Goal: Task Accomplishment & Management: Complete application form

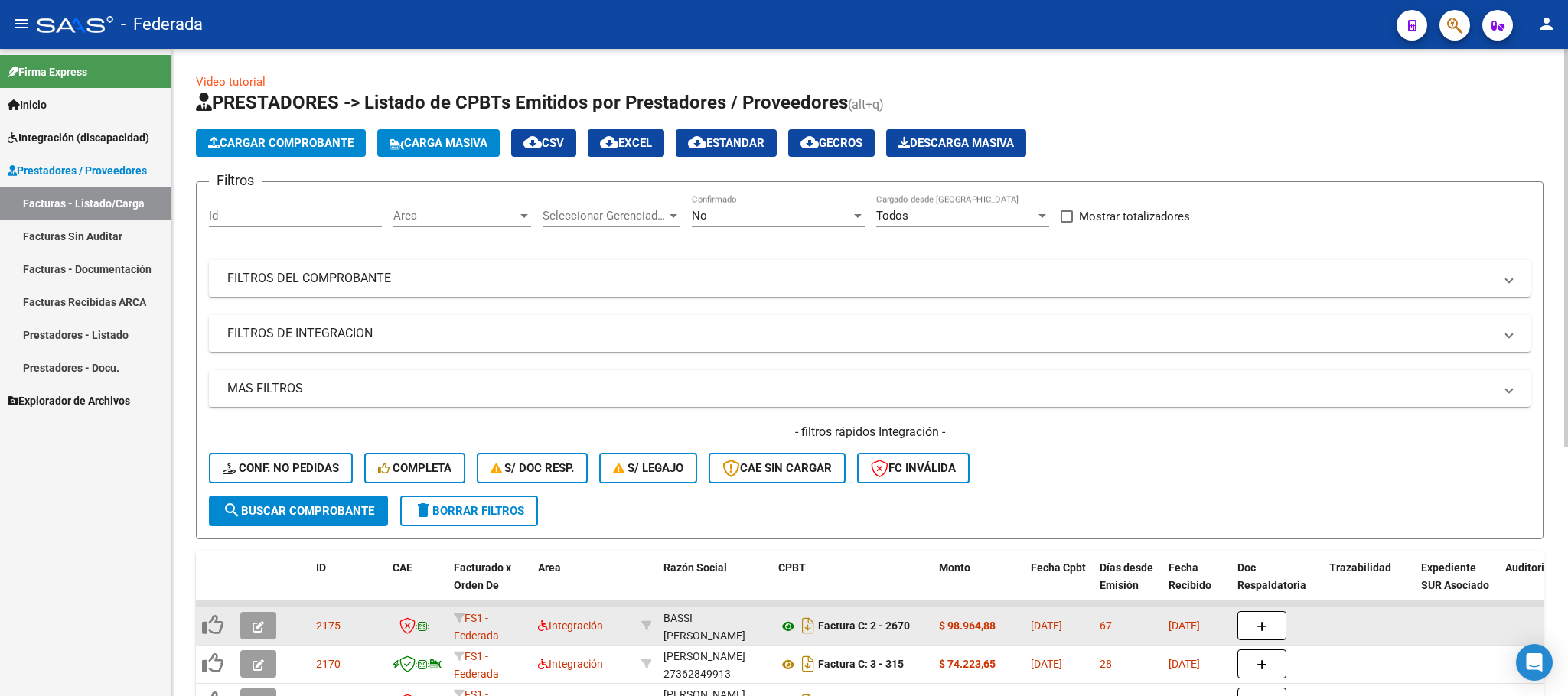
scroll to position [345, 0]
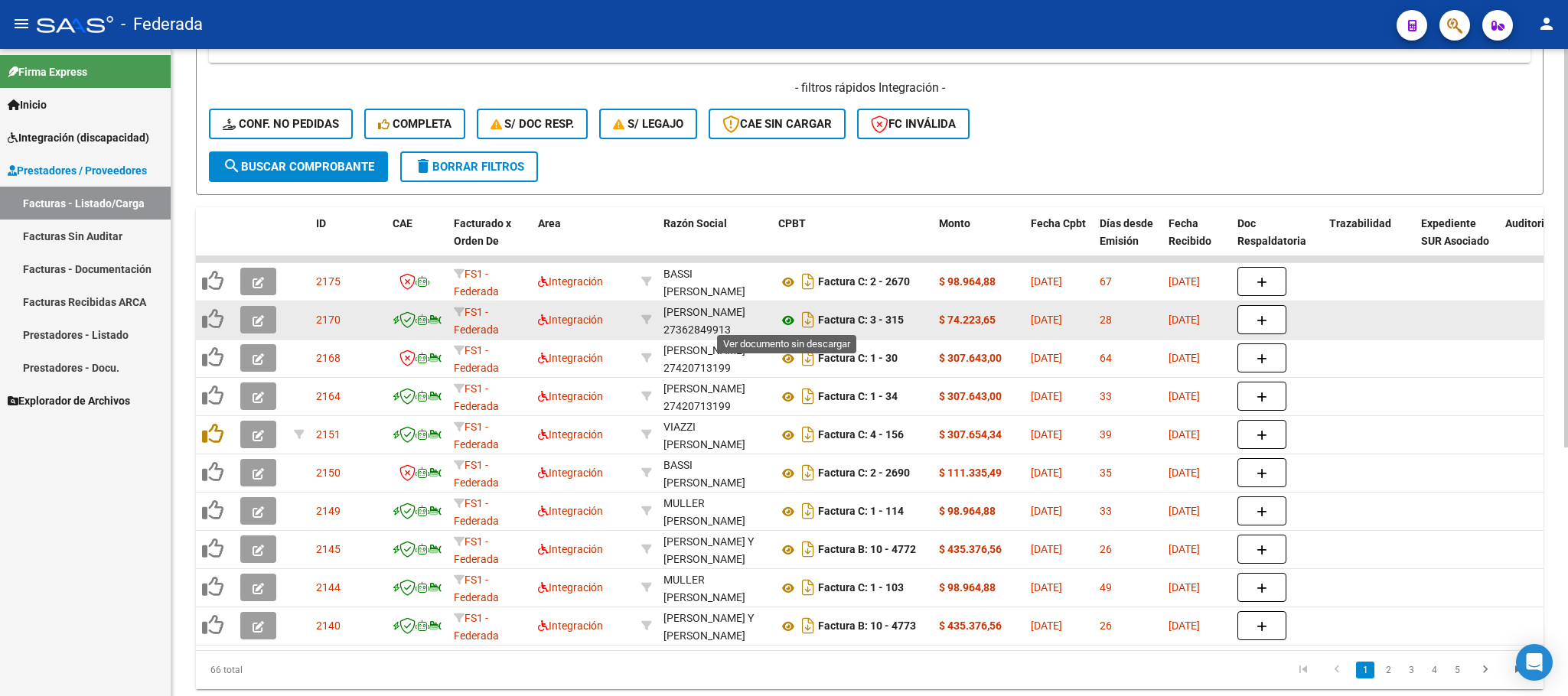
click at [785, 320] on icon at bounding box center [788, 320] width 20 height 19
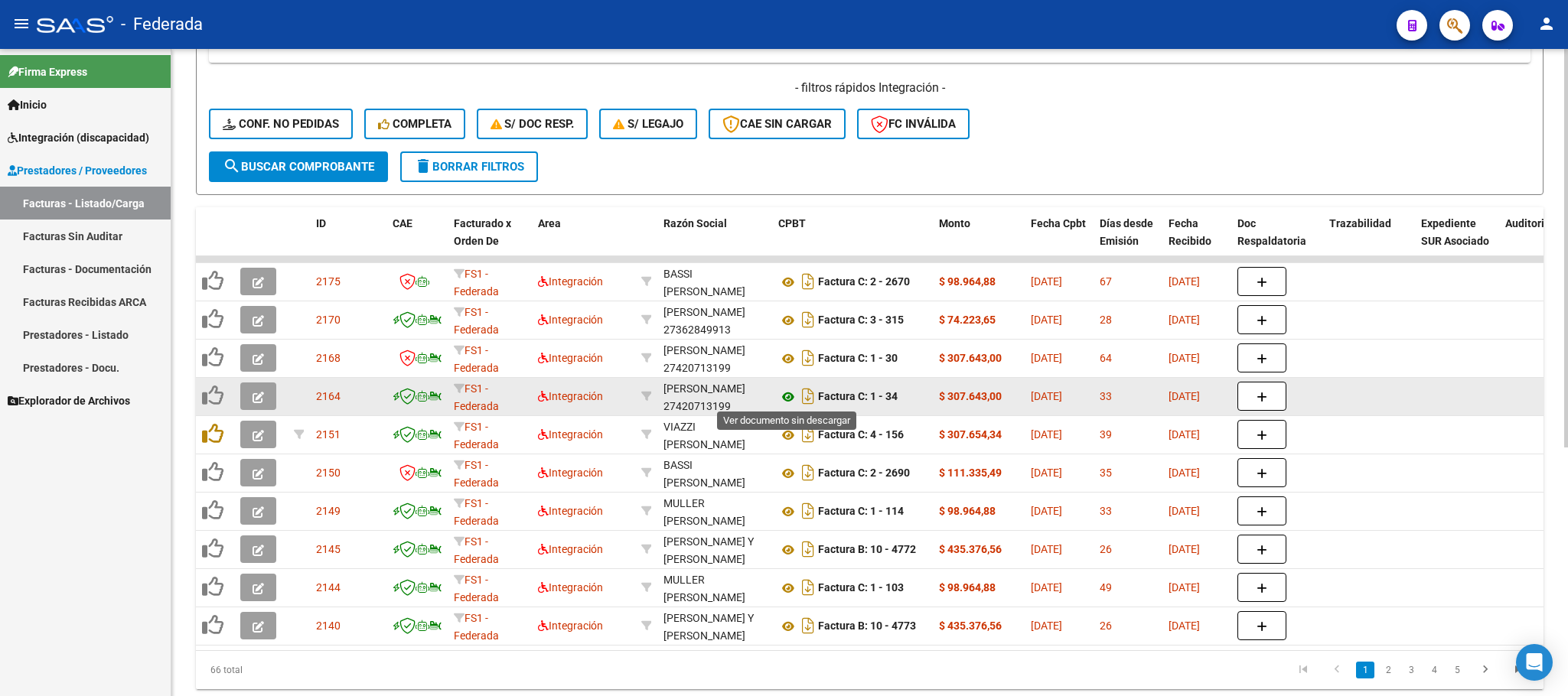
click at [785, 404] on icon at bounding box center [788, 397] width 20 height 19
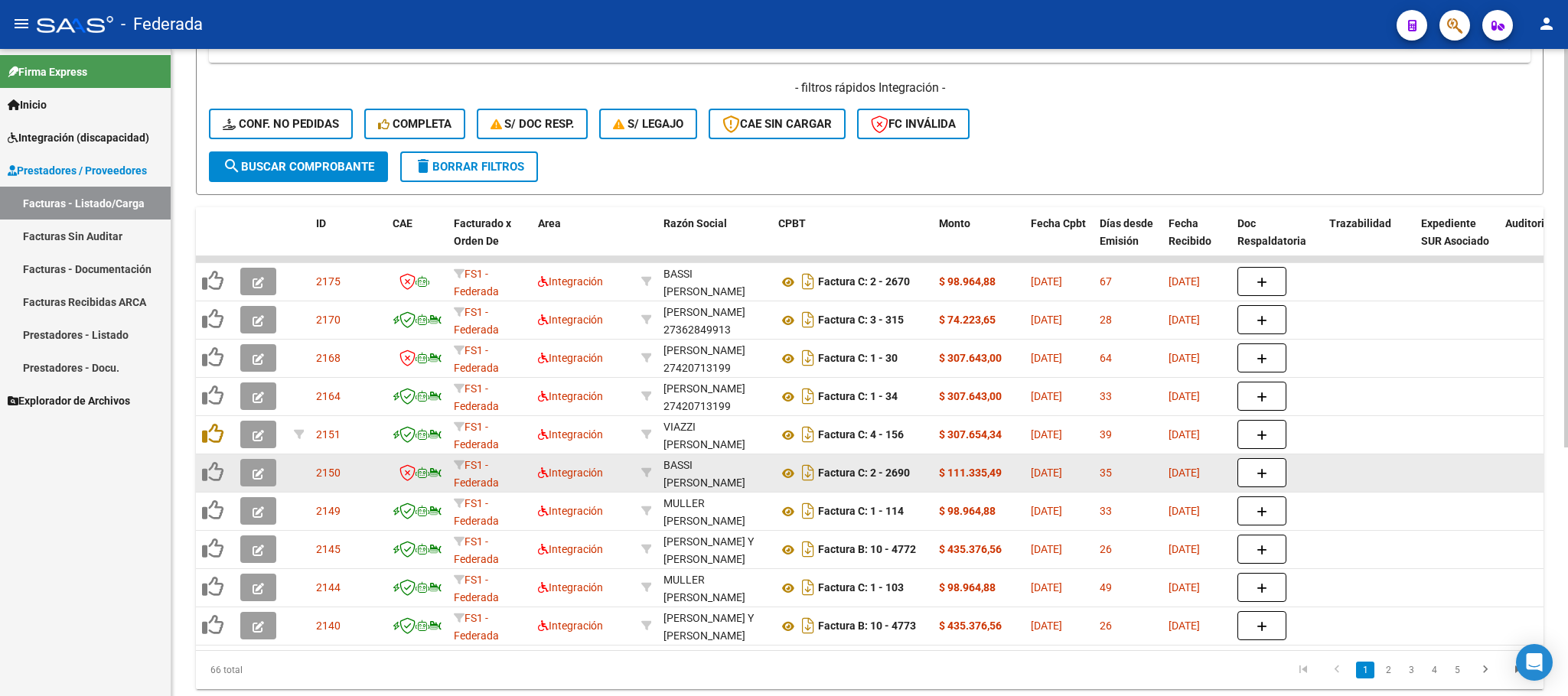
click at [786, 483] on div "Factura C: 2 - 2690" at bounding box center [852, 473] width 148 height 25
click at [786, 471] on icon at bounding box center [788, 473] width 20 height 19
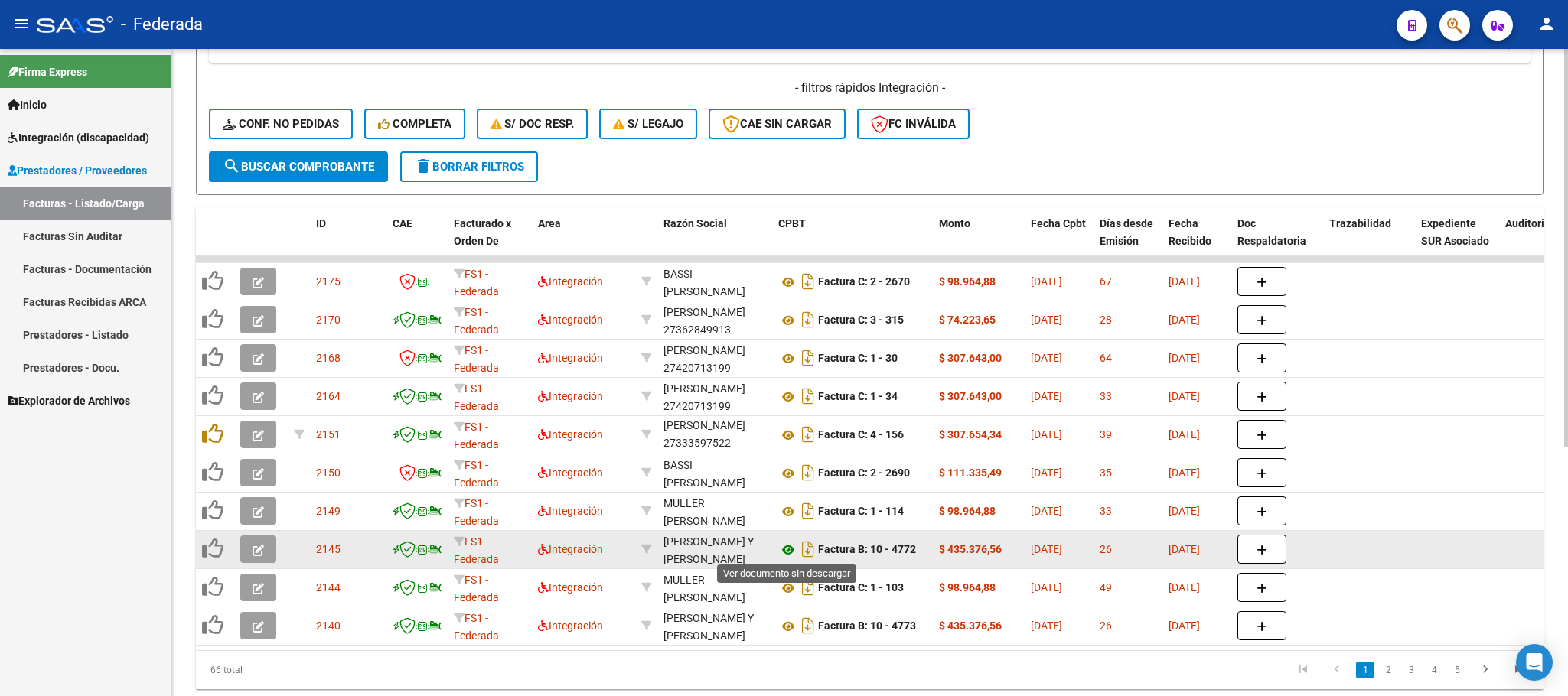
click at [788, 552] on icon at bounding box center [788, 550] width 20 height 19
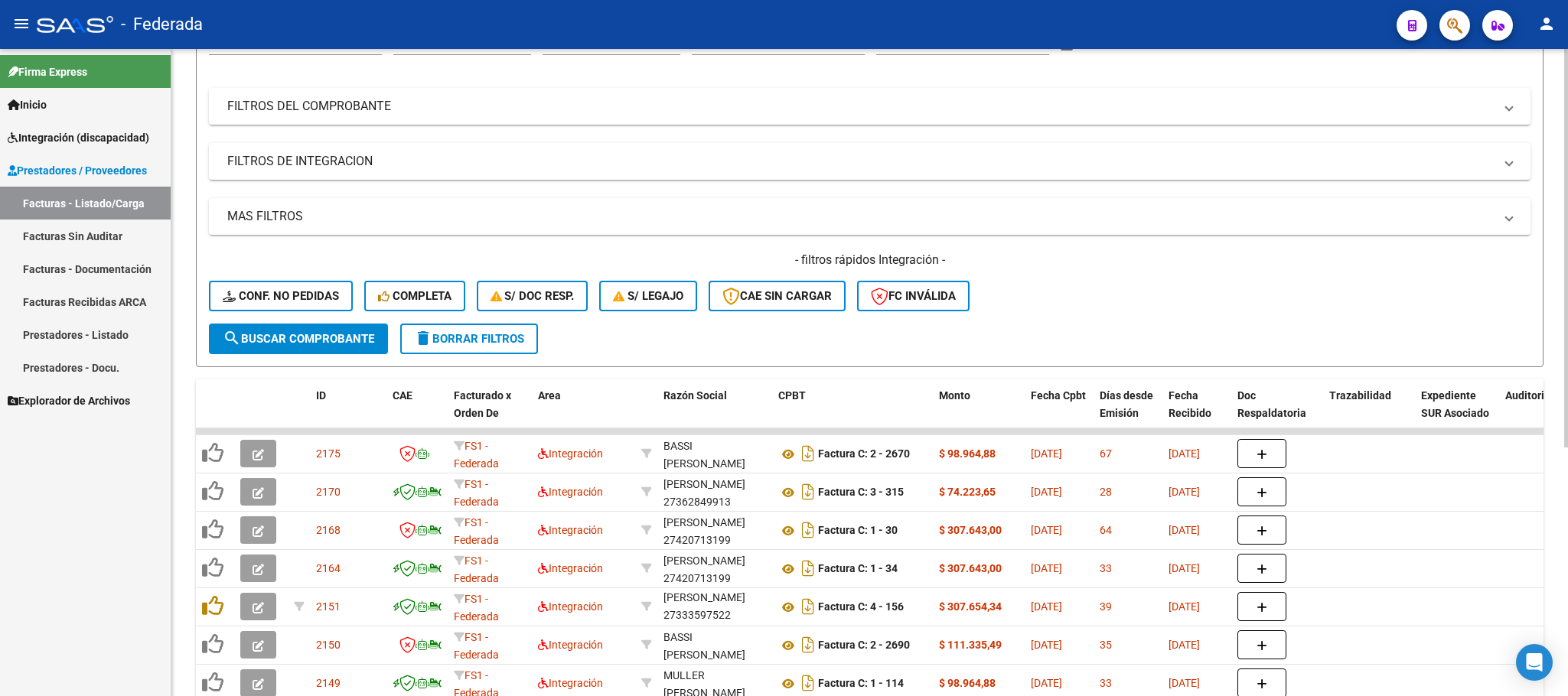
scroll to position [0, 0]
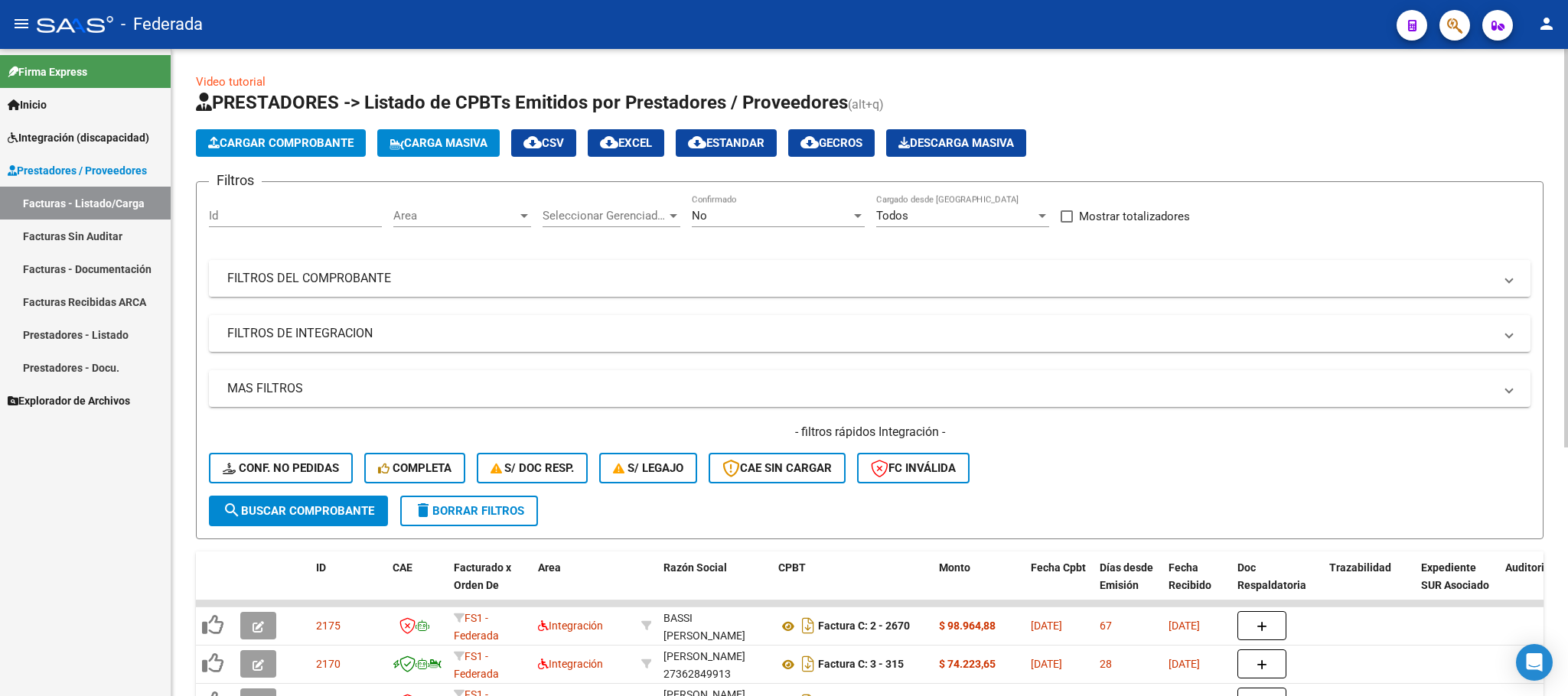
click at [354, 267] on mat-expansion-panel-header "FILTROS DEL COMPROBANTE" at bounding box center [870, 278] width 1322 height 37
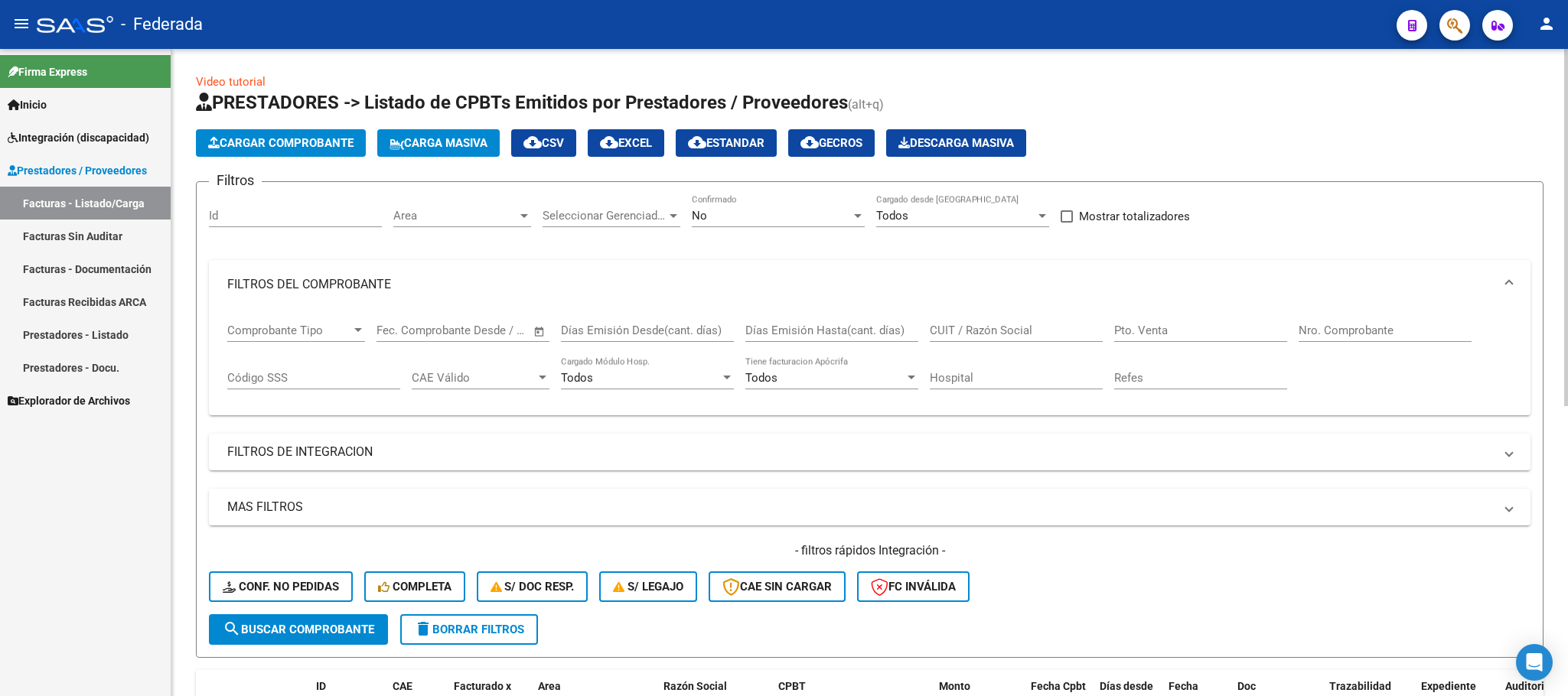
click at [1001, 331] on input "CUIT / Razón Social" at bounding box center [1016, 331] width 173 height 14
paste input "CAVALLERO"
type input "CAVALLERO"
click at [248, 634] on span "search Buscar Comprobante" at bounding box center [298, 630] width 151 height 14
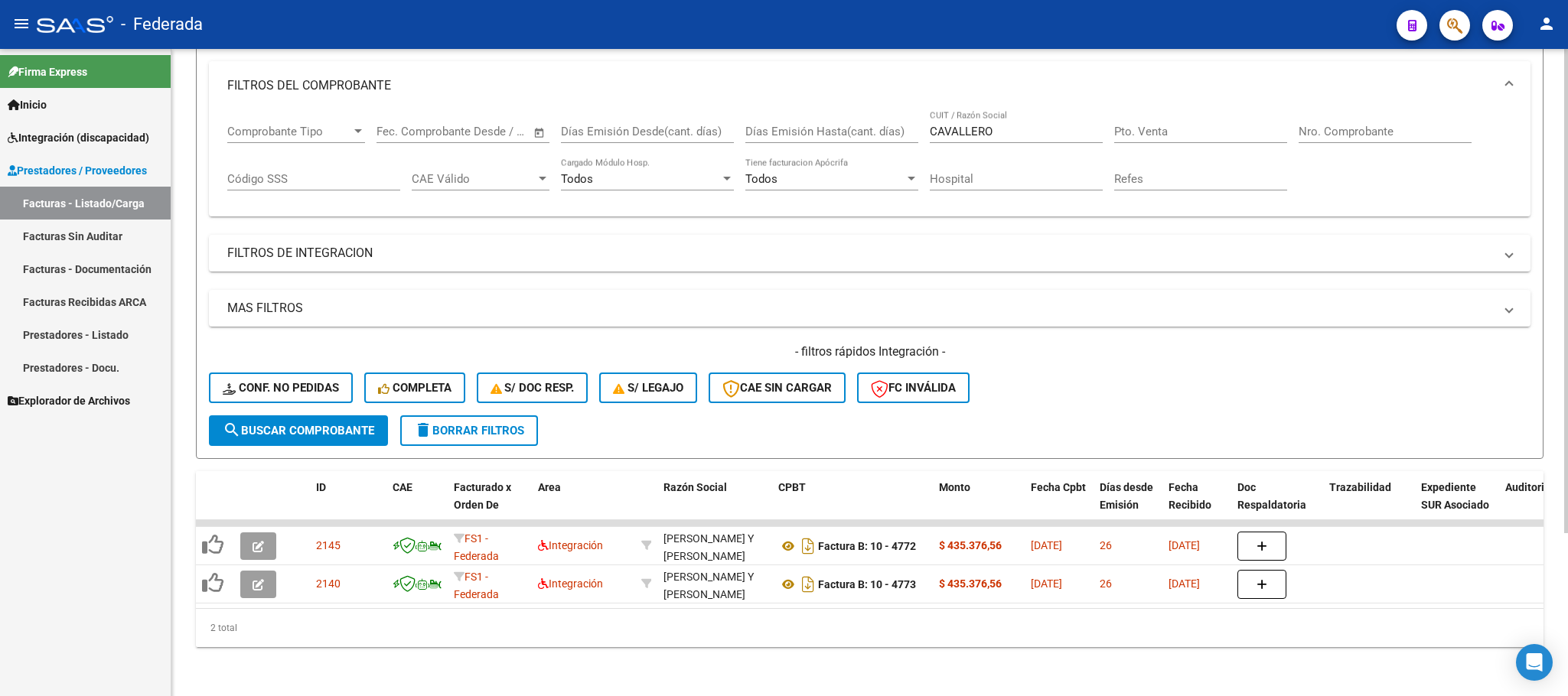
scroll to position [218, 0]
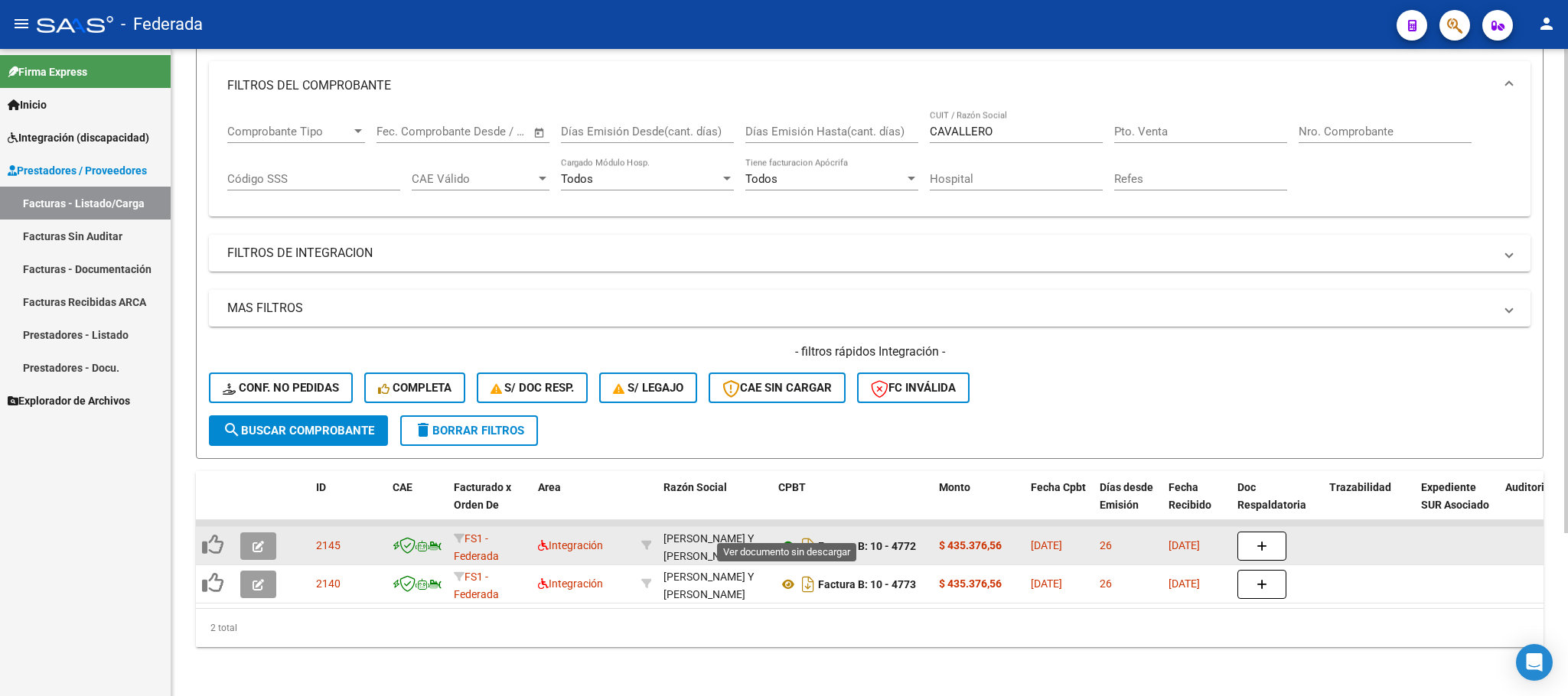
click at [781, 537] on icon at bounding box center [788, 546] width 20 height 19
click at [710, 530] on div "[PERSON_NAME] Y [PERSON_NAME] 30710762038" at bounding box center [715, 546] width 103 height 33
copy div "30710762038"
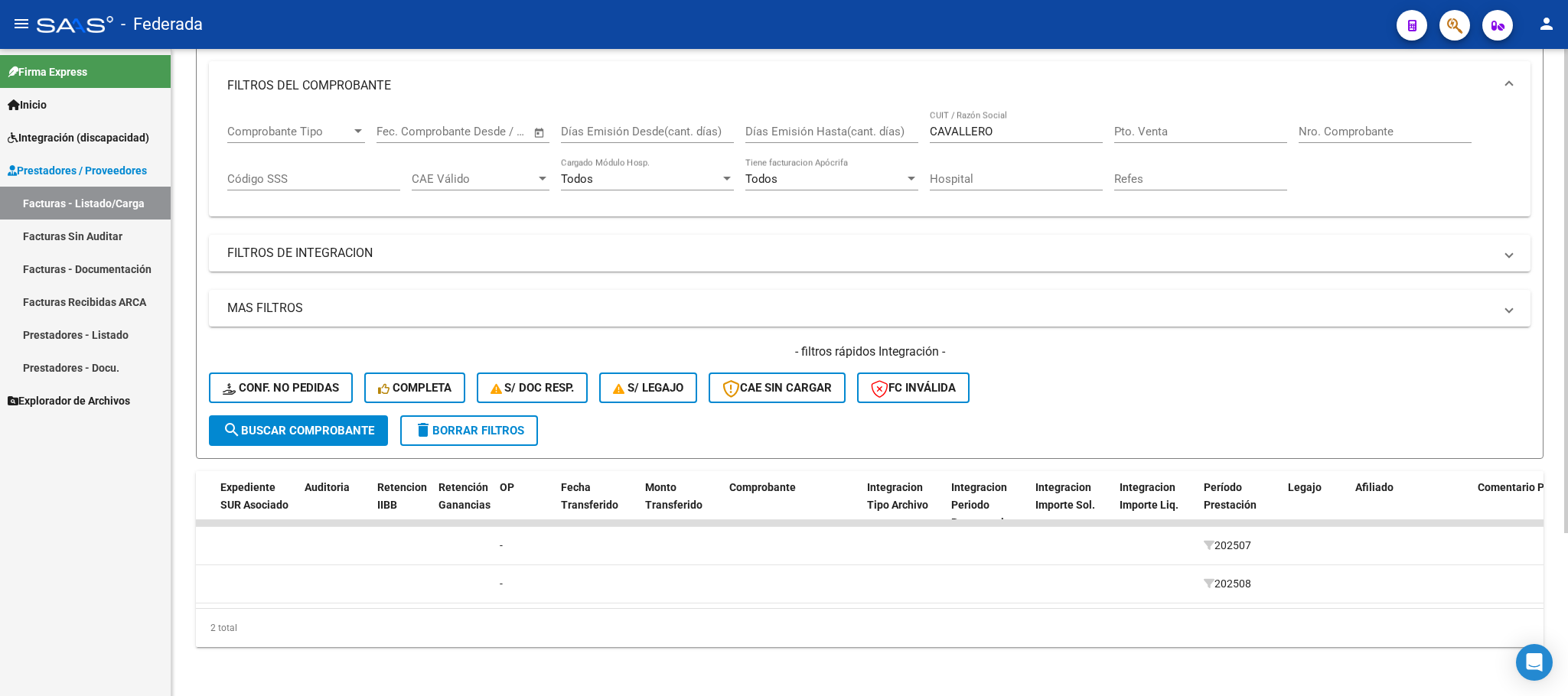
scroll to position [0, 0]
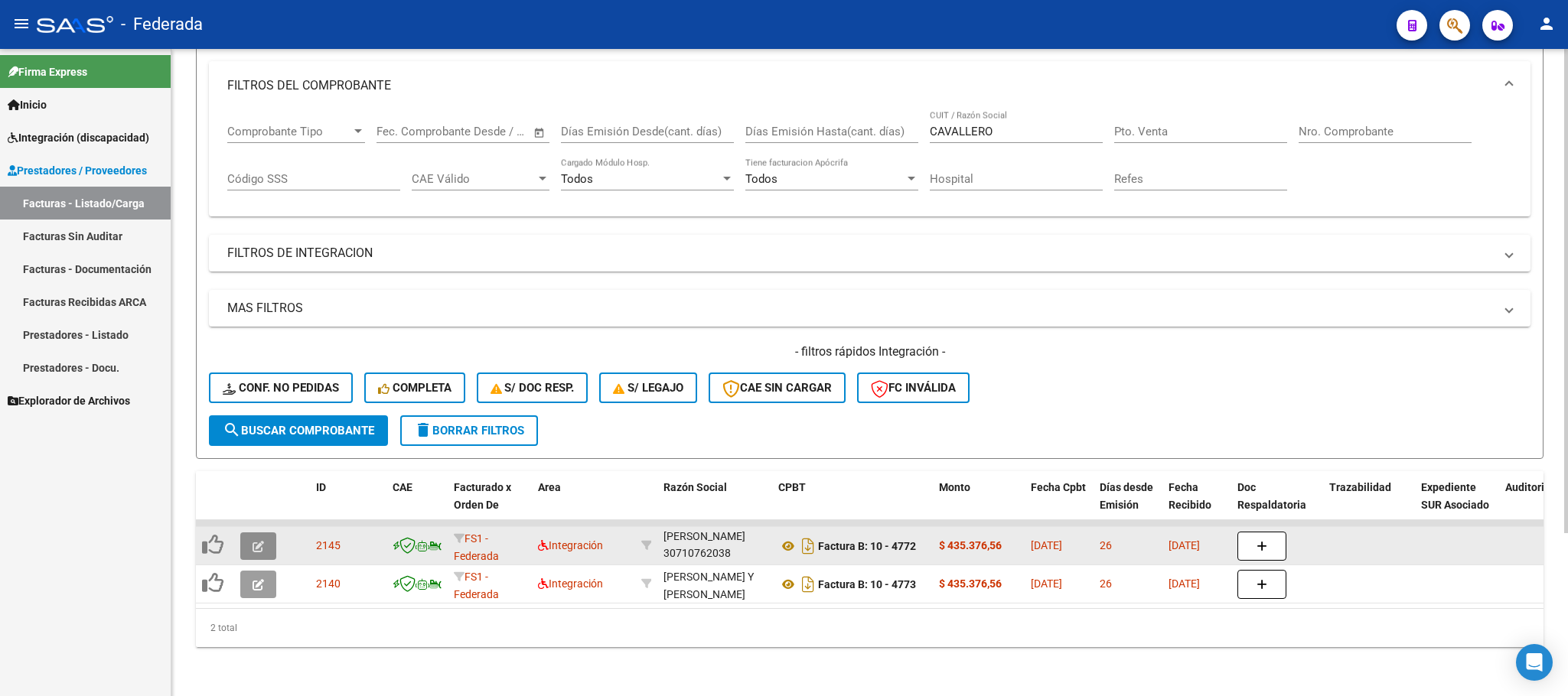
click at [255, 541] on icon "button" at bounding box center [259, 547] width 12 height 12
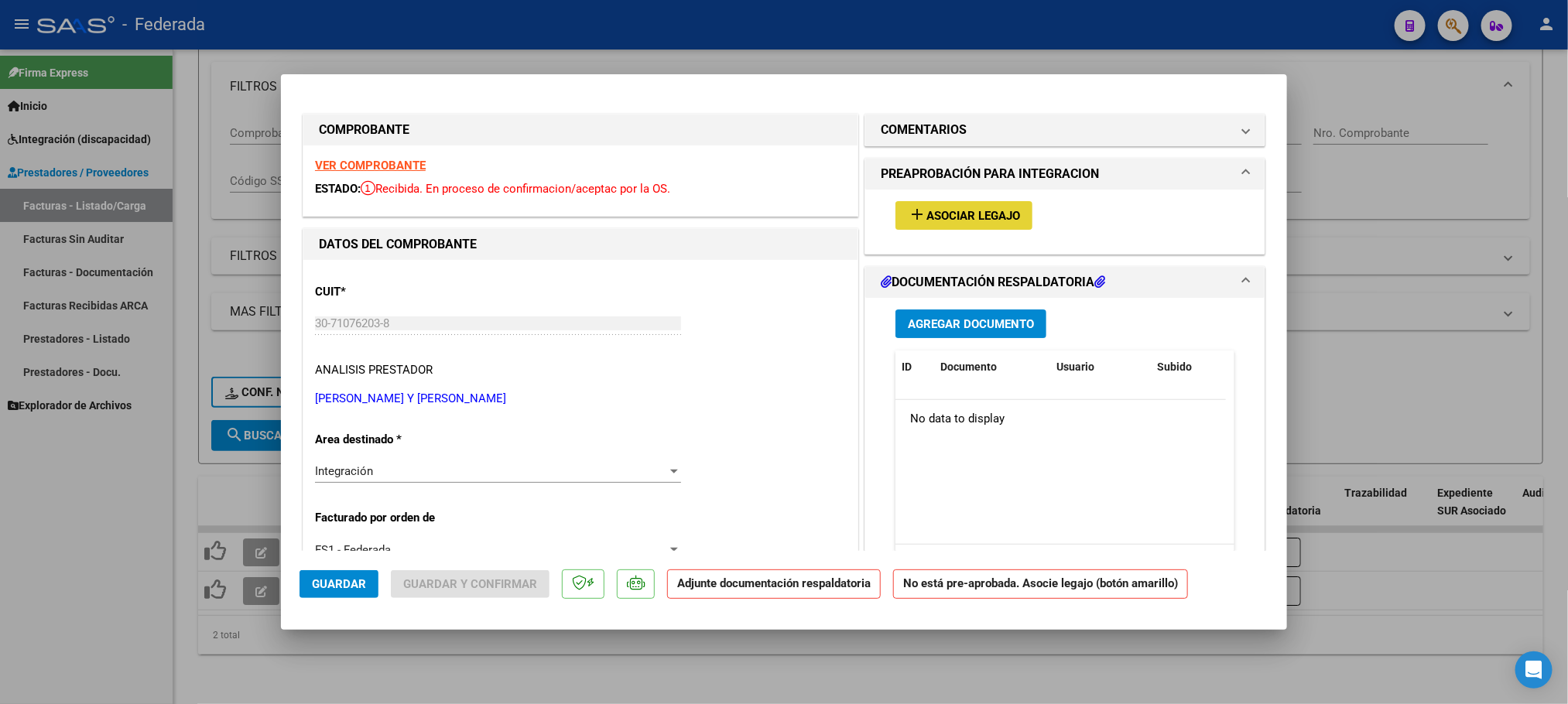
click at [997, 215] on span "Asociar Legajo" at bounding box center [974, 216] width 94 height 14
type input "$ 0,00"
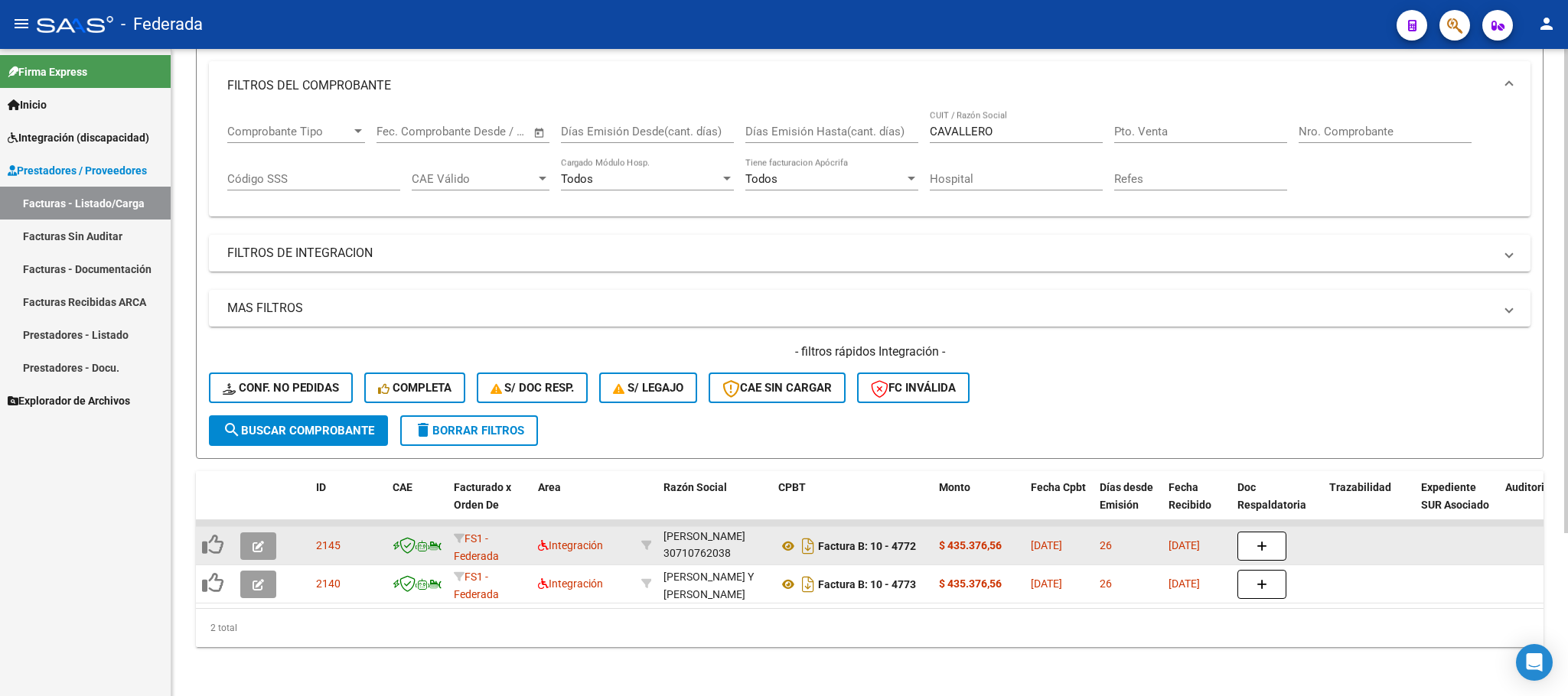
click at [261, 532] on button "button" at bounding box center [258, 546] width 36 height 28
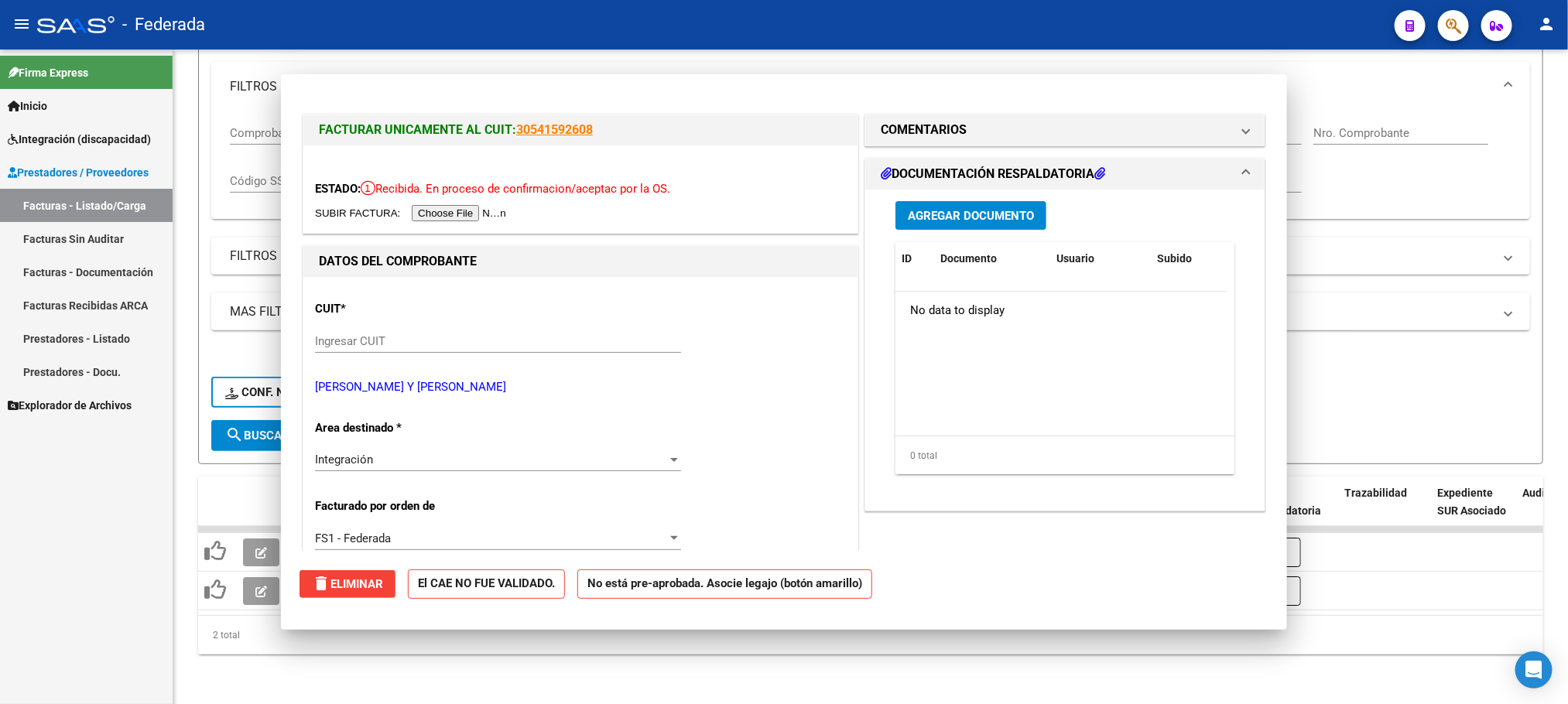
type input "$ 0,00"
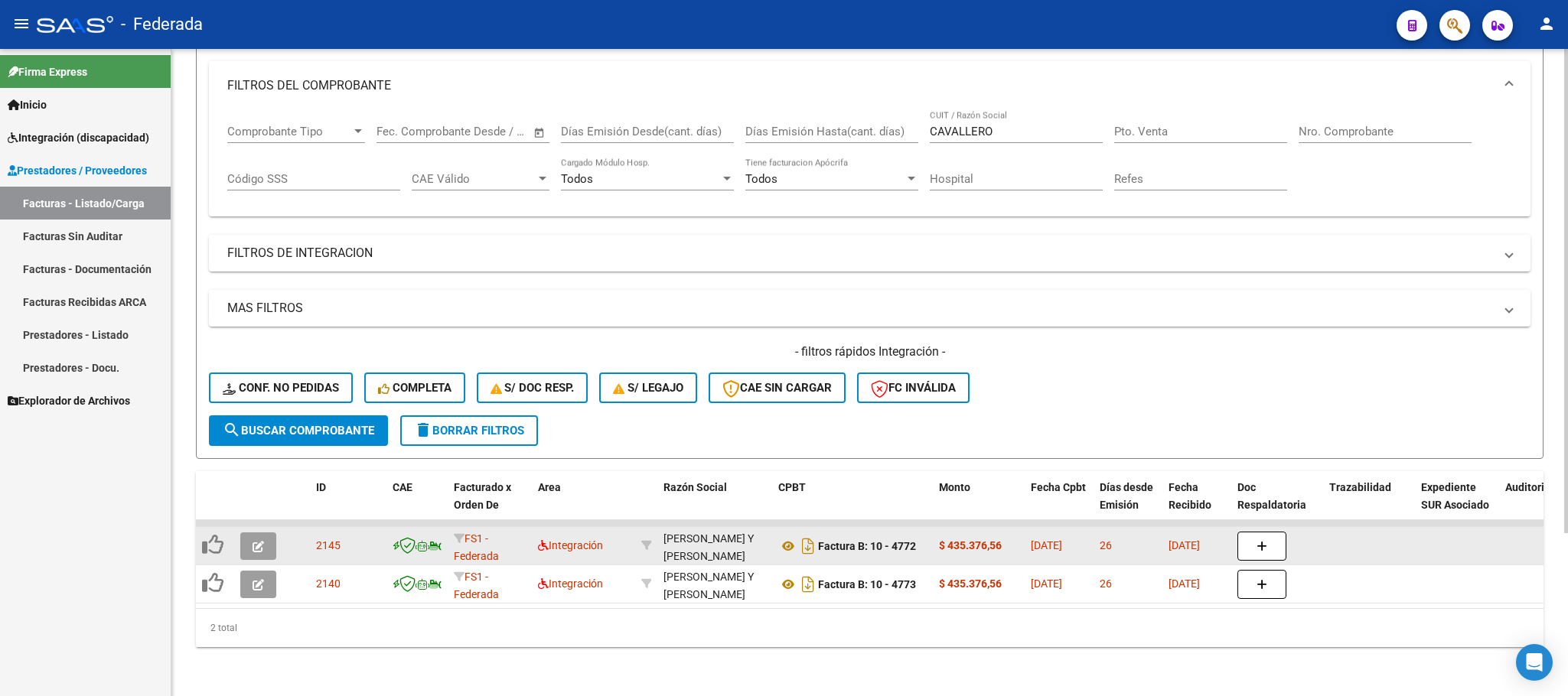
click at [261, 541] on icon "button" at bounding box center [259, 547] width 12 height 12
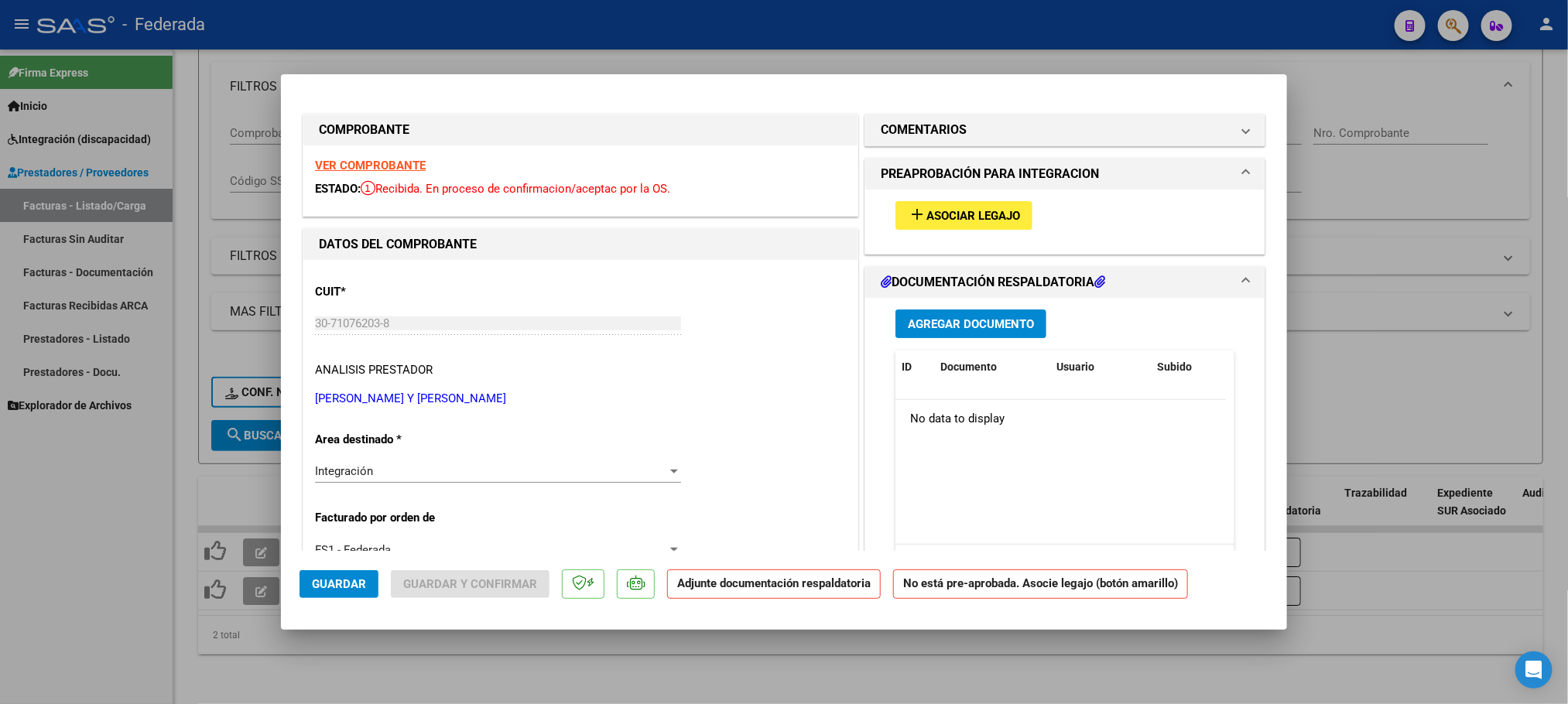
type input "$ 0,00"
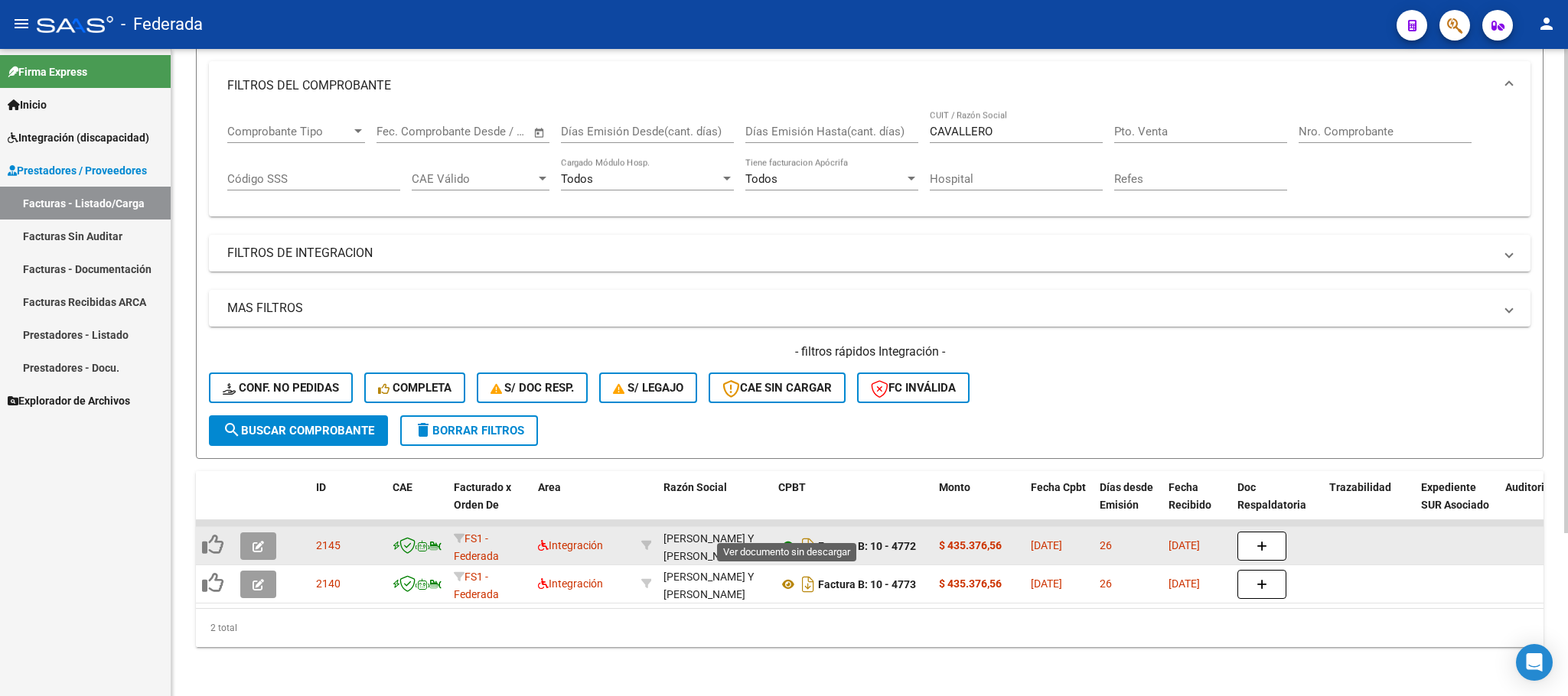
click at [788, 537] on icon at bounding box center [788, 546] width 20 height 19
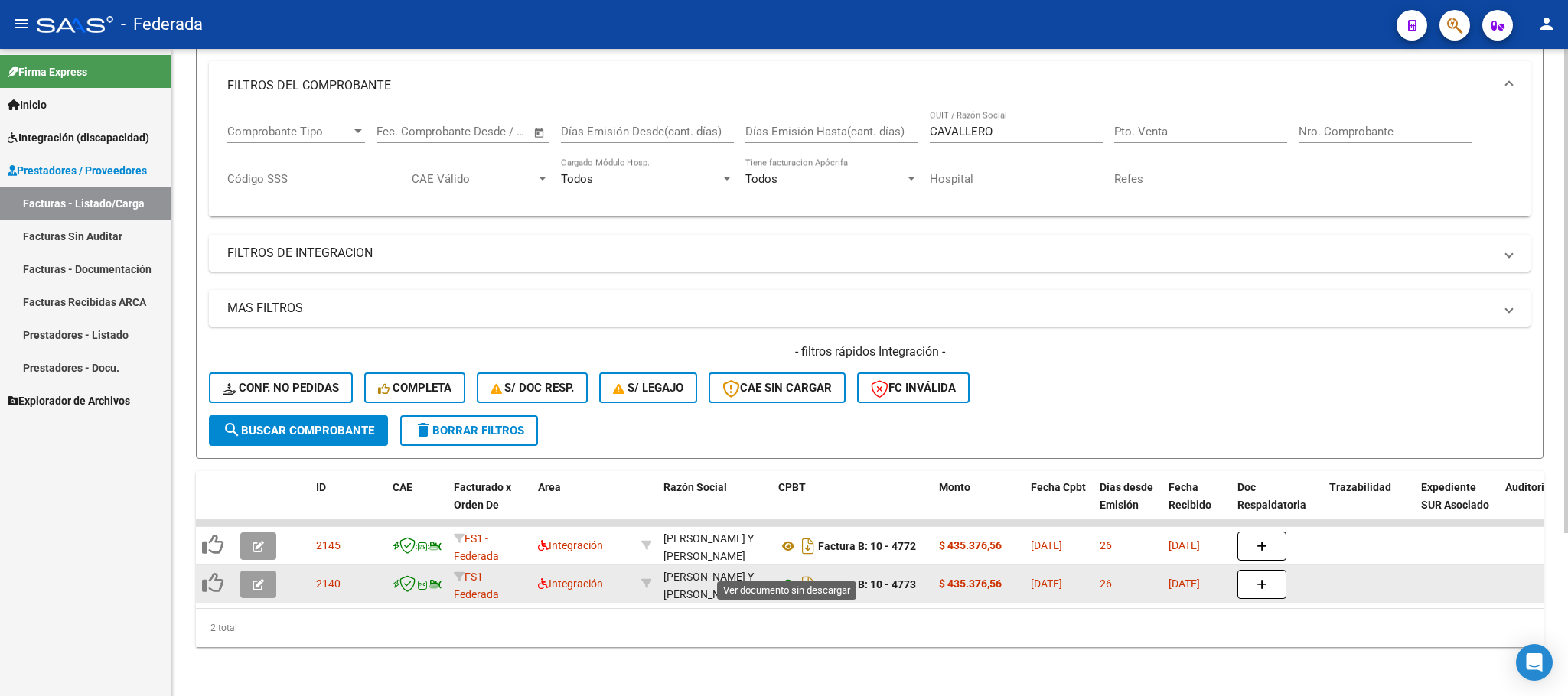
click at [785, 576] on icon at bounding box center [788, 584] width 20 height 19
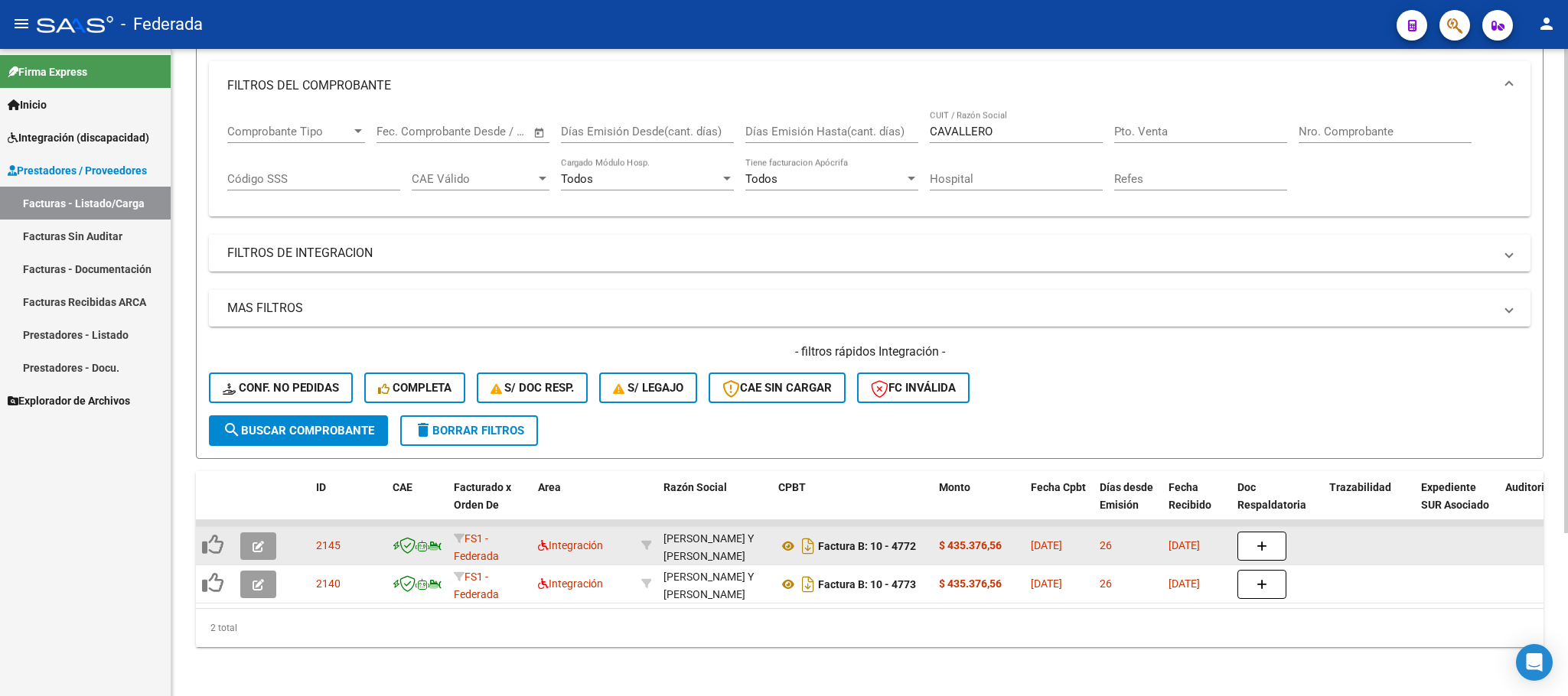
click at [260, 539] on span "button" at bounding box center [259, 546] width 12 height 14
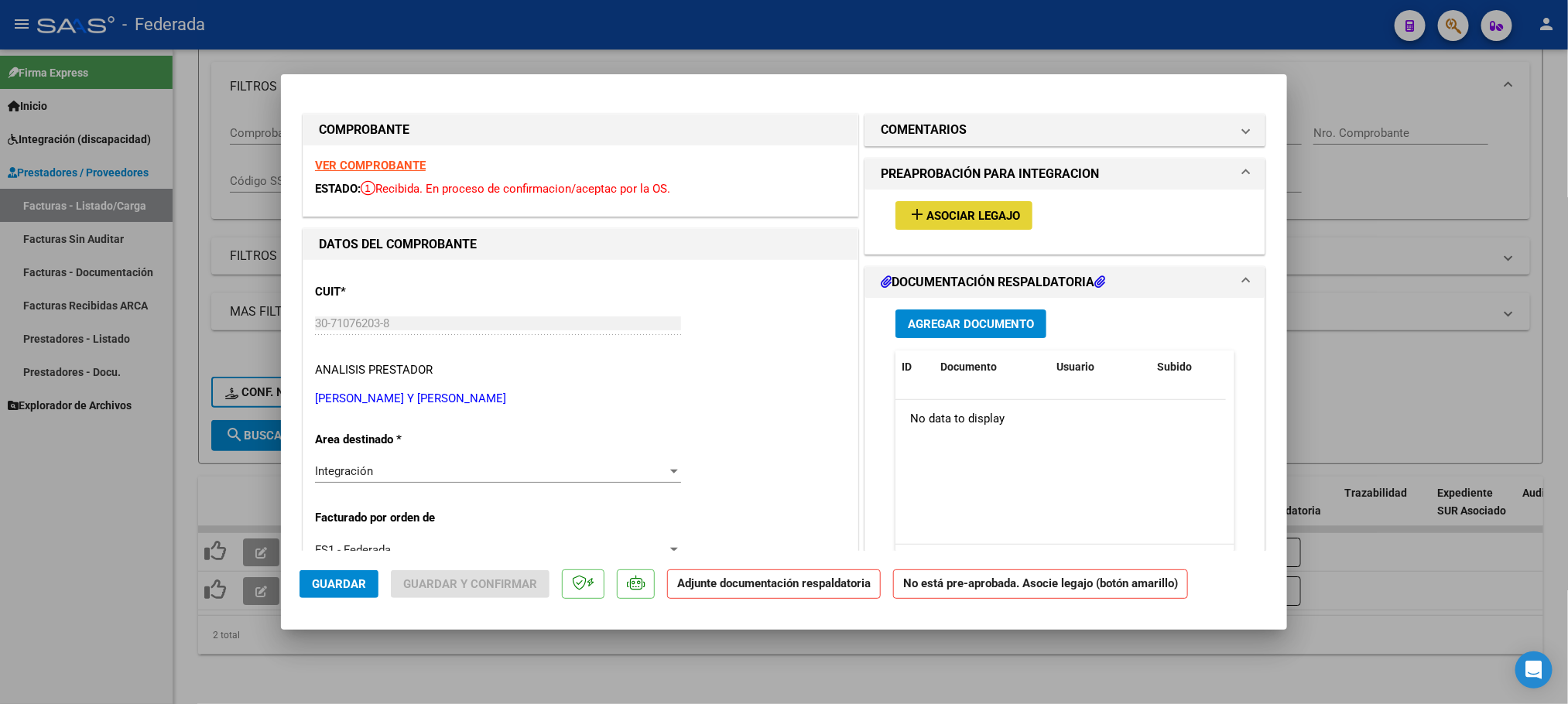
click at [1008, 214] on span "Asociar Legajo" at bounding box center [974, 216] width 94 height 14
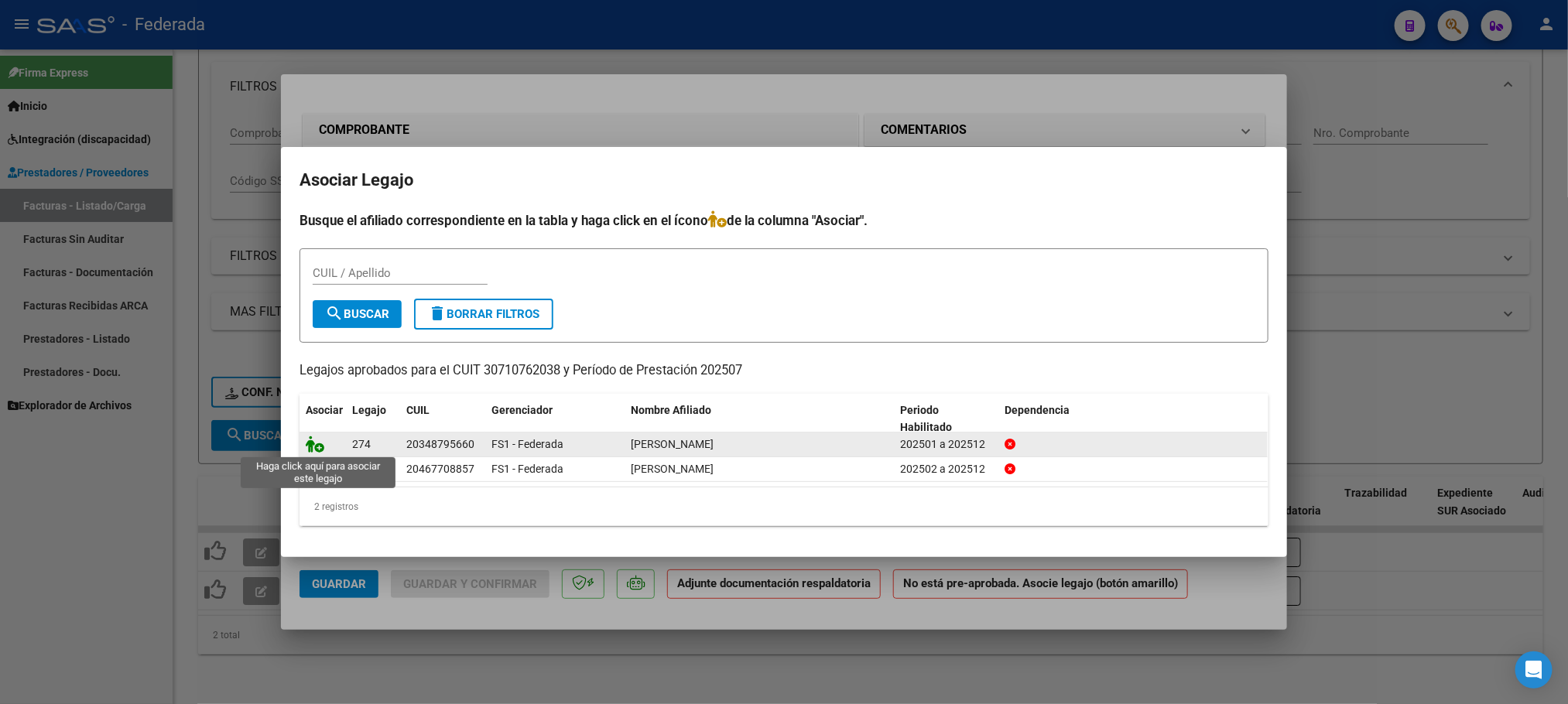
click at [319, 446] on icon at bounding box center [315, 443] width 19 height 17
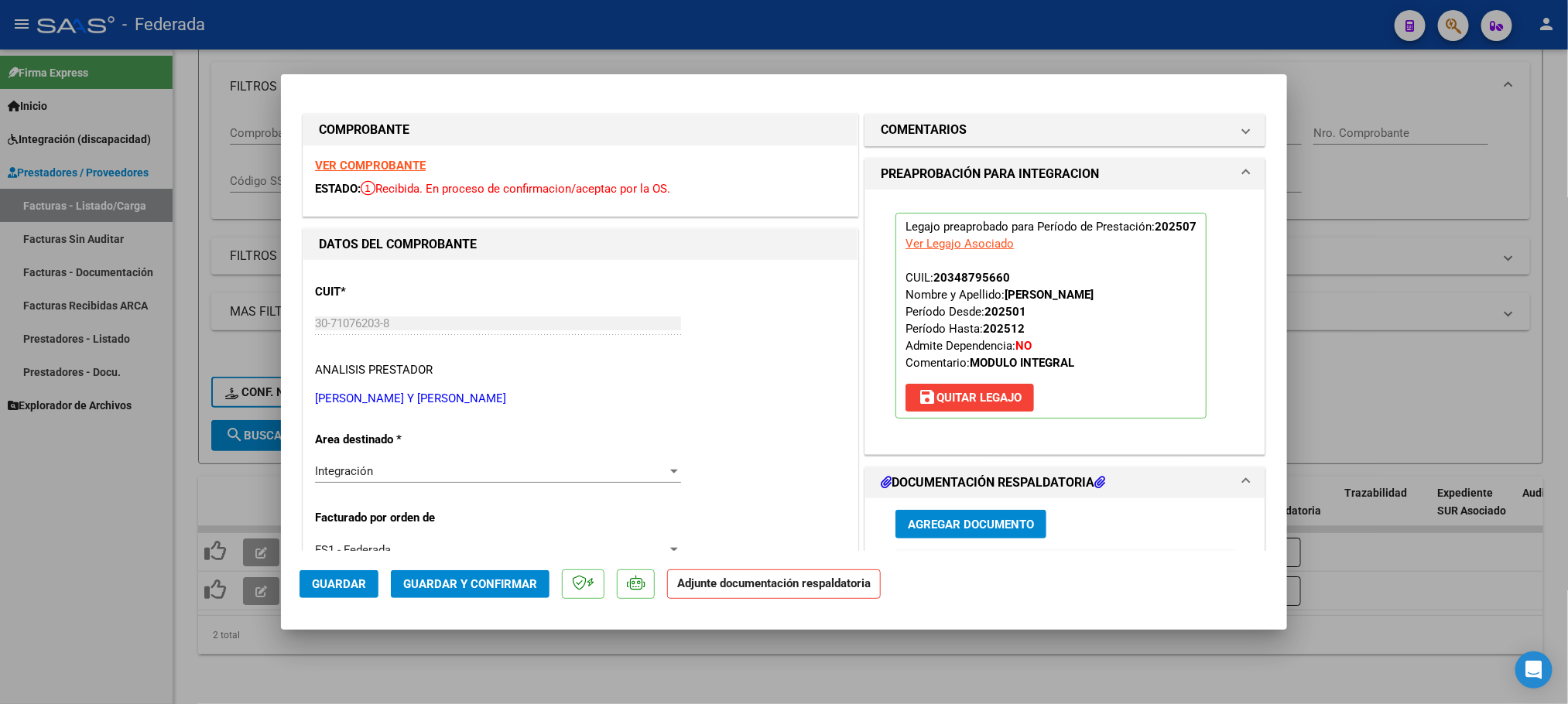
click at [453, 583] on span "Guardar y Confirmar" at bounding box center [470, 584] width 134 height 14
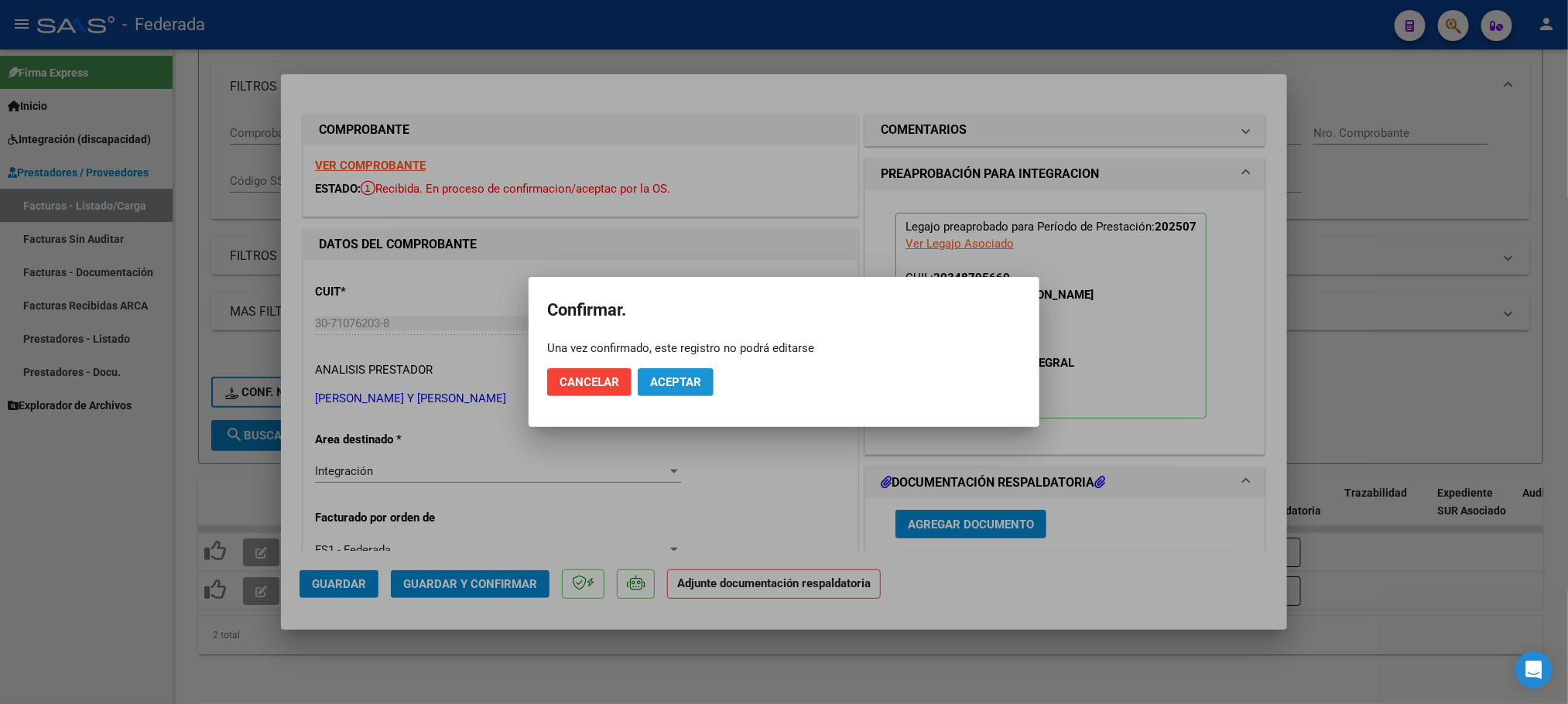
click at [692, 383] on span "Aceptar" at bounding box center [675, 382] width 51 height 14
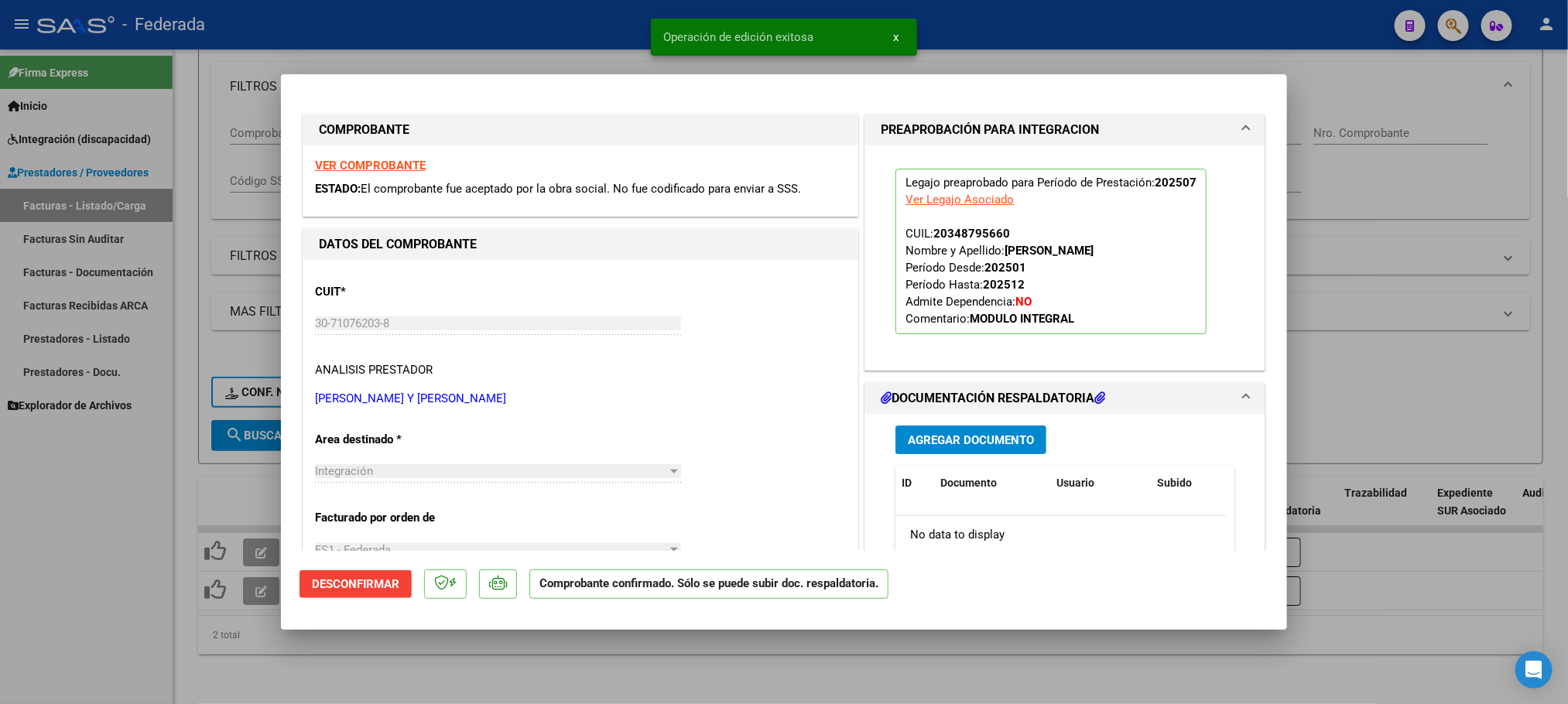
click at [253, 594] on div at bounding box center [784, 352] width 1568 height 704
type input "$ 0,00"
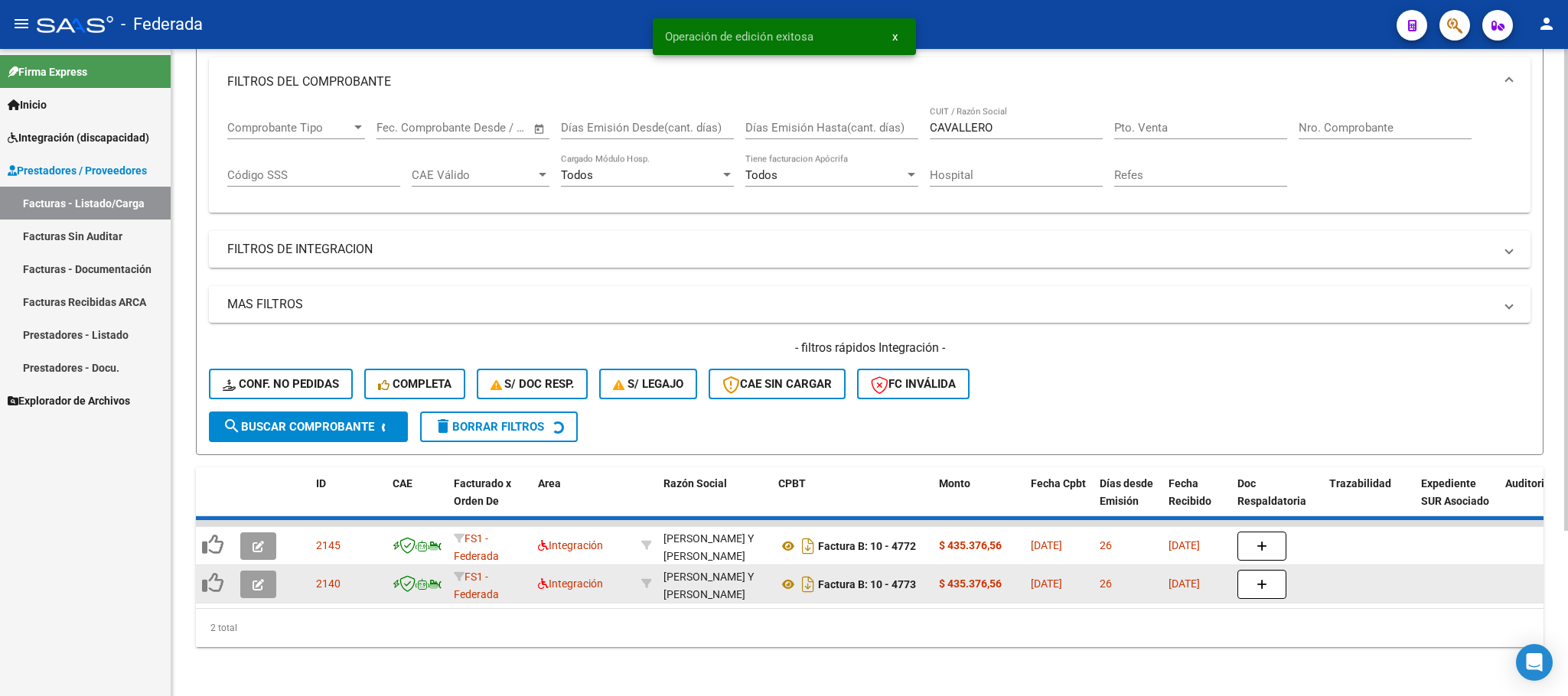
scroll to position [180, 0]
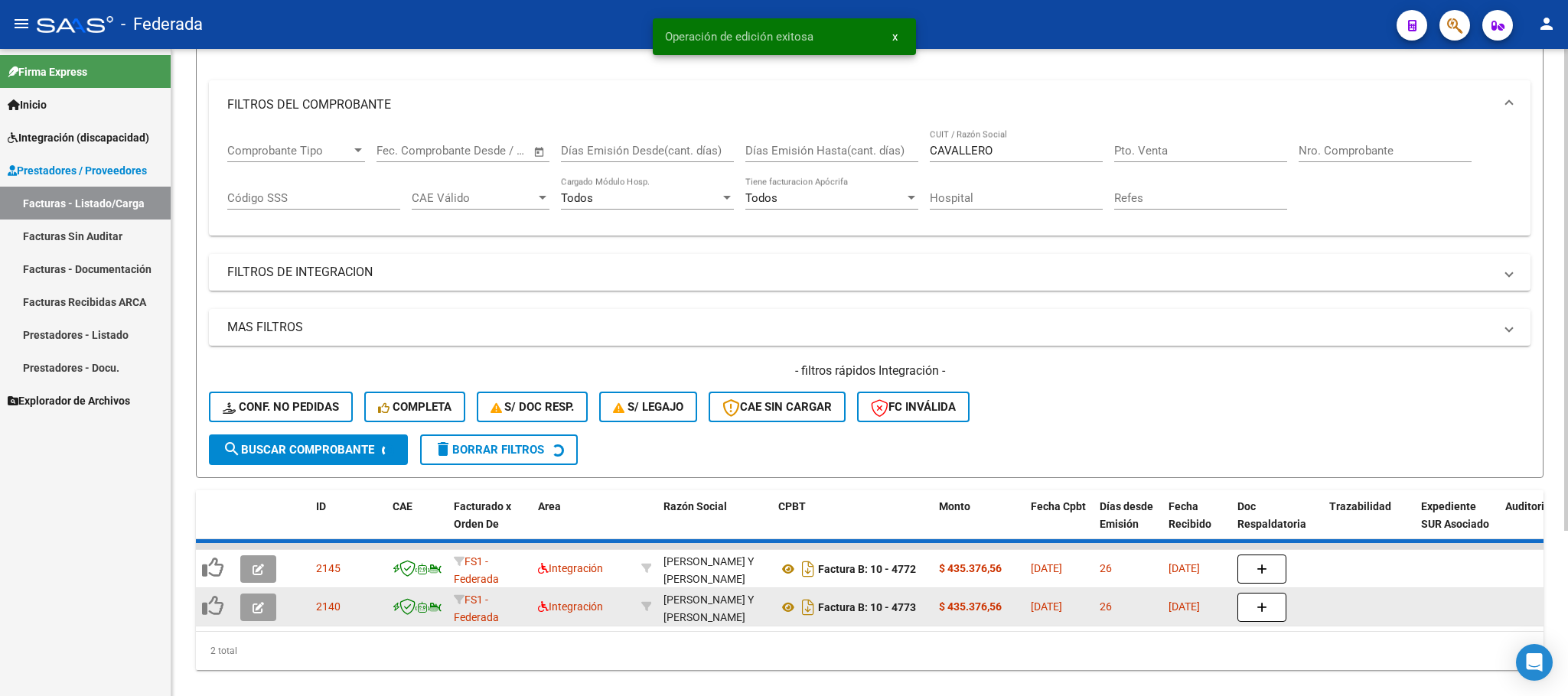
click at [256, 572] on icon "button" at bounding box center [259, 570] width 12 height 12
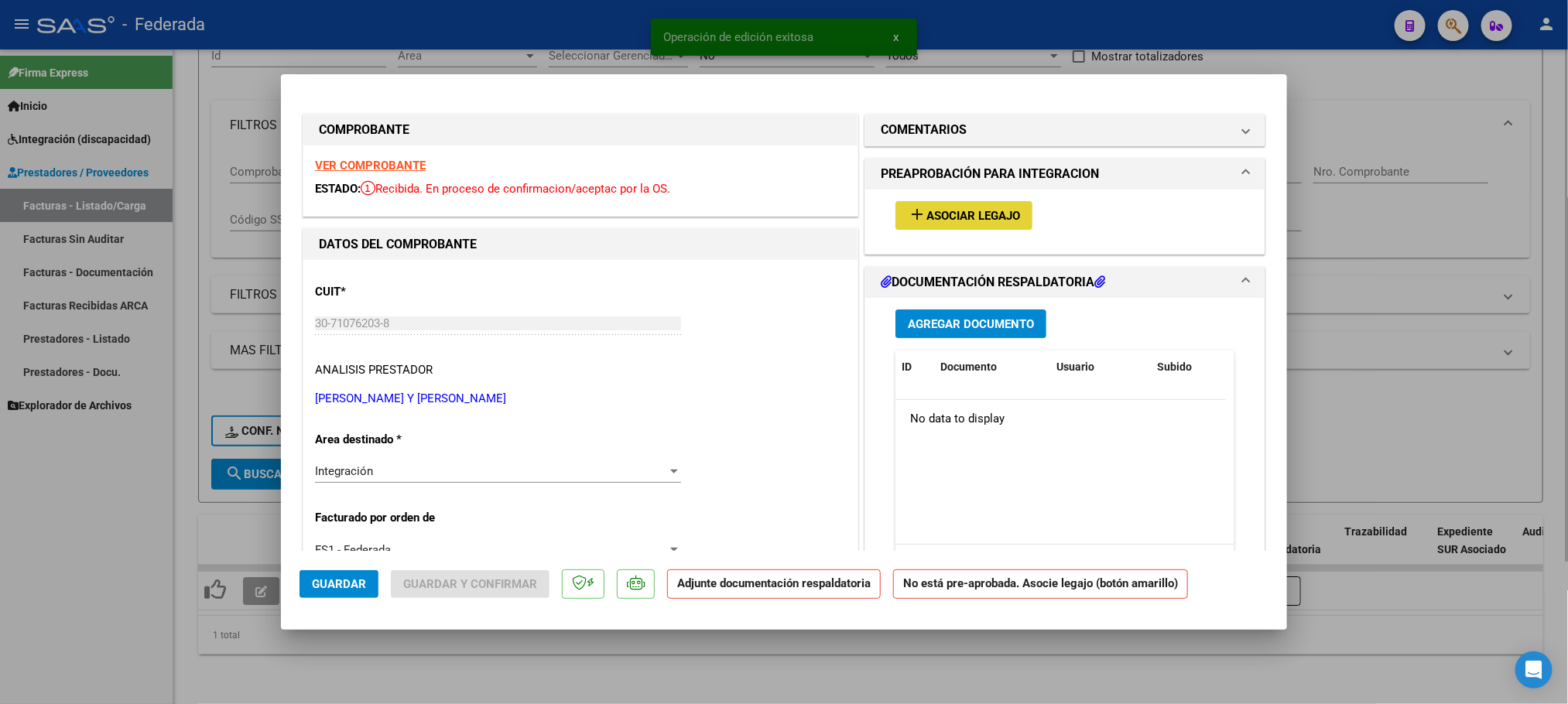
click at [932, 209] on span "Asociar Legajo" at bounding box center [974, 216] width 94 height 14
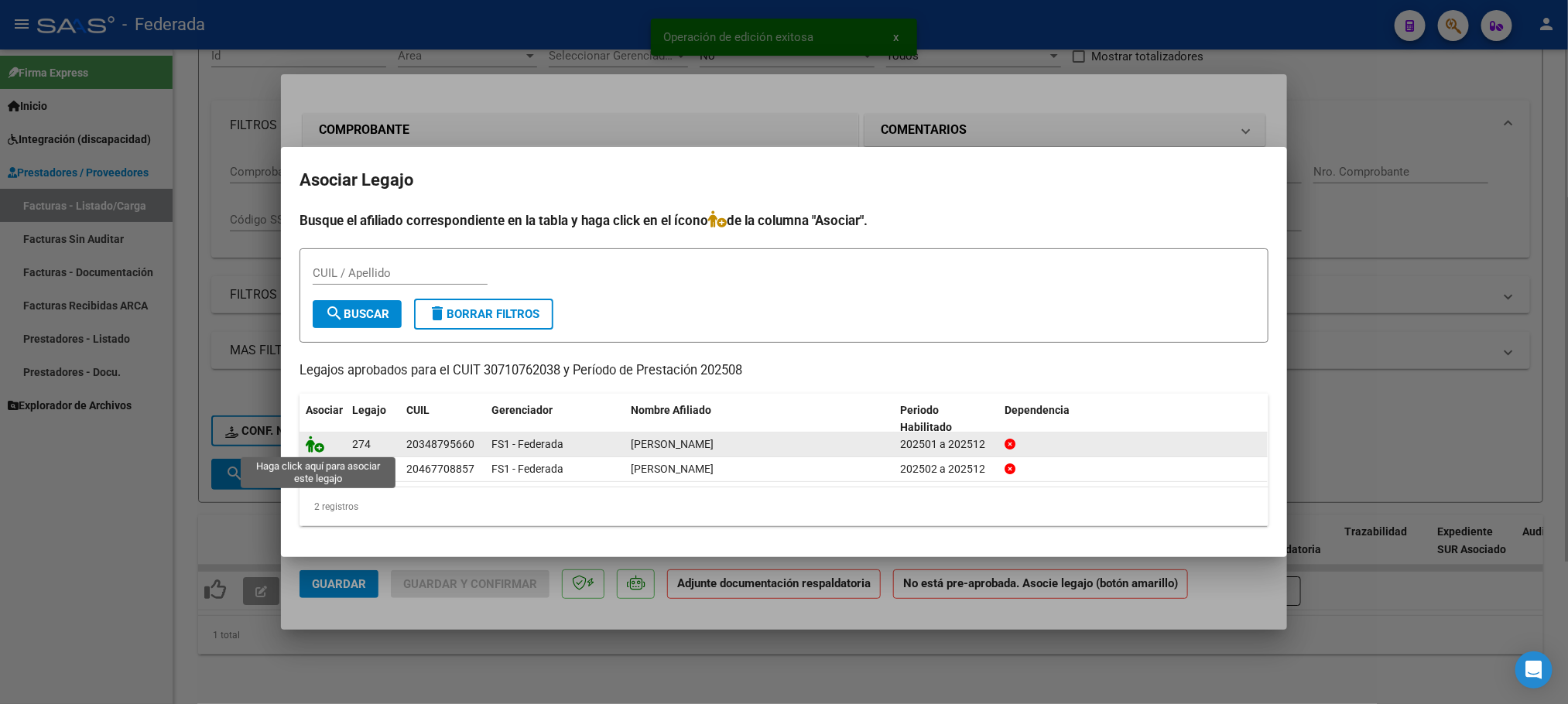
click at [319, 444] on icon at bounding box center [315, 443] width 19 height 17
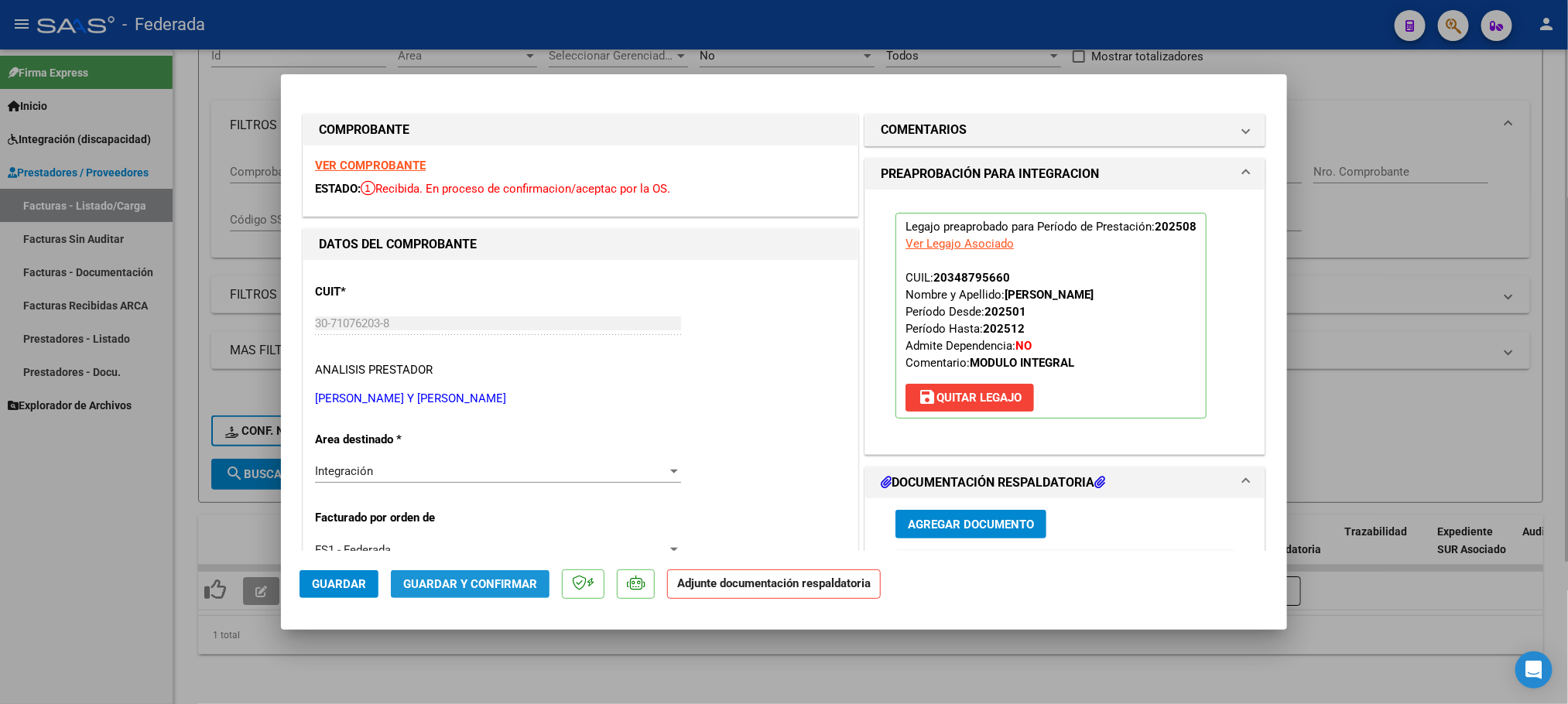
click at [448, 583] on span "Guardar y Confirmar" at bounding box center [470, 584] width 134 height 14
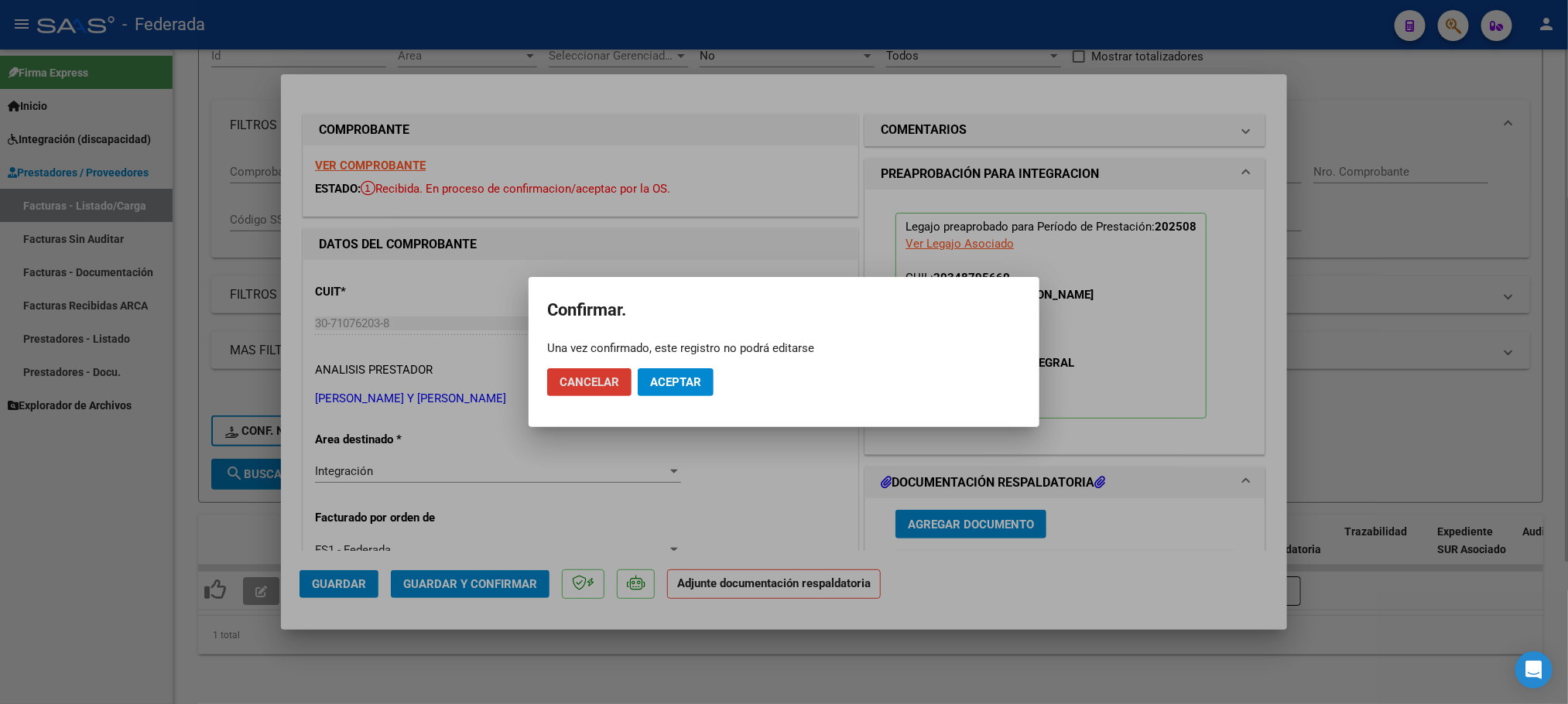
click at [687, 397] on mat-dialog-actions "Cancelar Aceptar" at bounding box center [784, 382] width 473 height 53
click at [681, 393] on button "Aceptar" at bounding box center [676, 382] width 76 height 28
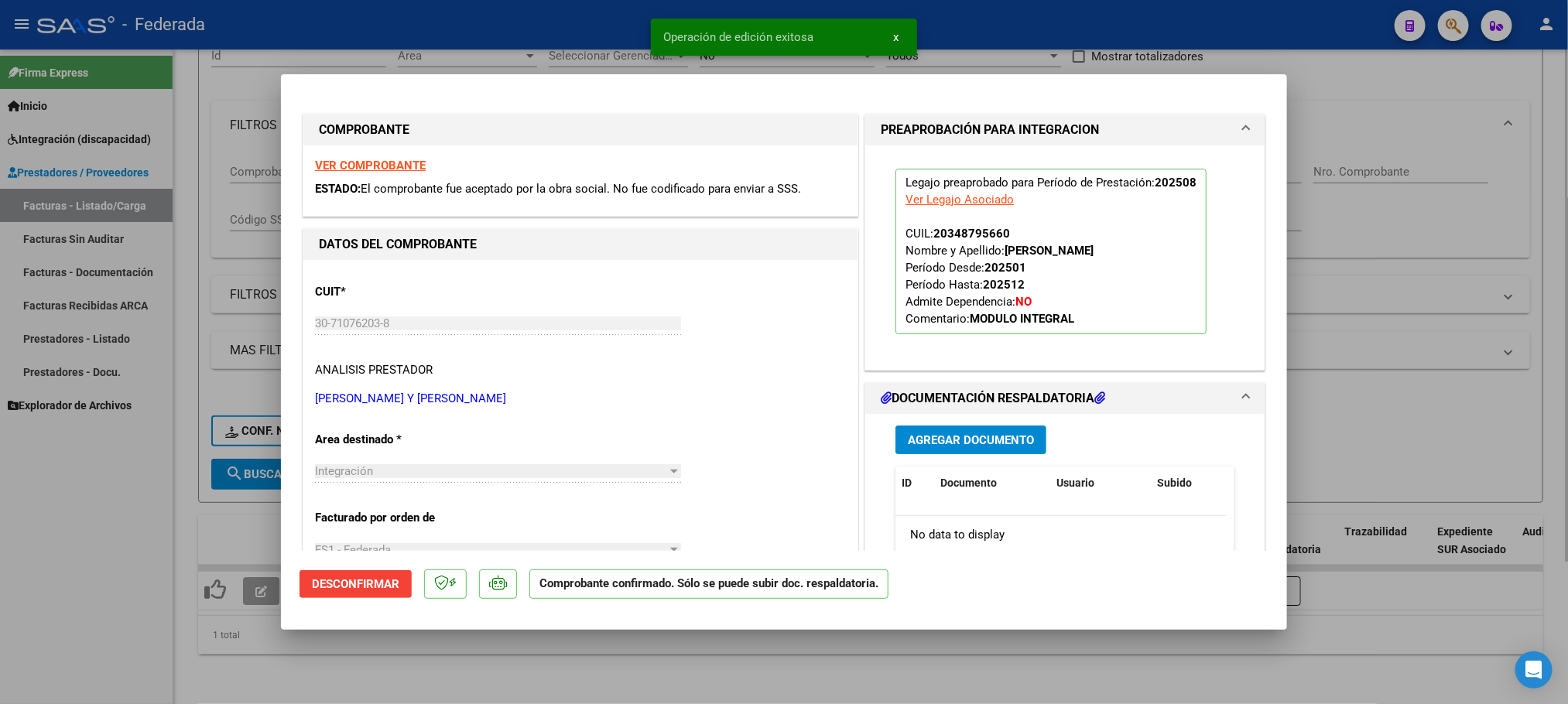
click at [551, 662] on div at bounding box center [784, 352] width 1568 height 704
type input "$ 0,00"
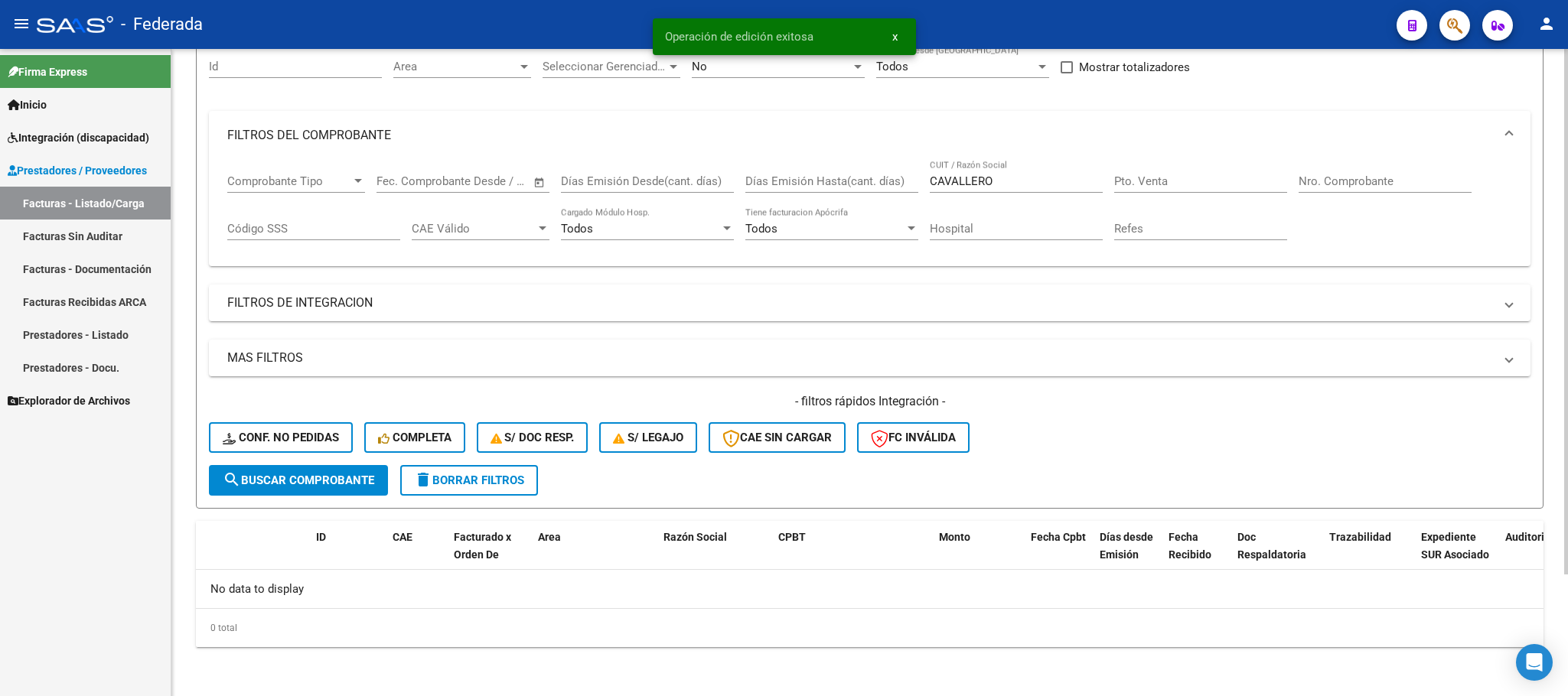
click at [510, 485] on span "delete Borrar Filtros" at bounding box center [469, 481] width 111 height 14
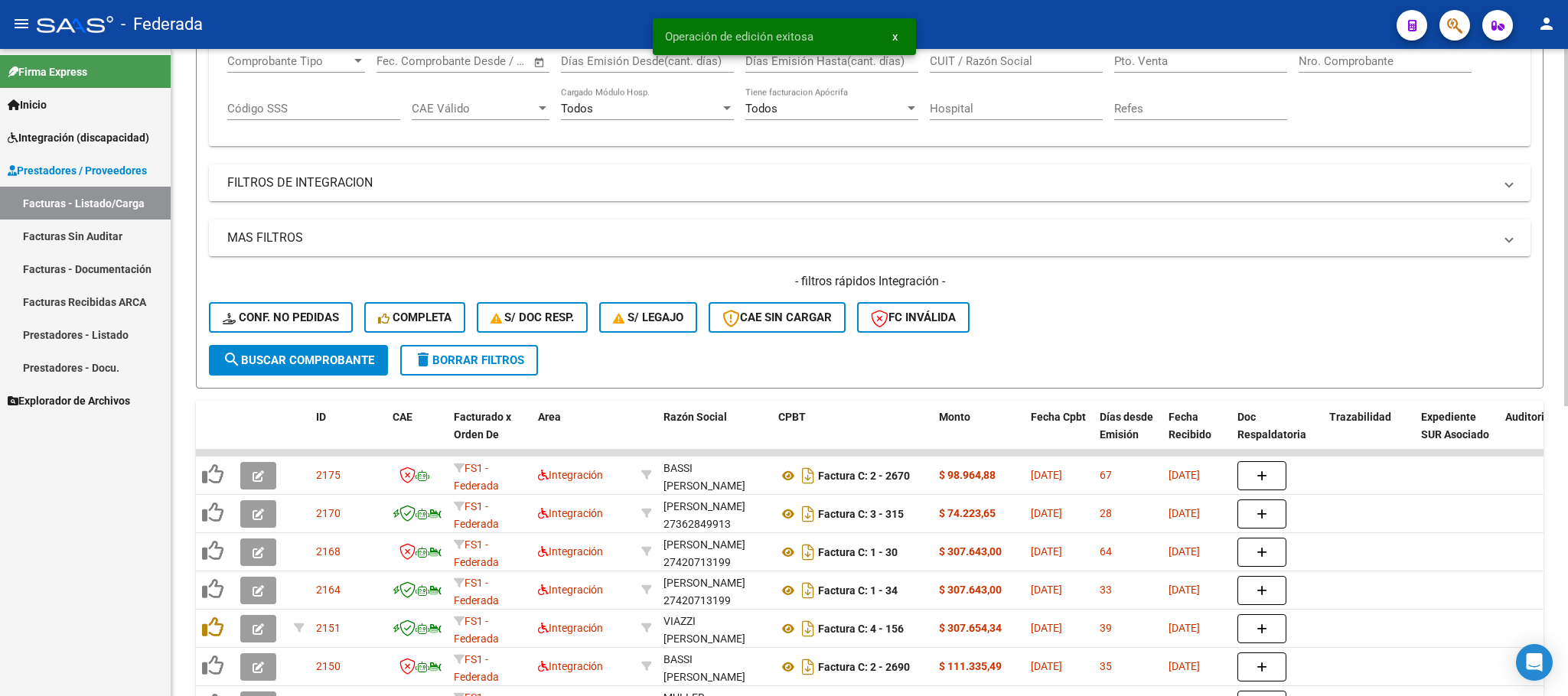
scroll to position [150, 0]
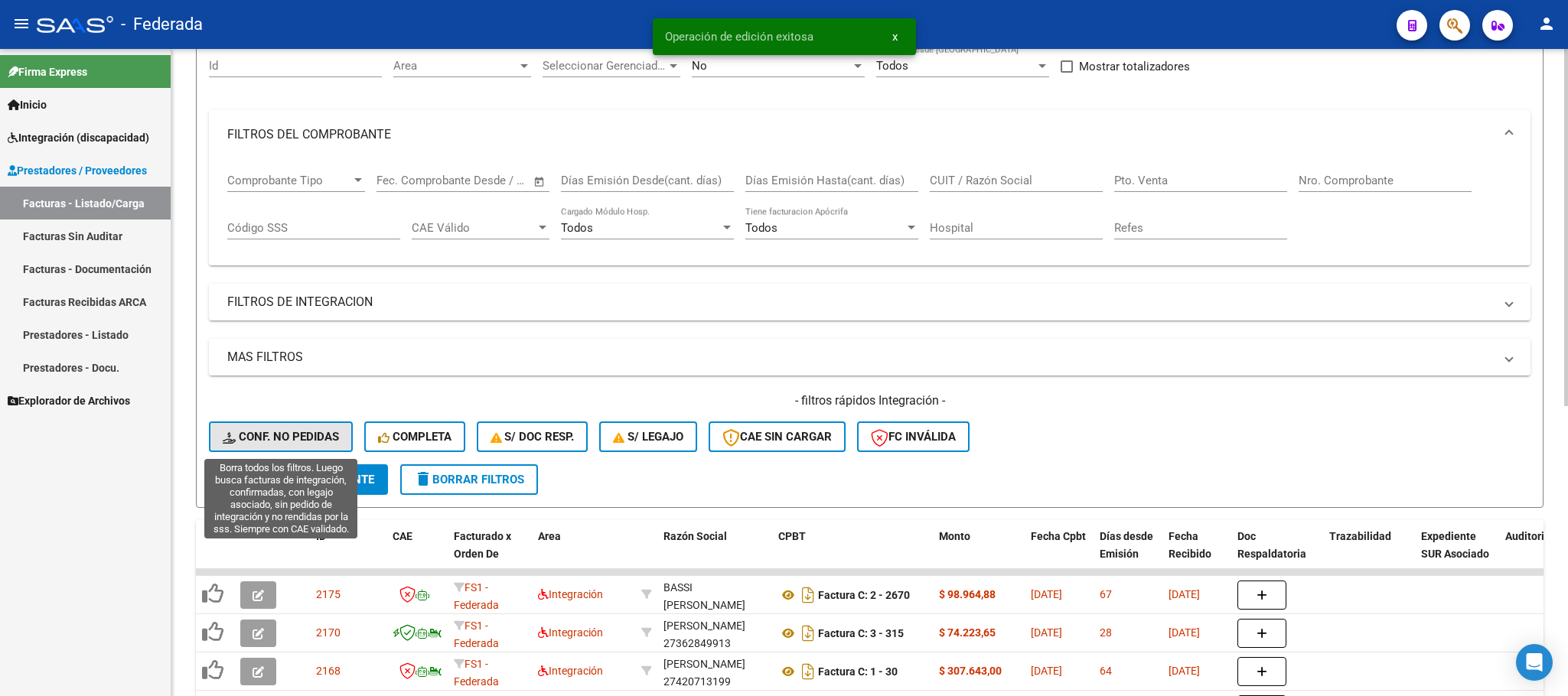
click at [258, 443] on span "Conf. no pedidas" at bounding box center [281, 437] width 117 height 14
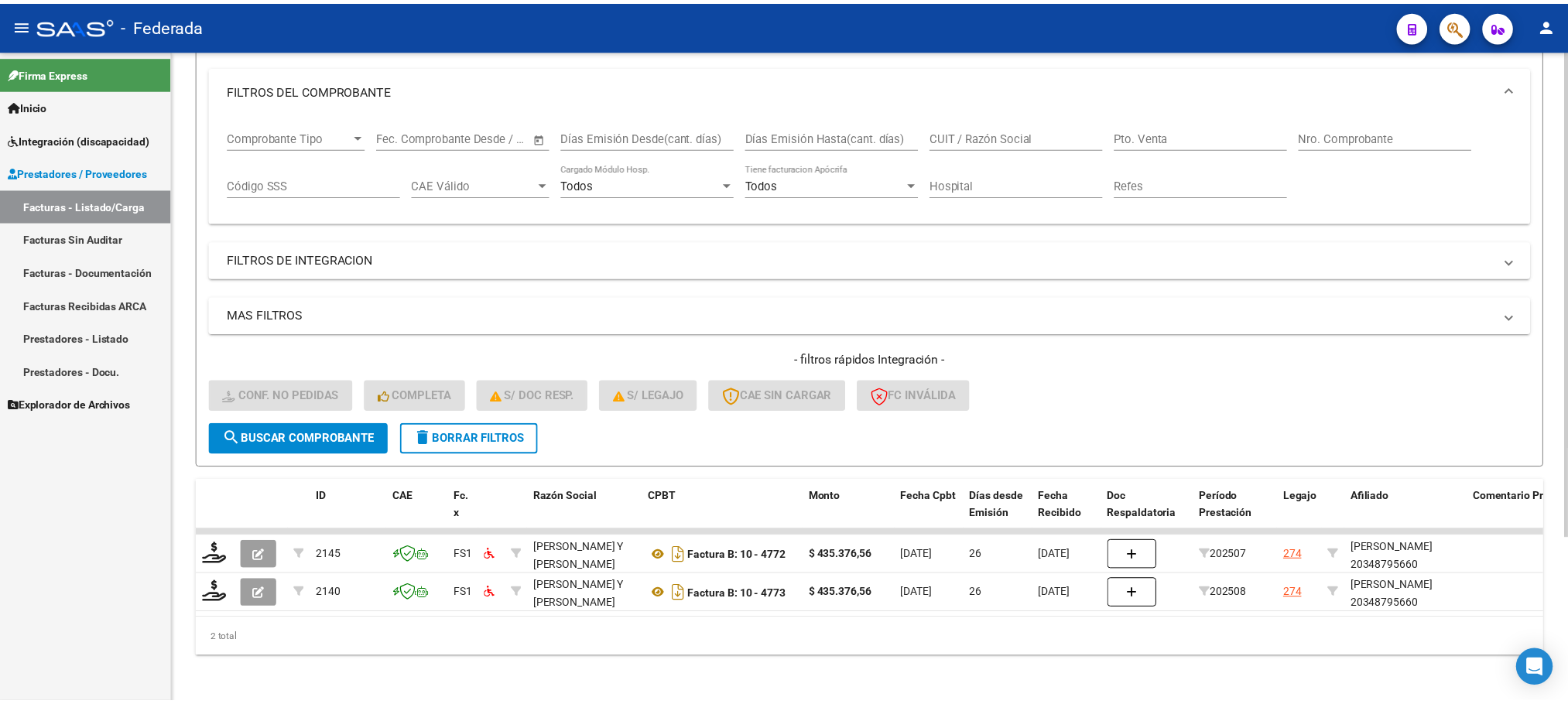
scroll to position [221, 0]
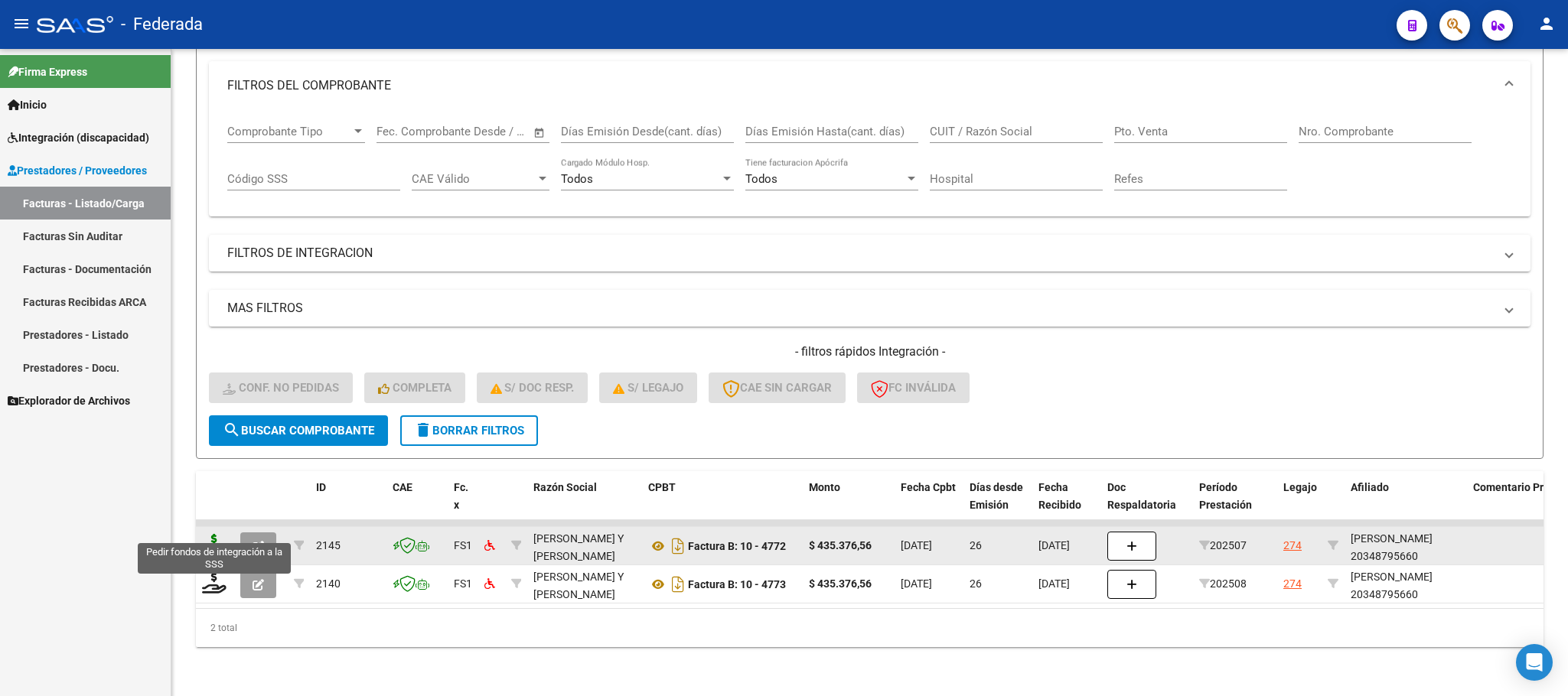
click at [212, 534] on icon at bounding box center [214, 545] width 25 height 22
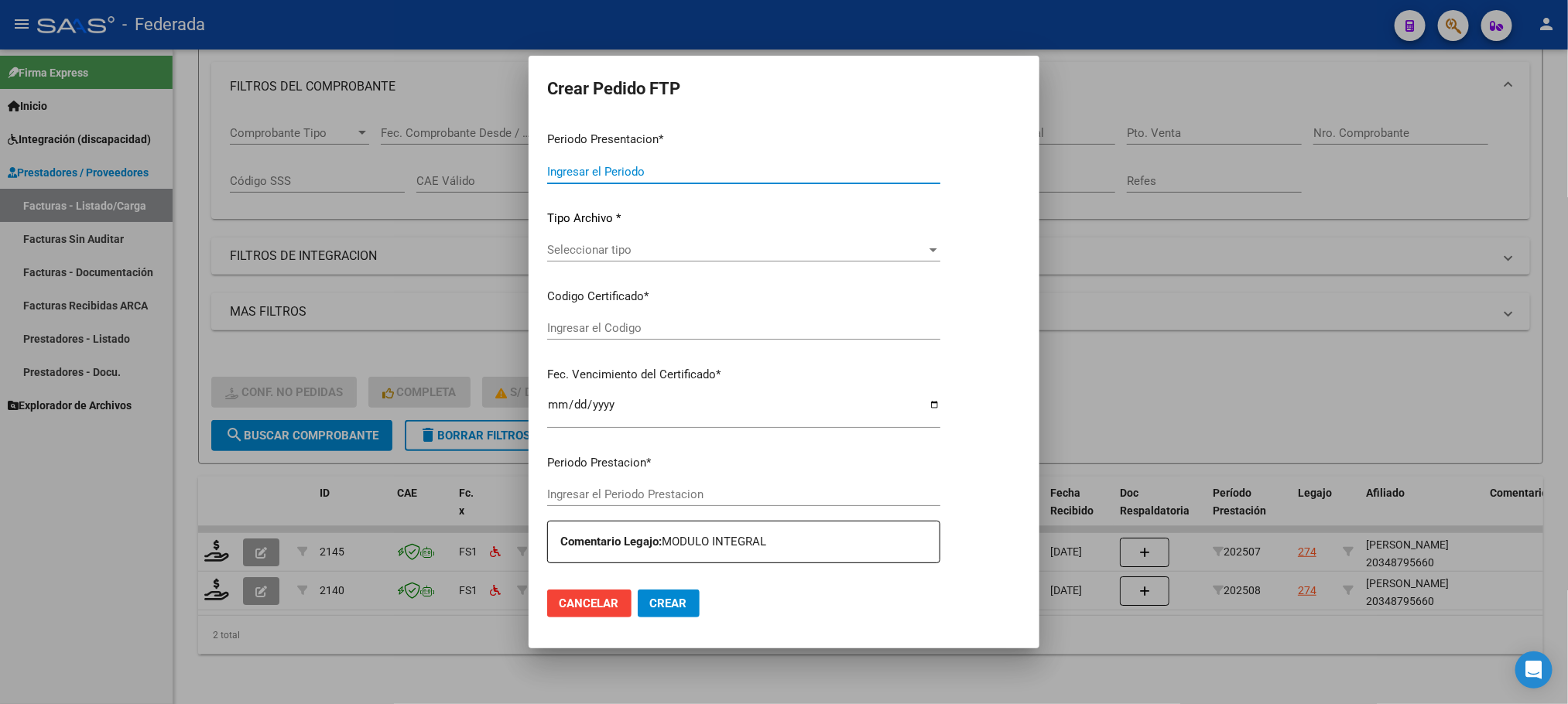
type input "202509"
type input "202507"
type input "$ 435.376,56"
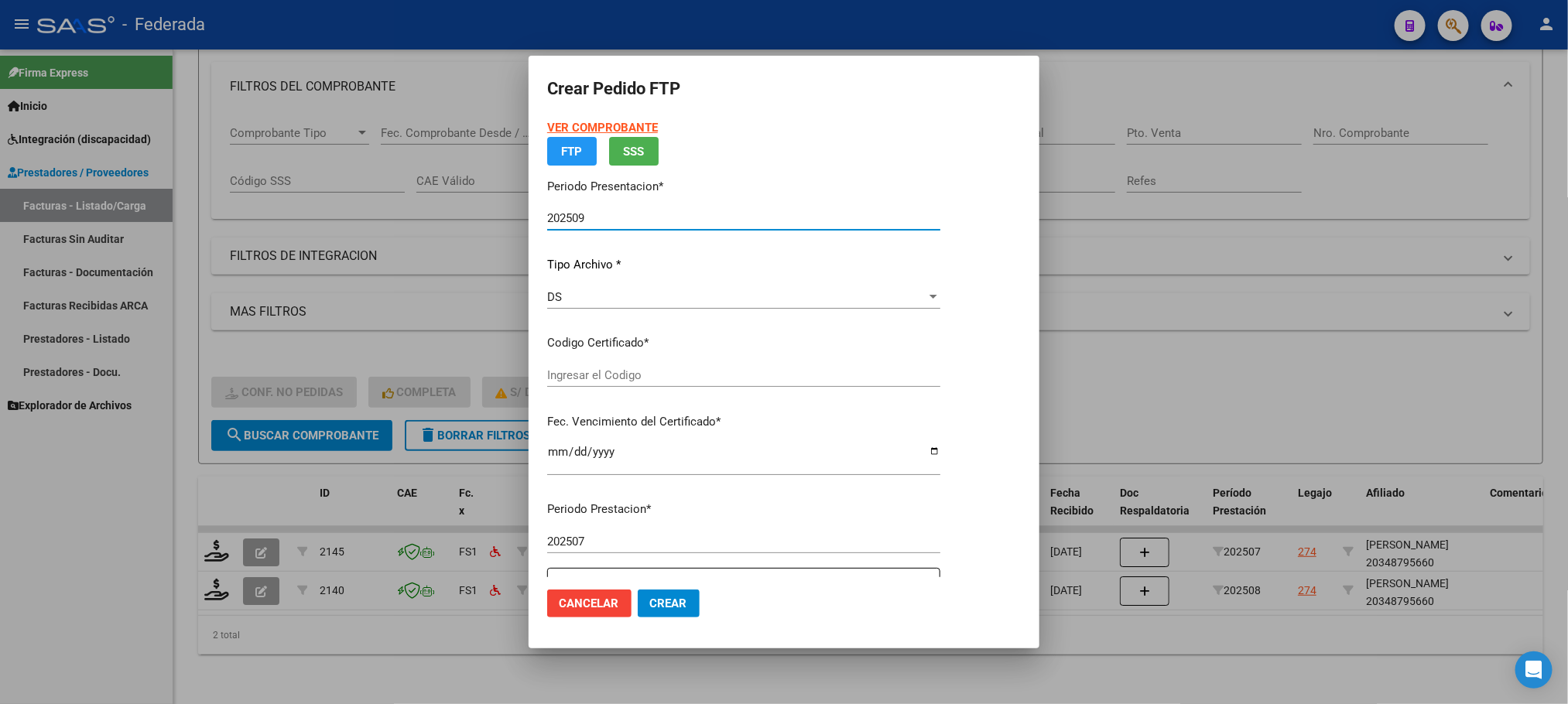
type input "ARG0200034879566202204202032COR477"
type input "[DATE]"
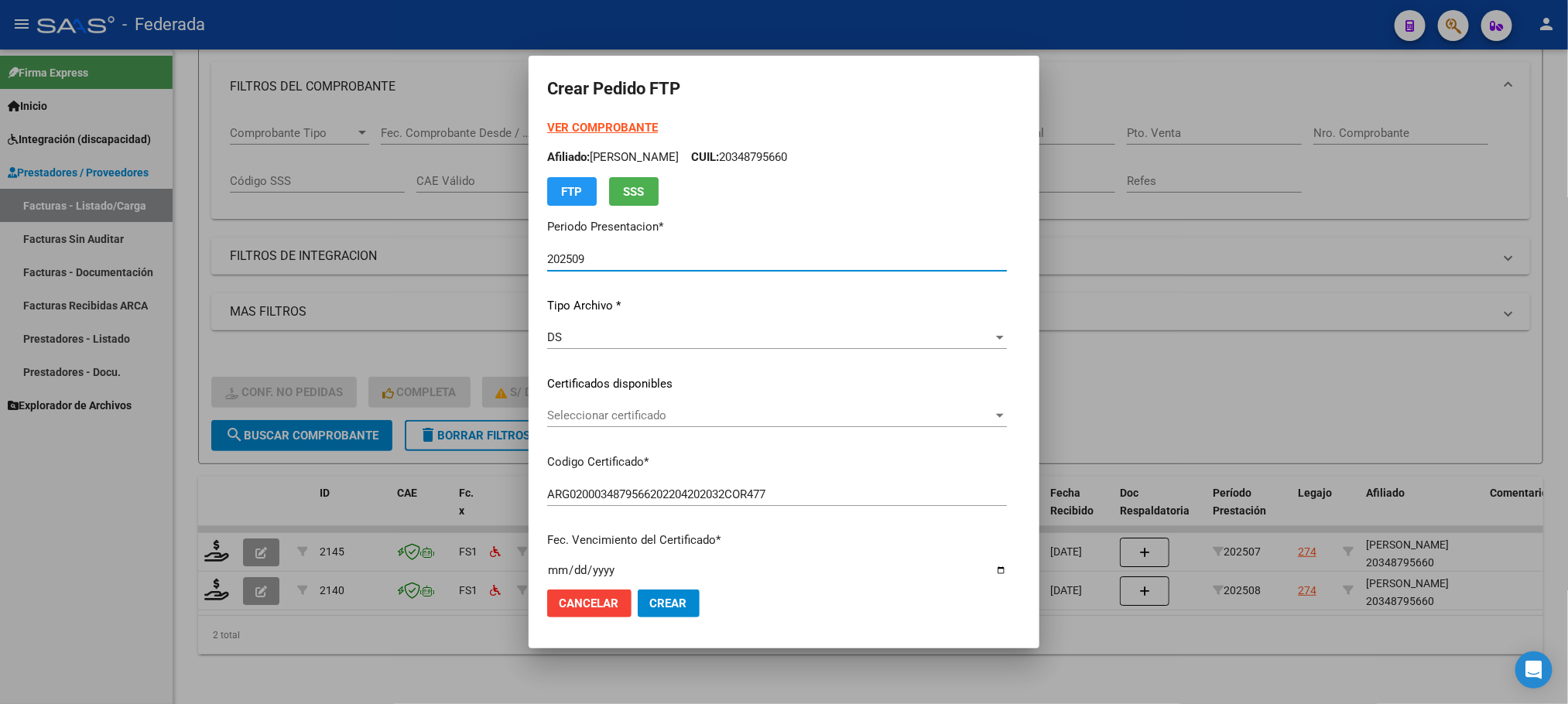
click at [573, 414] on span "Seleccionar certificado" at bounding box center [770, 415] width 445 height 14
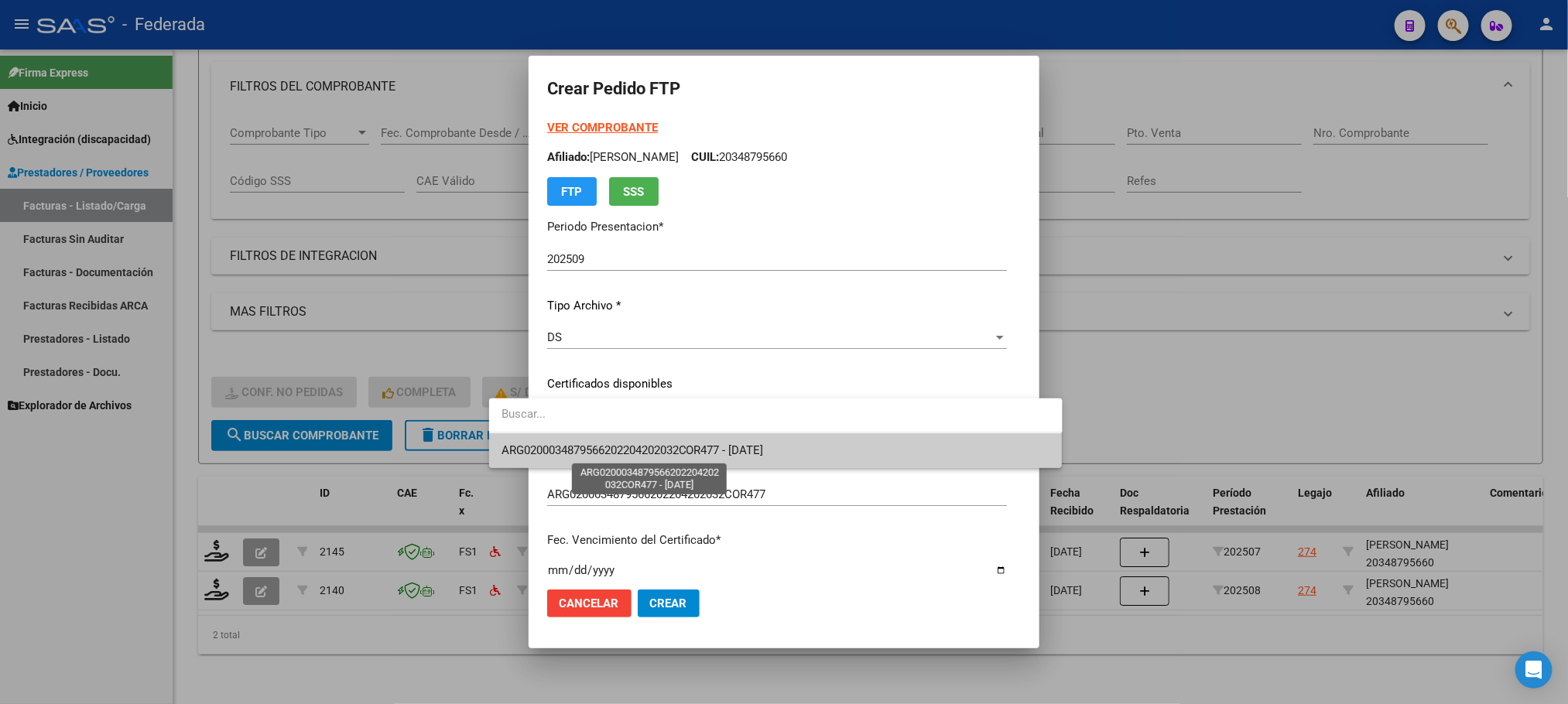
click at [566, 444] on span "ARG0200034879566202204202032COR477 - [DATE]" at bounding box center [632, 450] width 263 height 14
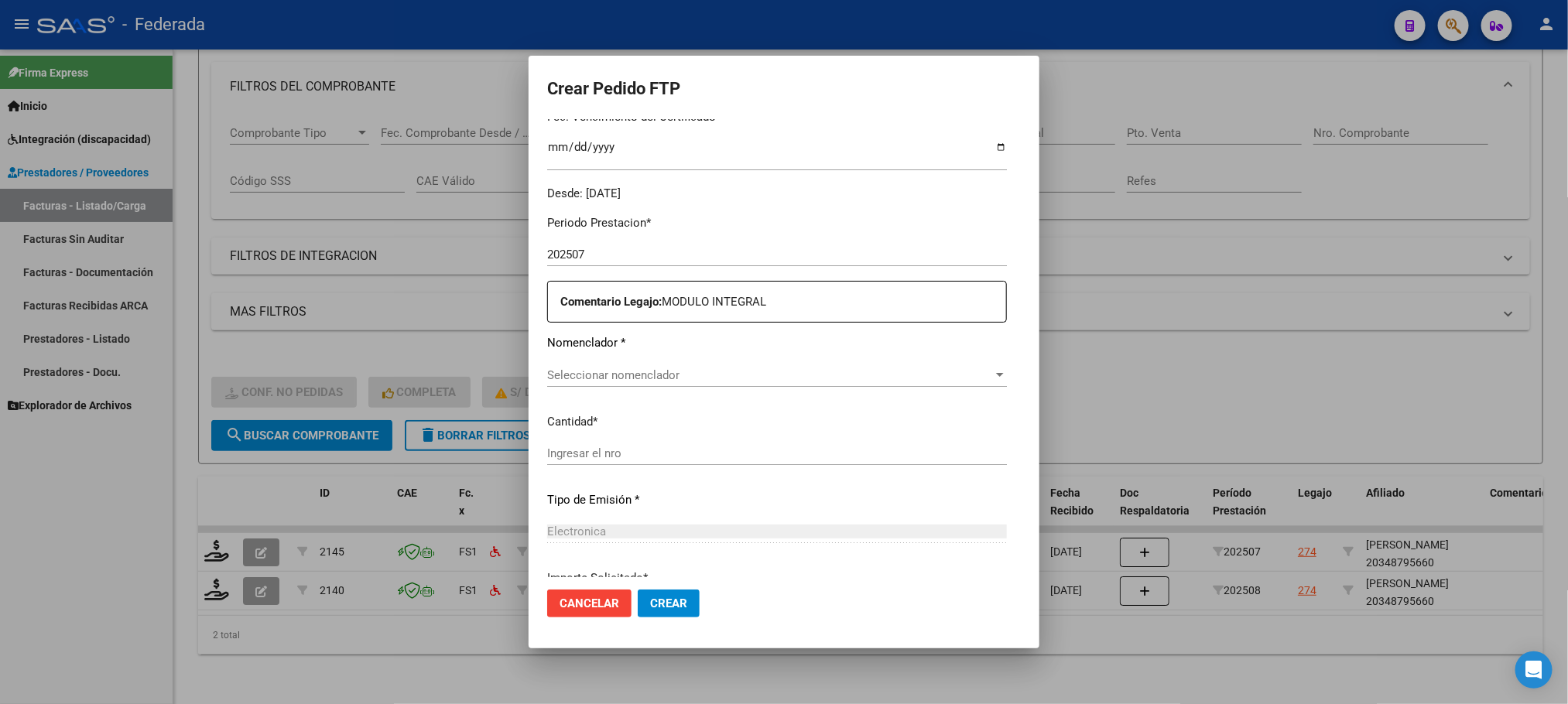
scroll to position [464, 0]
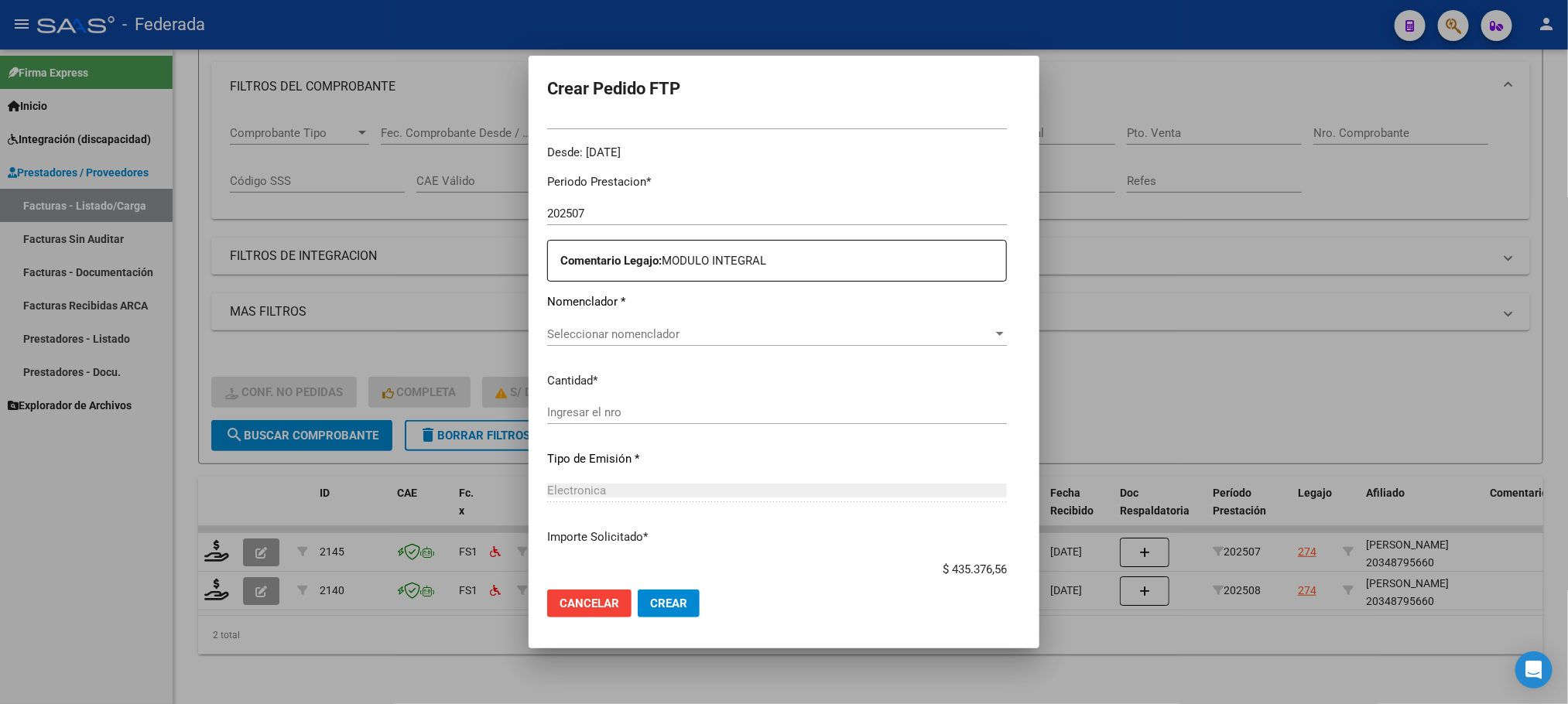
click at [567, 339] on span "Seleccionar nomenclador" at bounding box center [770, 335] width 445 height 14
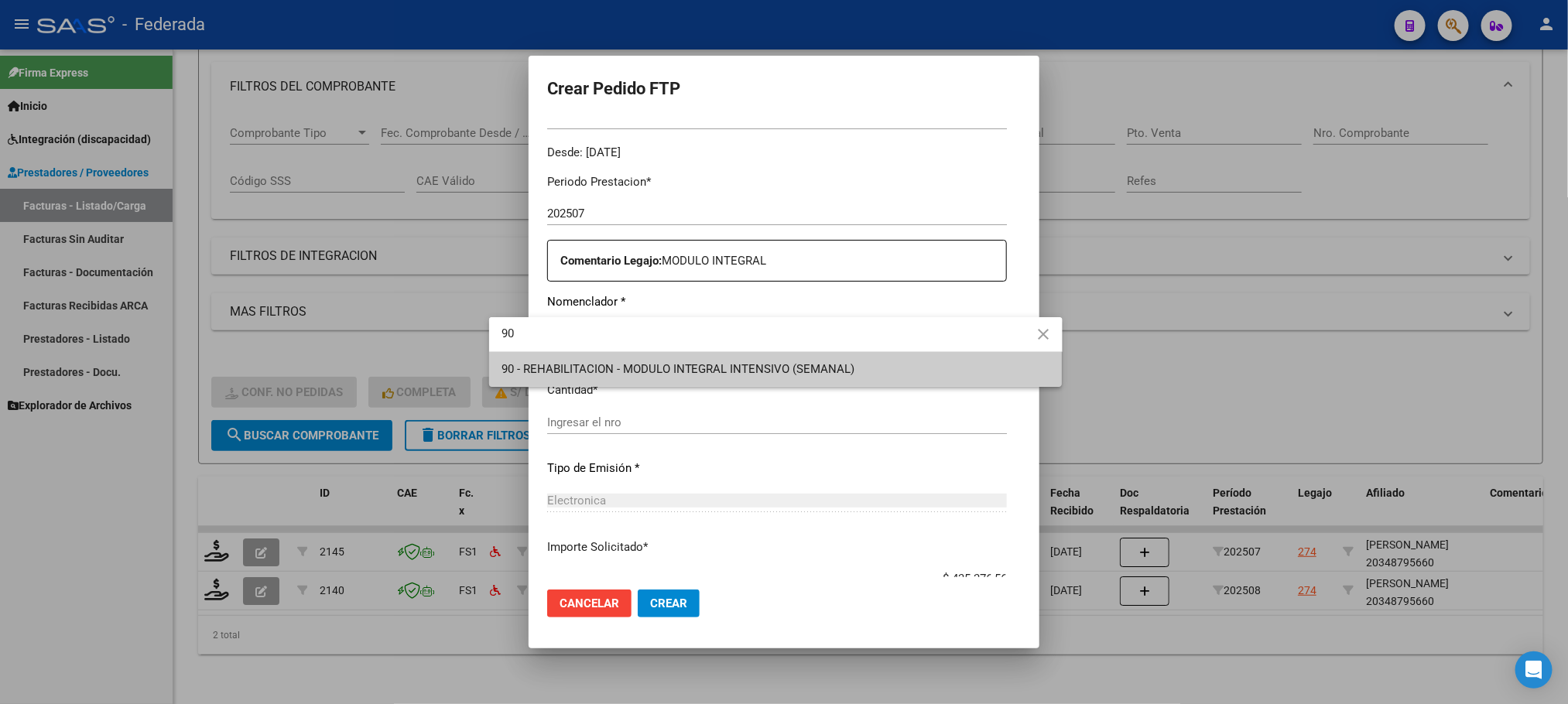
type input "90"
click at [560, 358] on span "90 - REHABILITACION - MODULO INTEGRAL INTENSIVO (SEMANAL)" at bounding box center [776, 369] width 549 height 35
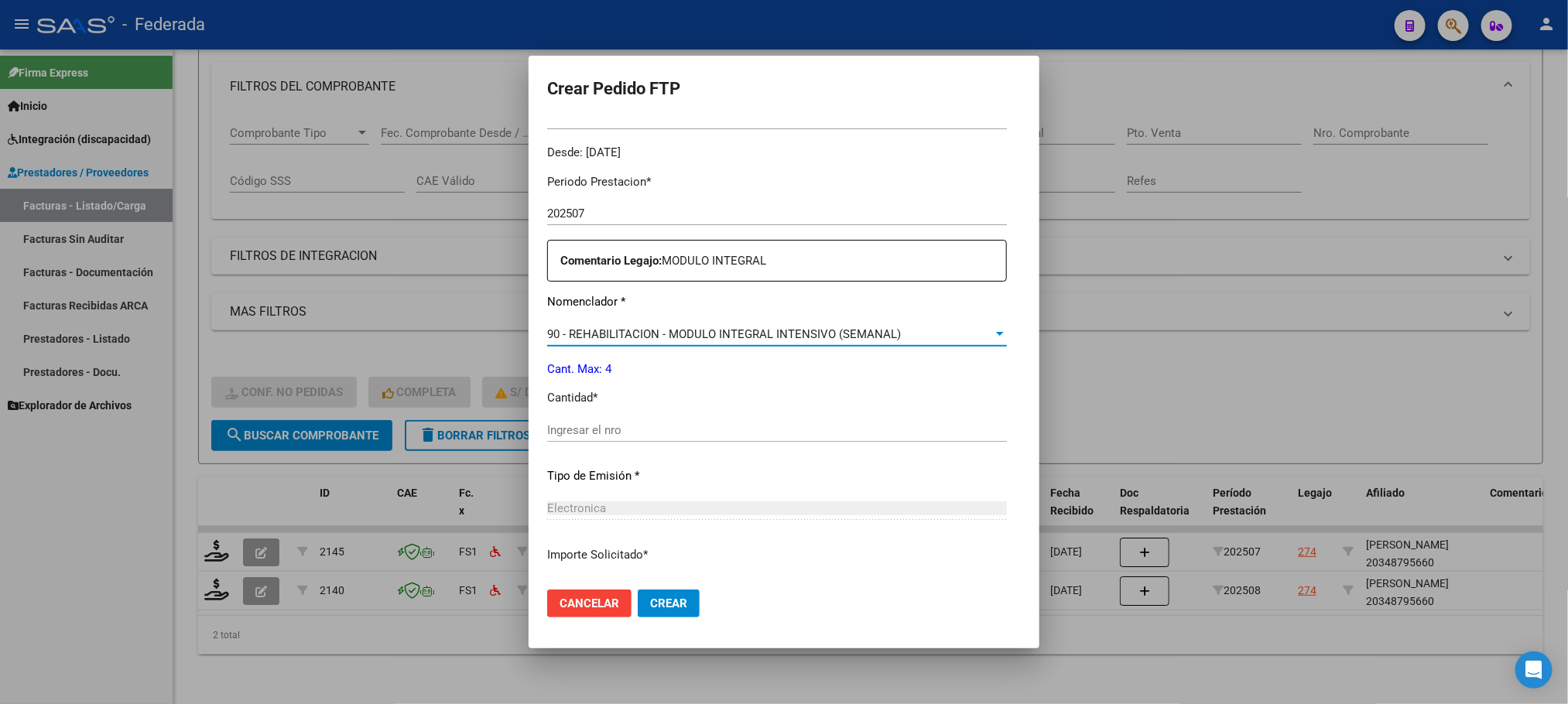
click at [547, 418] on div "Ingresar el nro" at bounding box center [777, 429] width 459 height 23
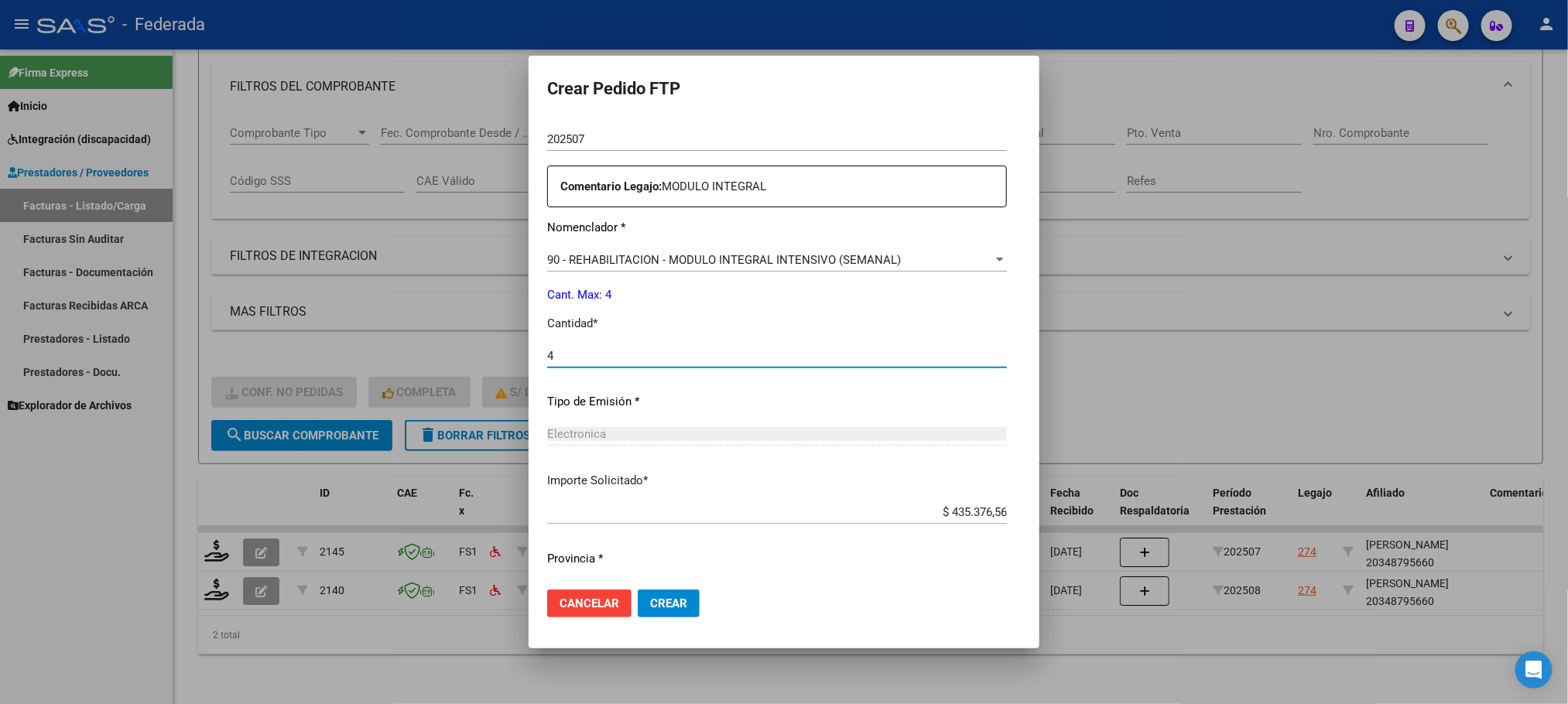
scroll to position [578, 0]
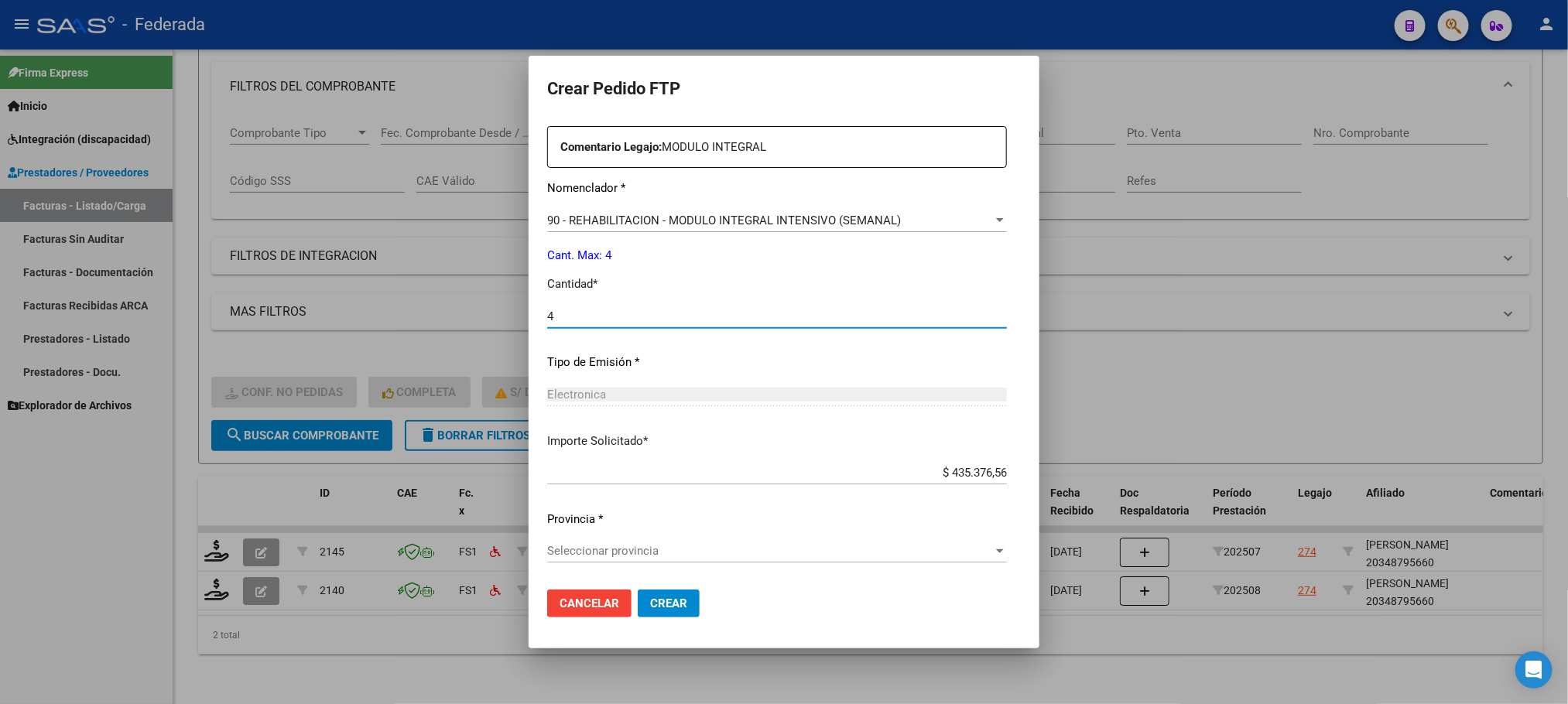
type input "4"
click at [547, 556] on span "Seleccionar provincia" at bounding box center [770, 551] width 445 height 14
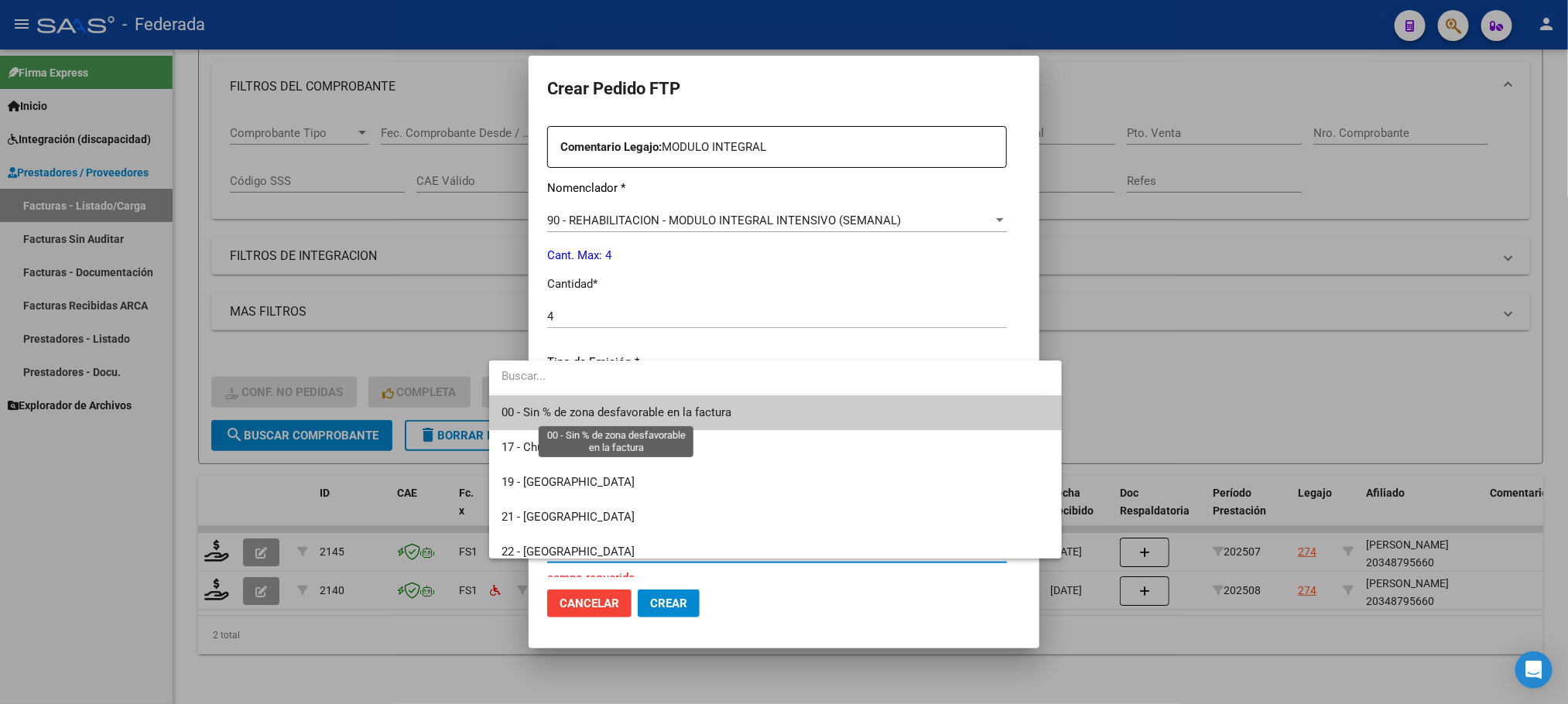
click at [552, 418] on span "00 - Sin % de zona desfavorable en la factura" at bounding box center [616, 412] width 230 height 14
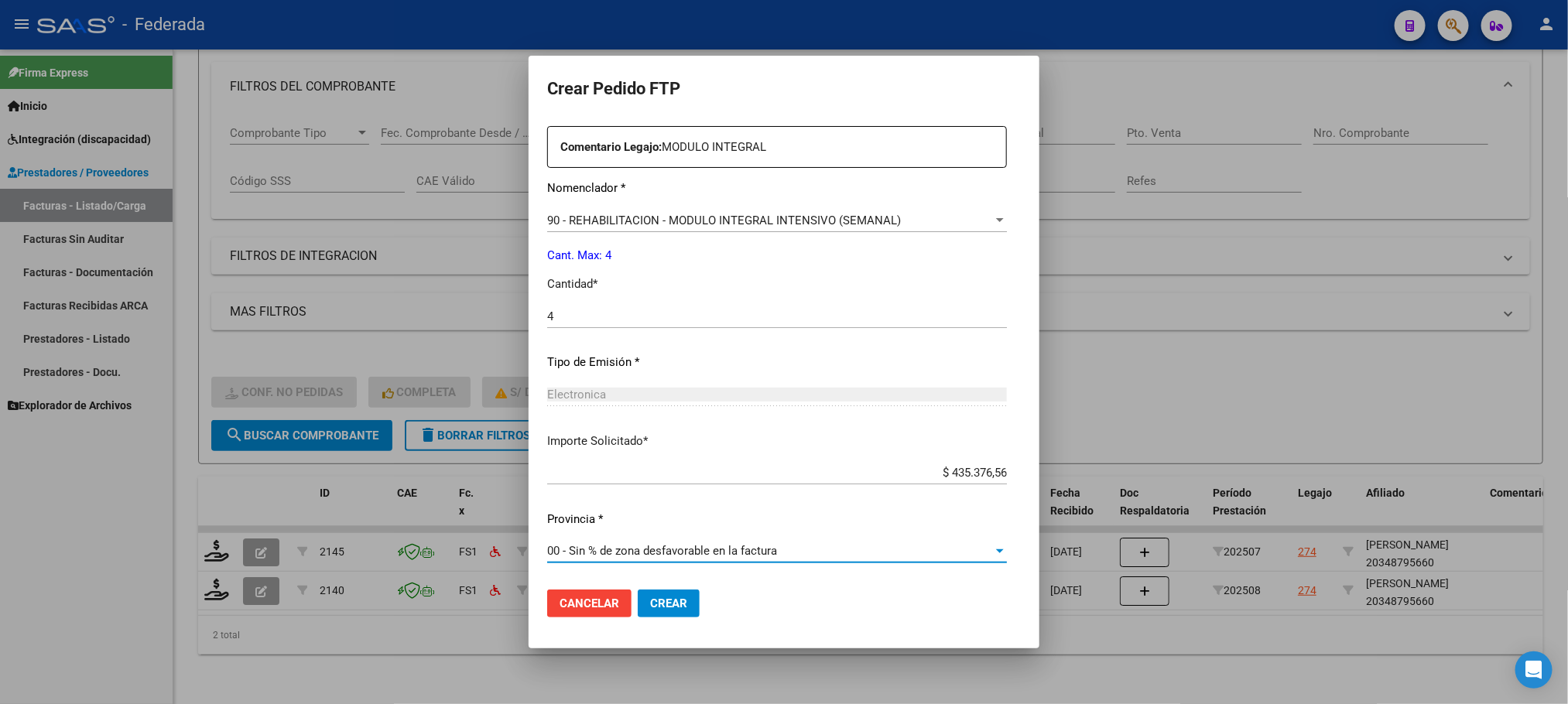
click at [650, 608] on span "Crear" at bounding box center [668, 604] width 37 height 14
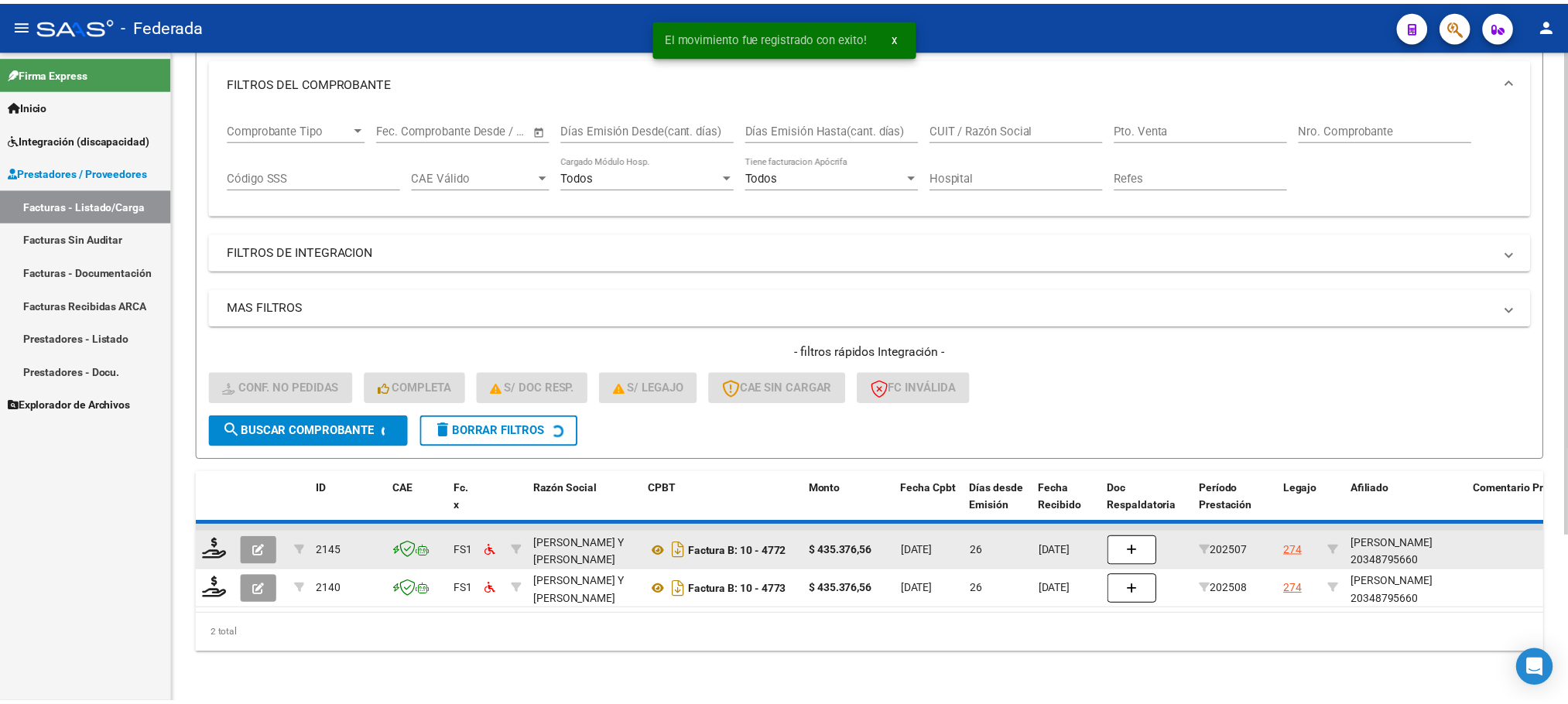
scroll to position [182, 0]
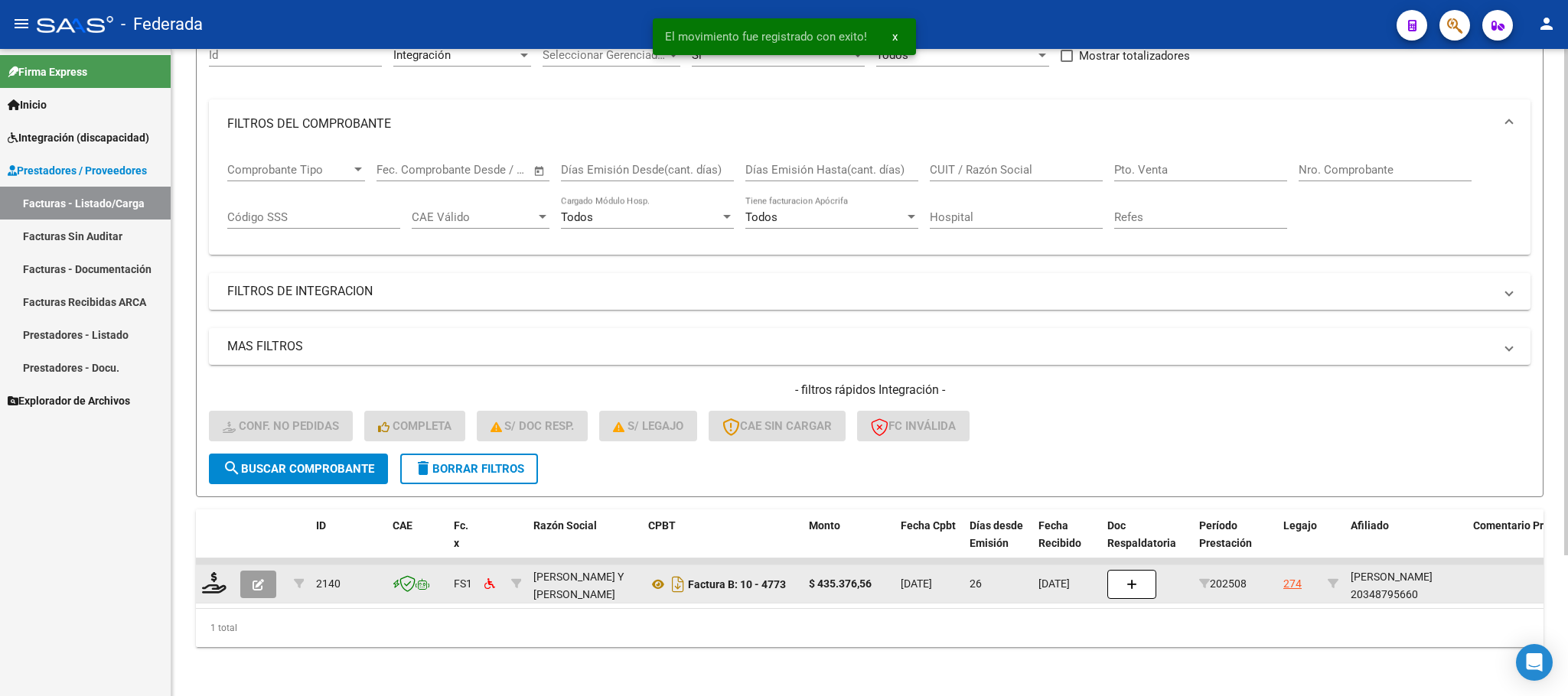
click at [216, 577] on div at bounding box center [215, 584] width 26 height 24
click at [209, 573] on icon at bounding box center [214, 583] width 25 height 22
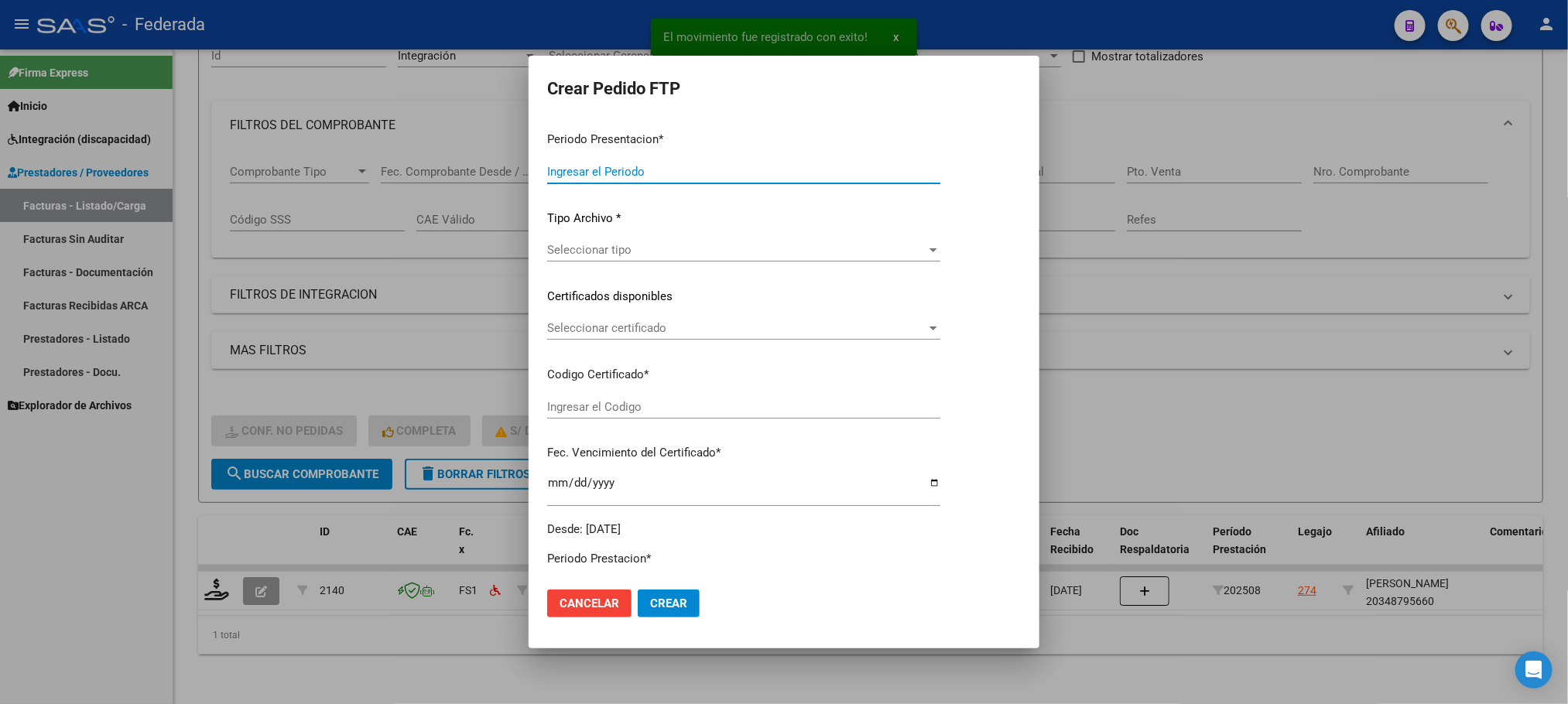
type input "202509"
type input "202508"
type input "$ 435.376,56"
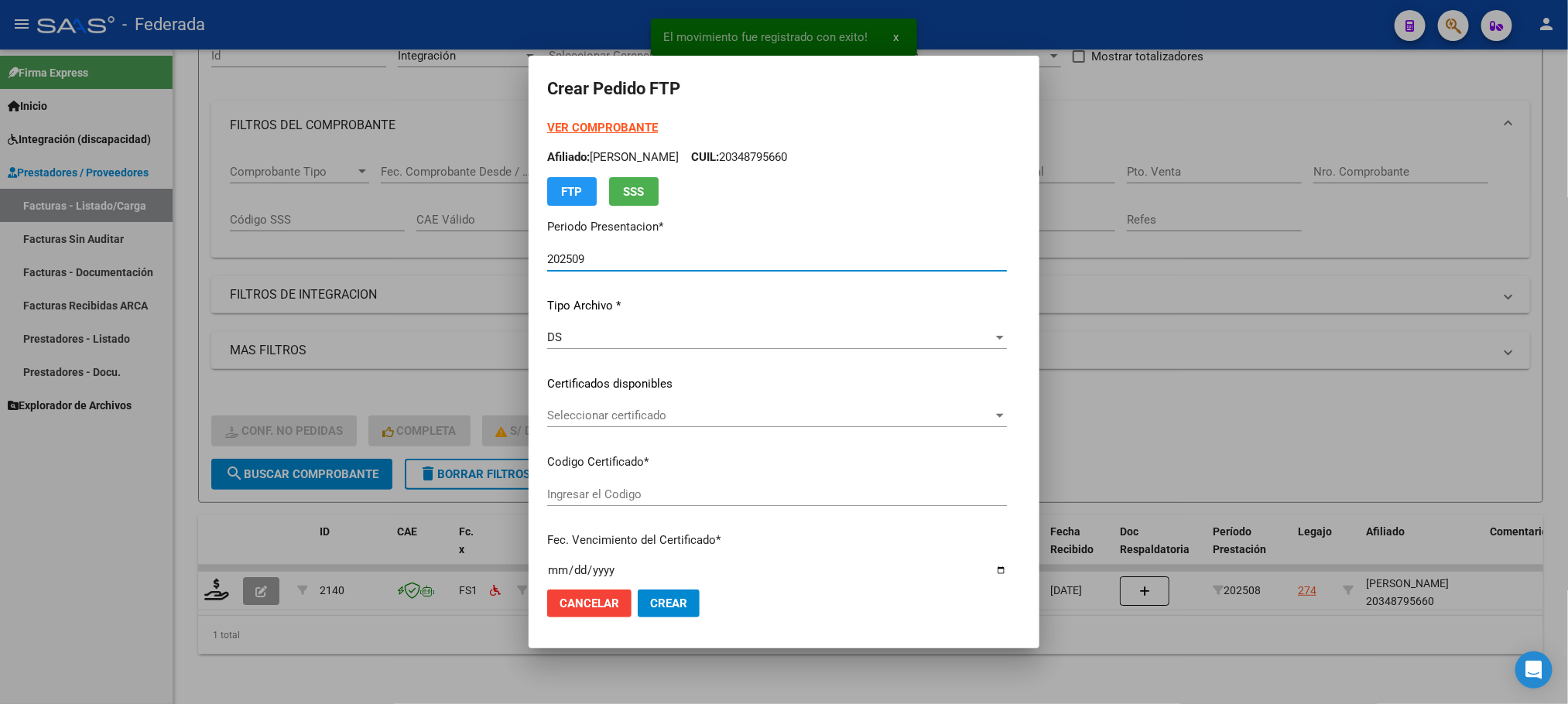
type input "ARG0200034879566202204202032COR477"
type input "[DATE]"
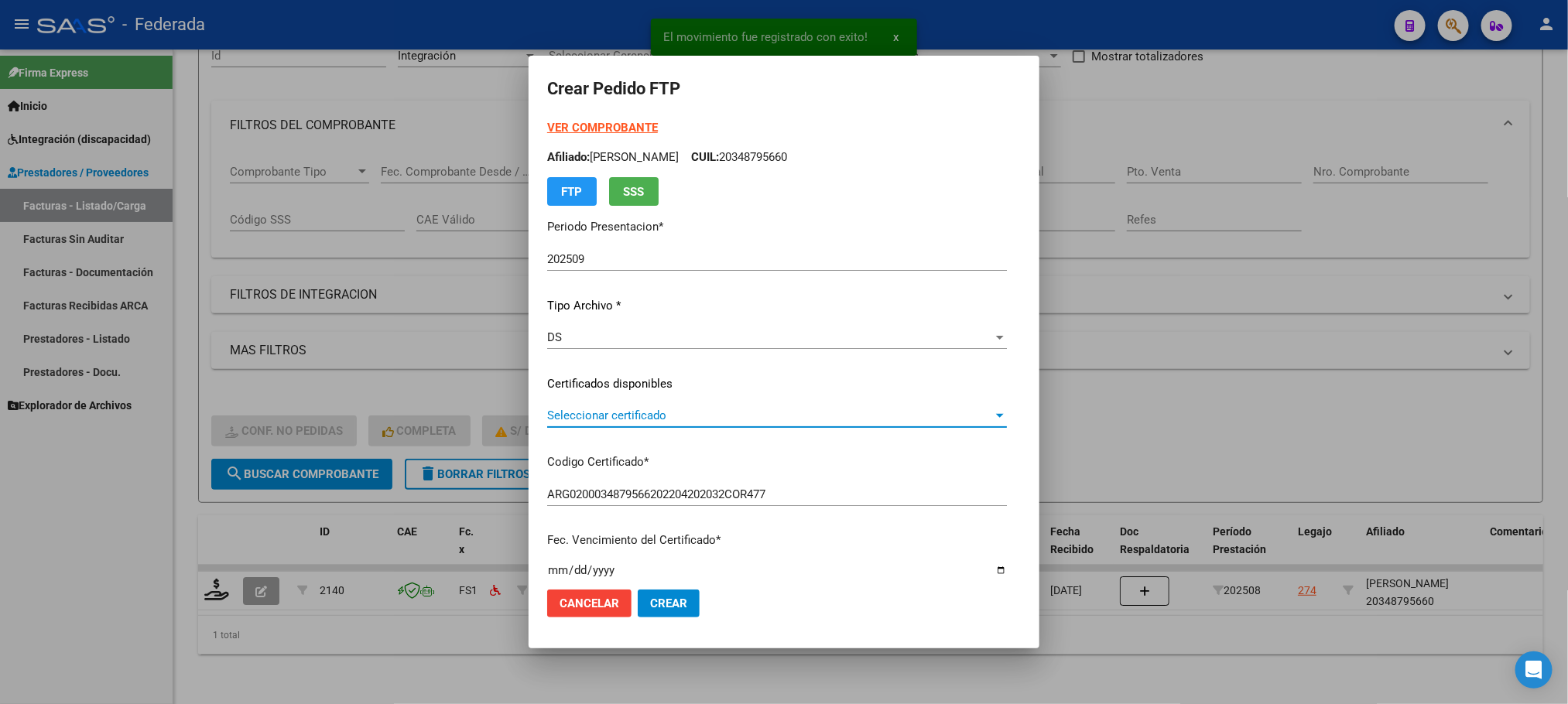
click at [573, 413] on span "Seleccionar certificado" at bounding box center [770, 415] width 445 height 14
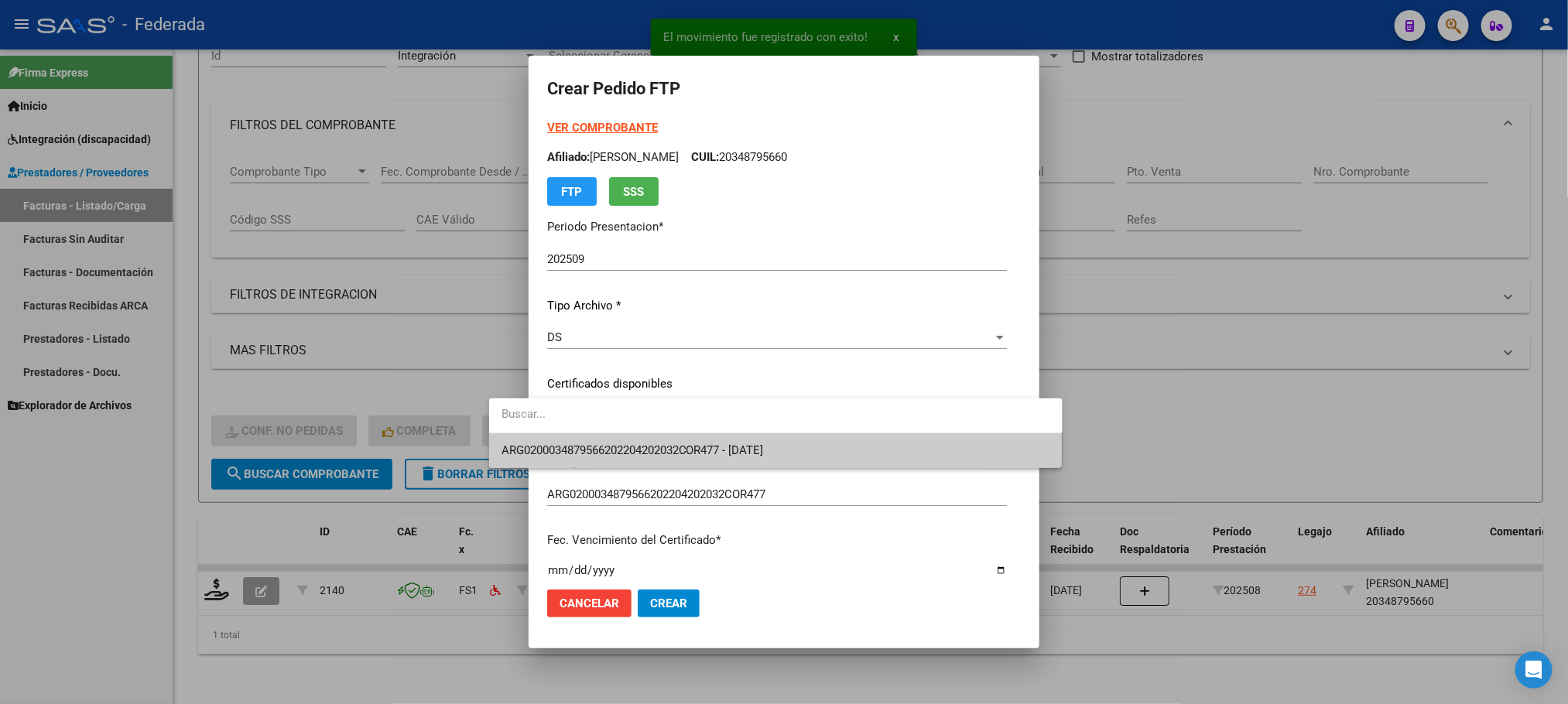
click at [573, 443] on span "ARG0200034879566202204202032COR477 - [DATE]" at bounding box center [632, 450] width 263 height 14
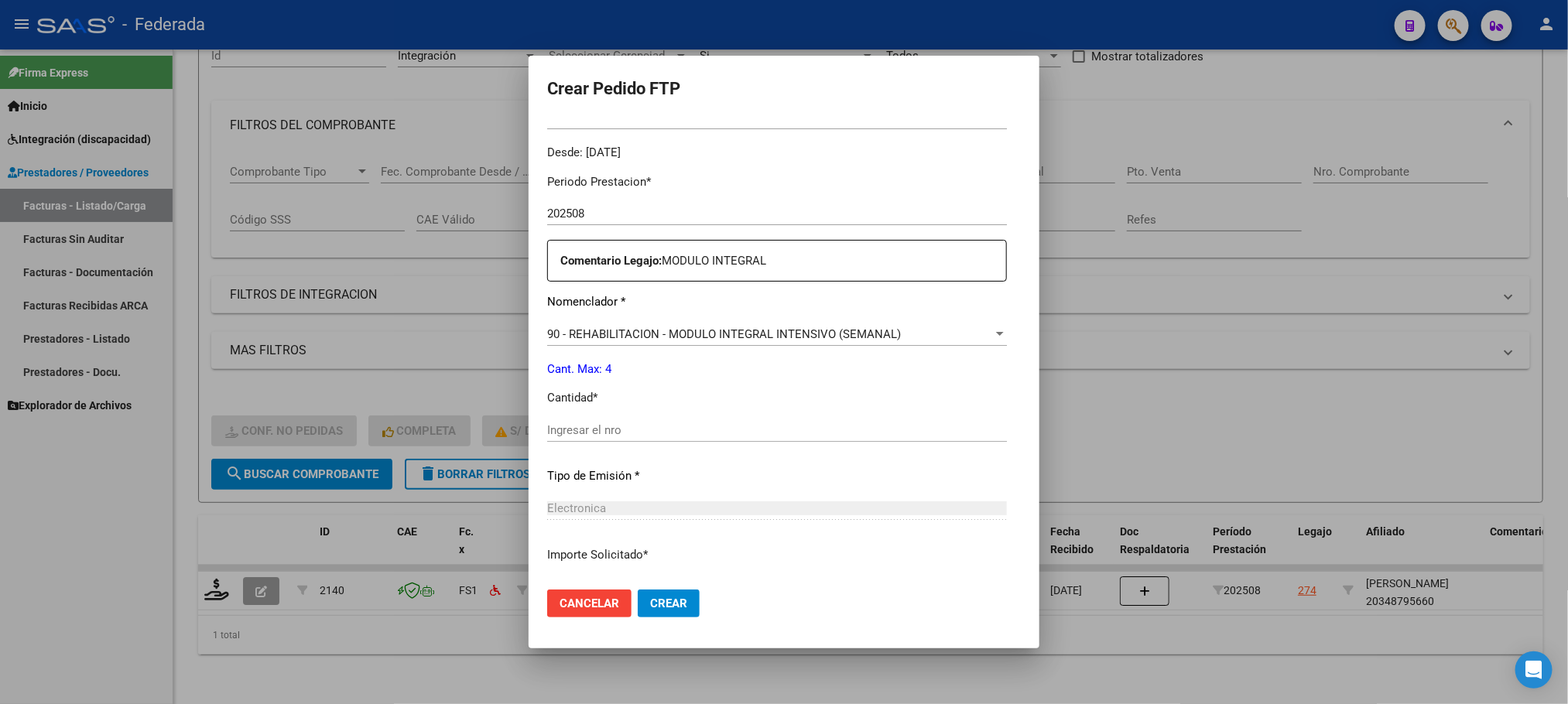
click at [569, 423] on input "Ingresar el nro" at bounding box center [777, 430] width 459 height 14
type input "4"
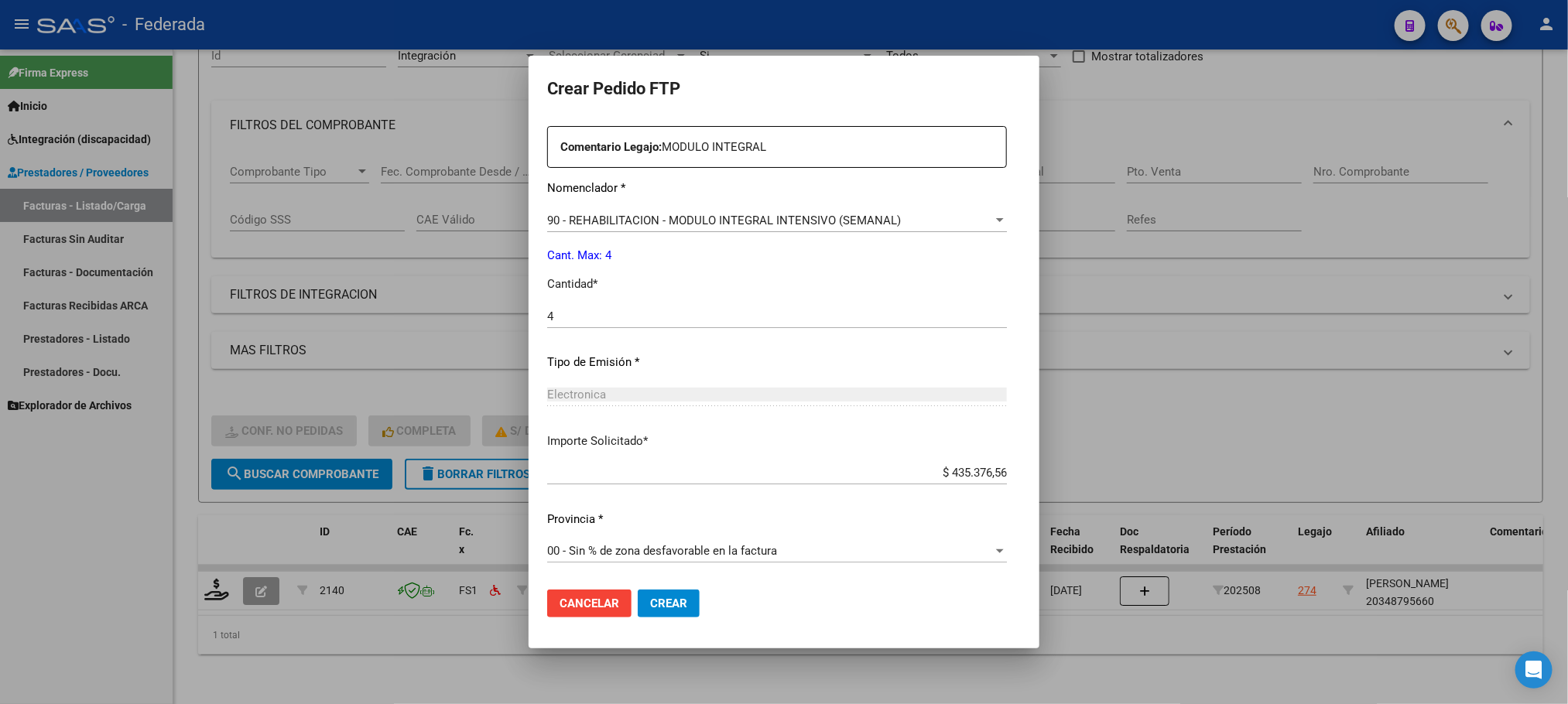
click at [638, 601] on button "Crear" at bounding box center [669, 604] width 62 height 28
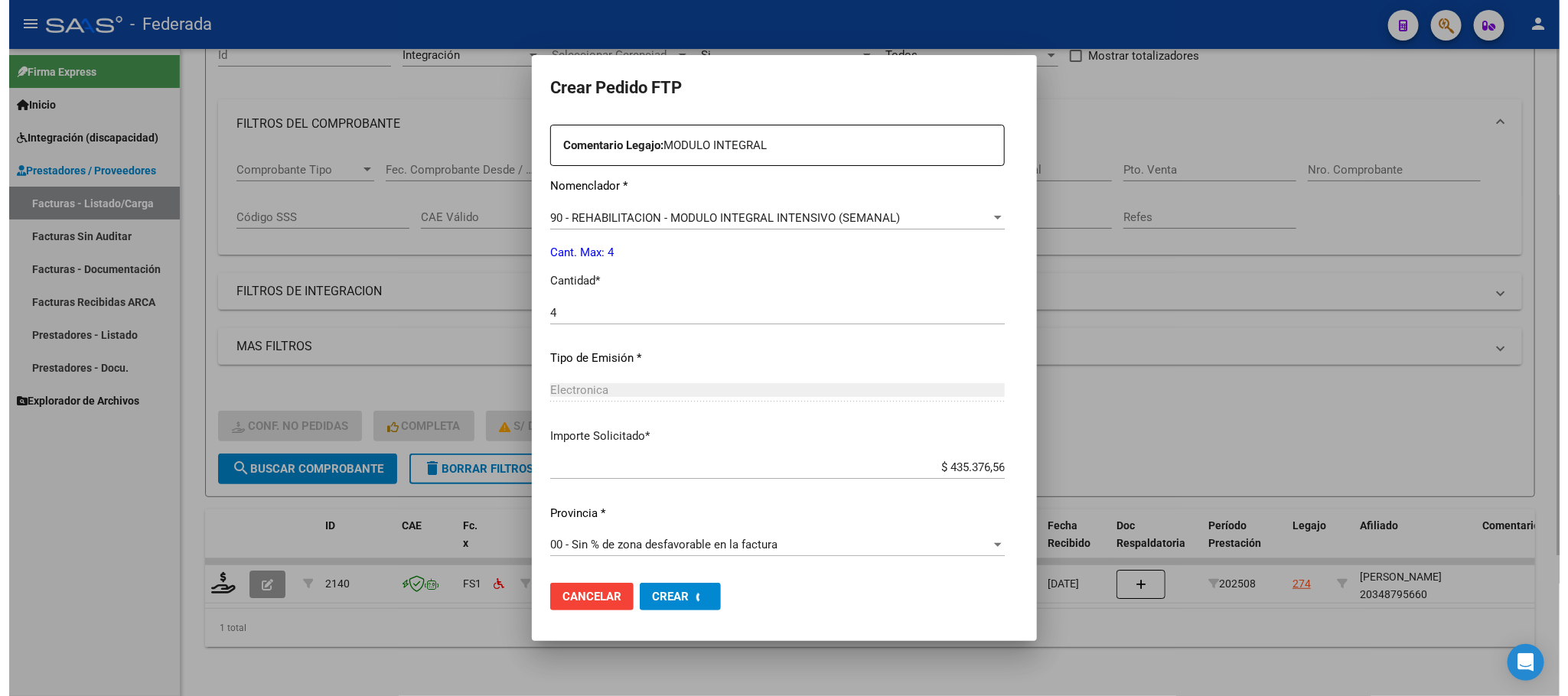
scroll to position [0, 0]
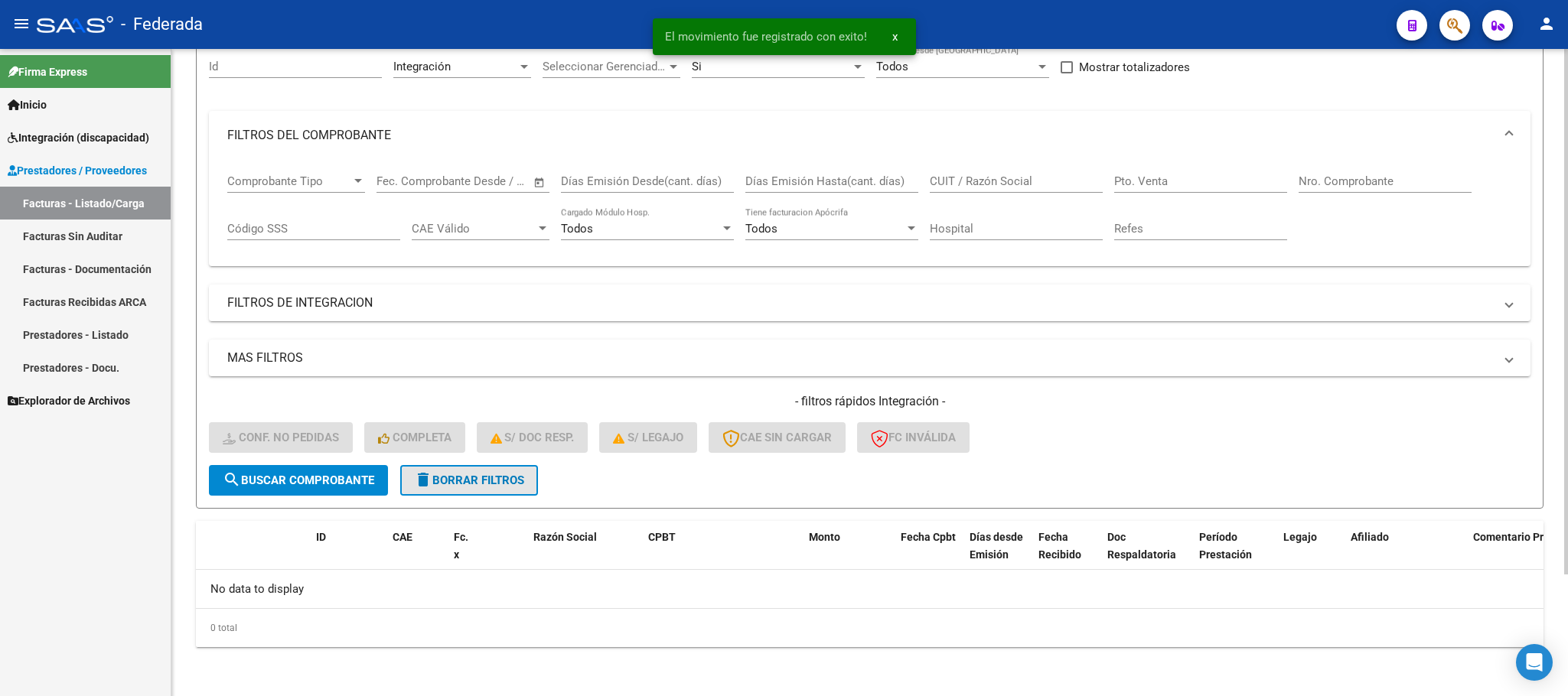
click at [451, 478] on span "delete Borrar Filtros" at bounding box center [469, 481] width 111 height 14
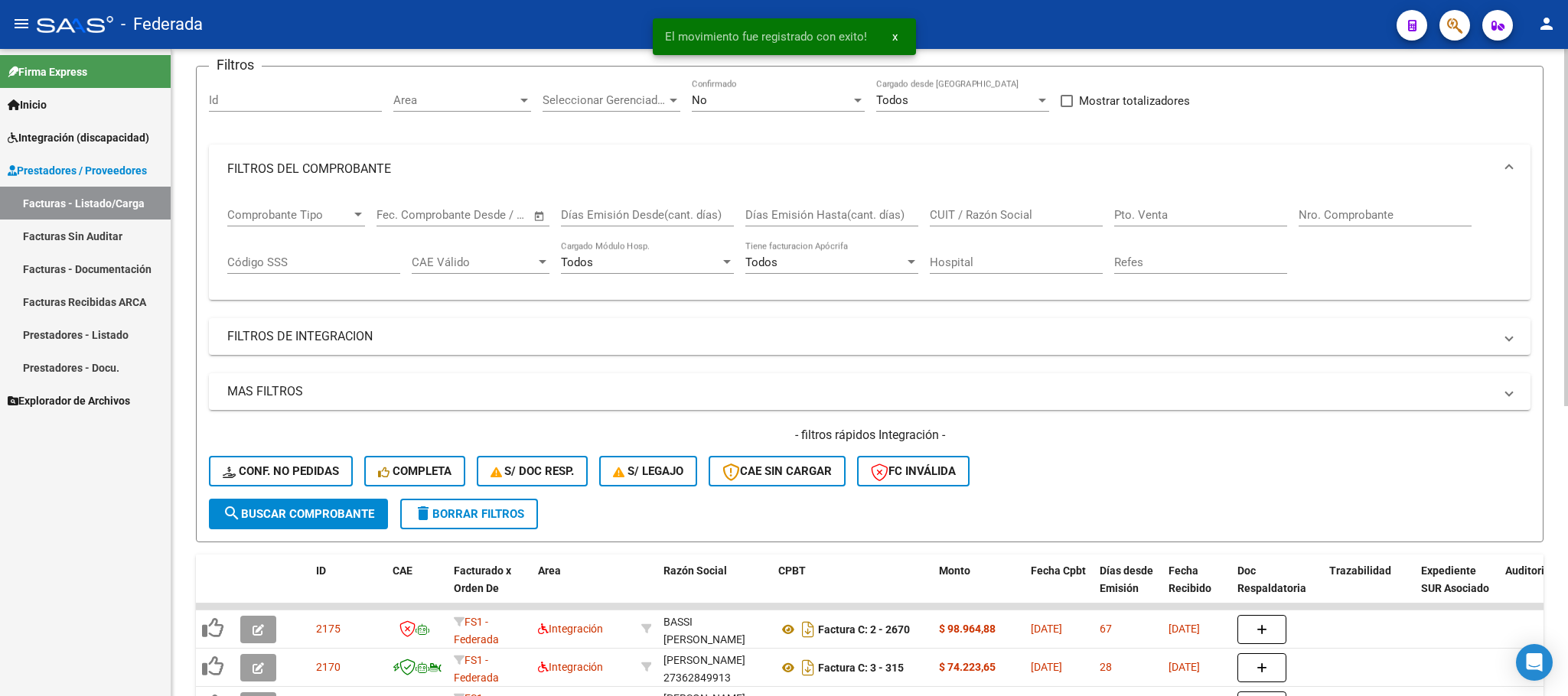
scroll to position [150, 0]
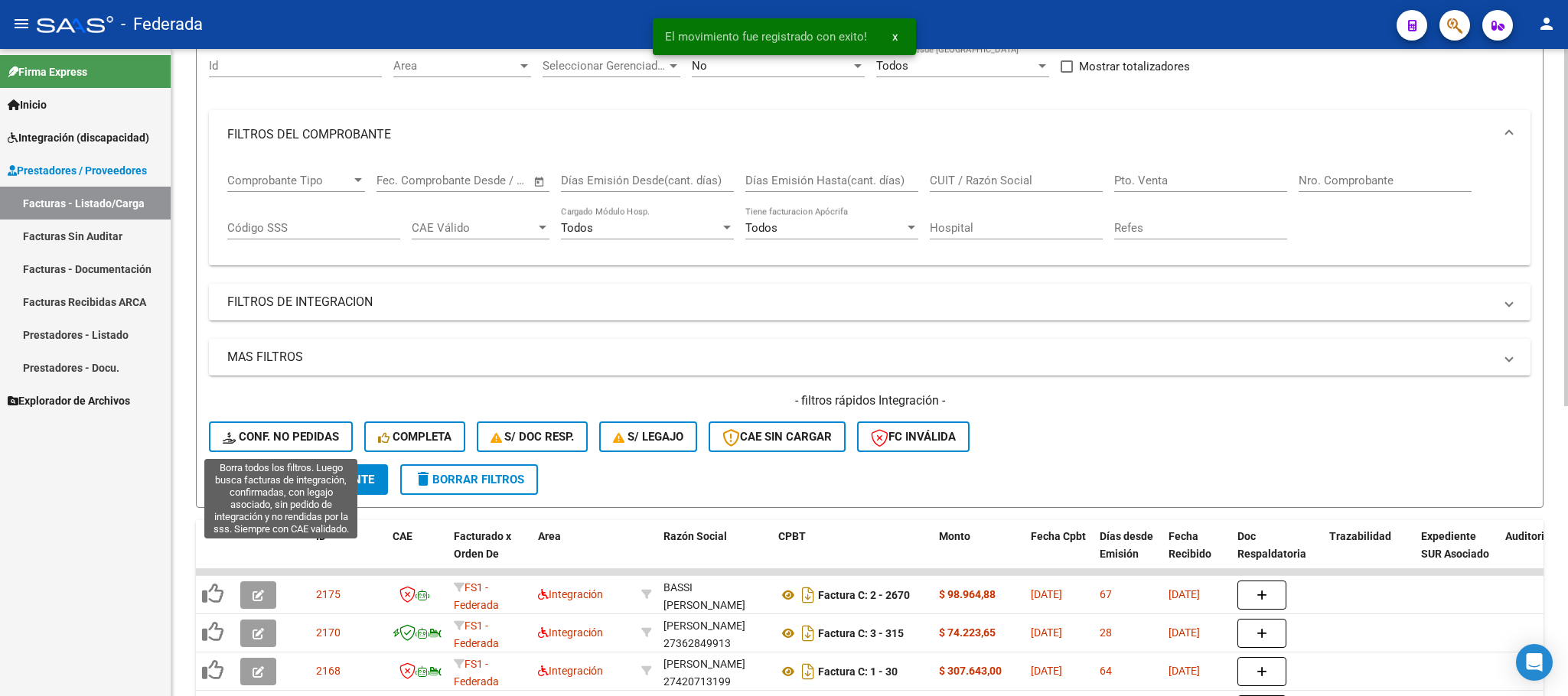
click at [329, 433] on span "Conf. no pedidas" at bounding box center [281, 437] width 117 height 14
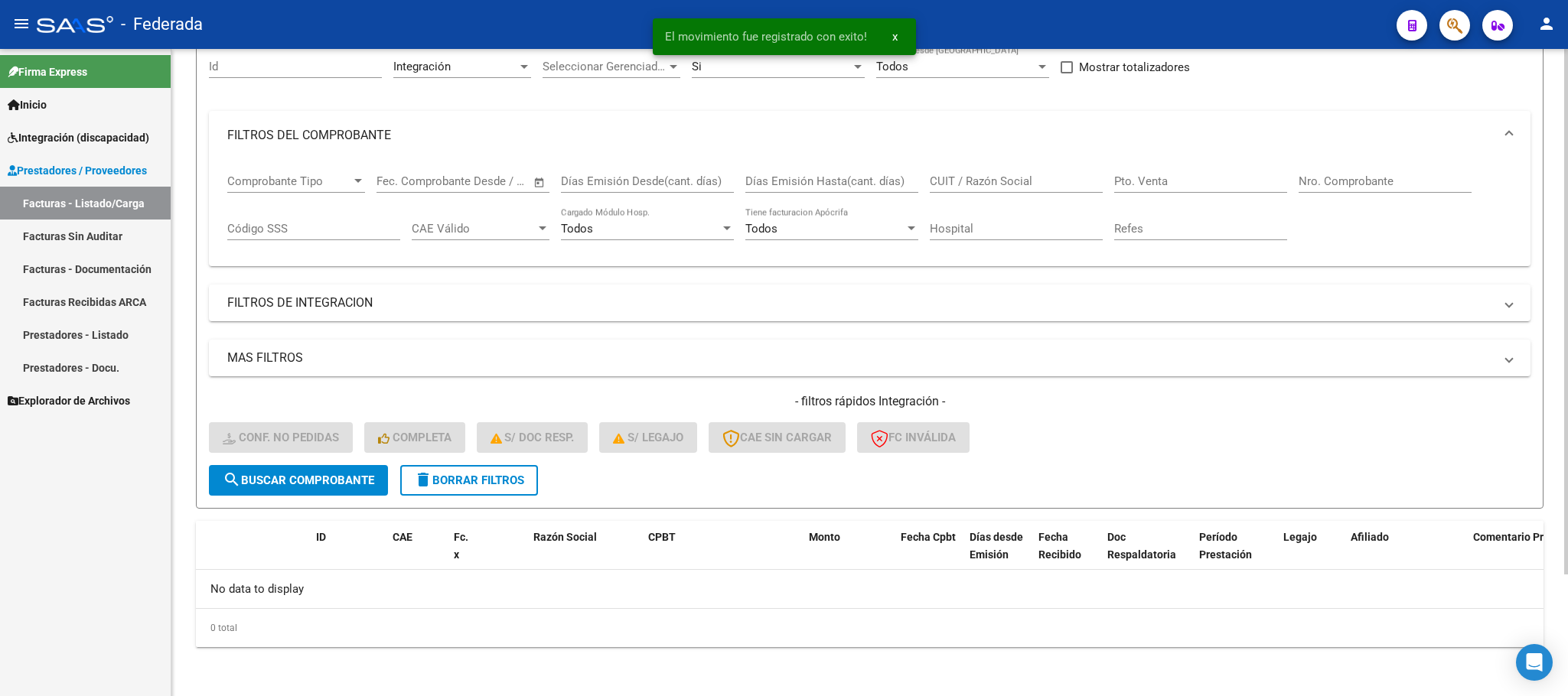
click at [466, 478] on span "delete Borrar Filtros" at bounding box center [469, 481] width 111 height 14
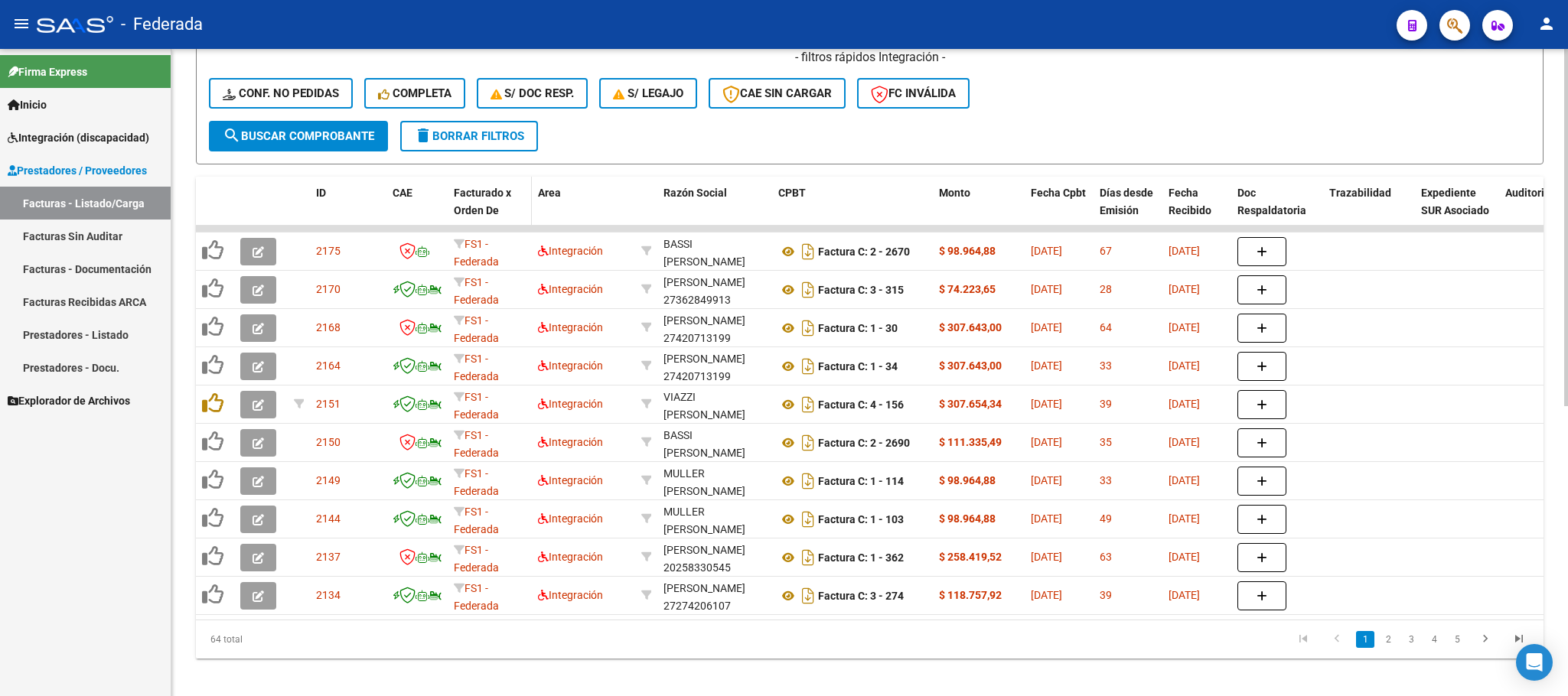
scroll to position [495, 0]
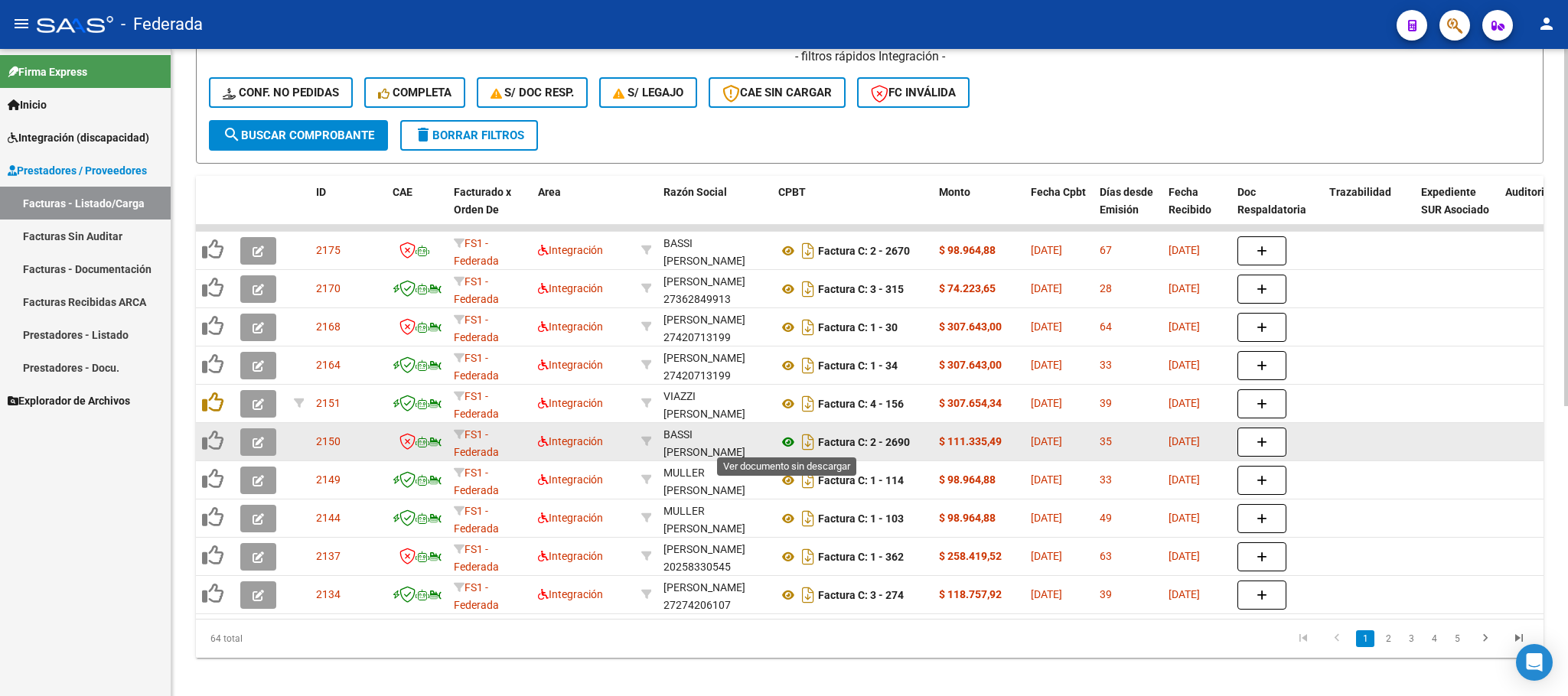
click at [781, 441] on icon at bounding box center [788, 442] width 20 height 19
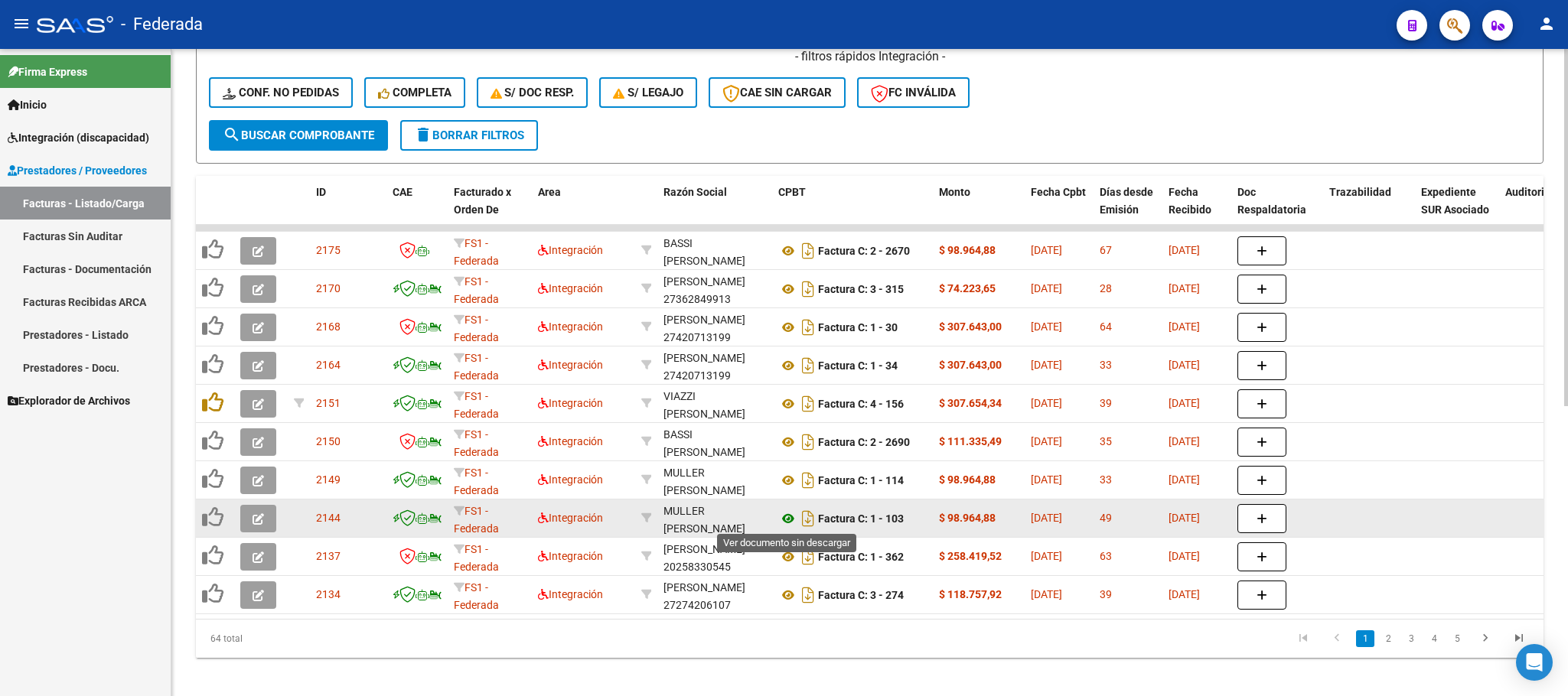
click at [786, 521] on icon at bounding box center [788, 518] width 20 height 19
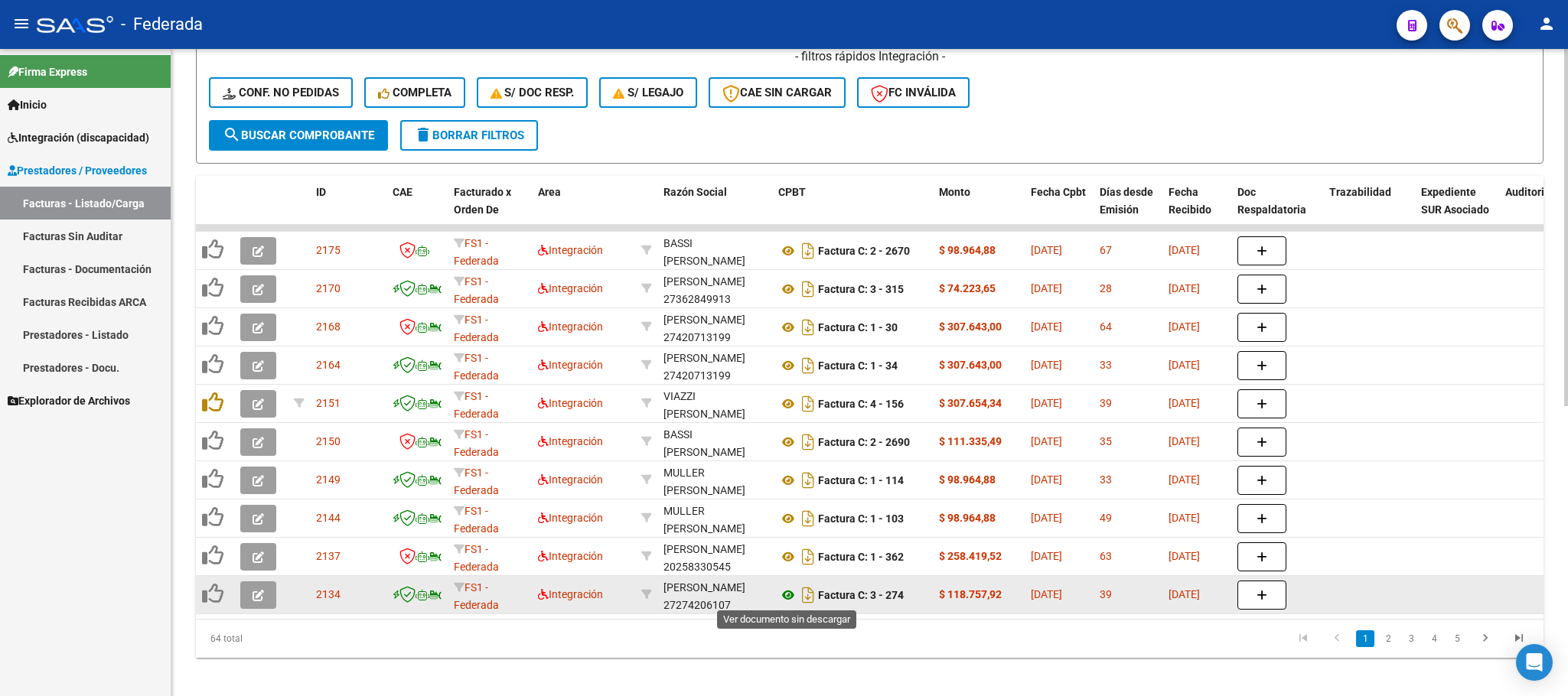
click at [785, 597] on icon at bounding box center [788, 595] width 20 height 19
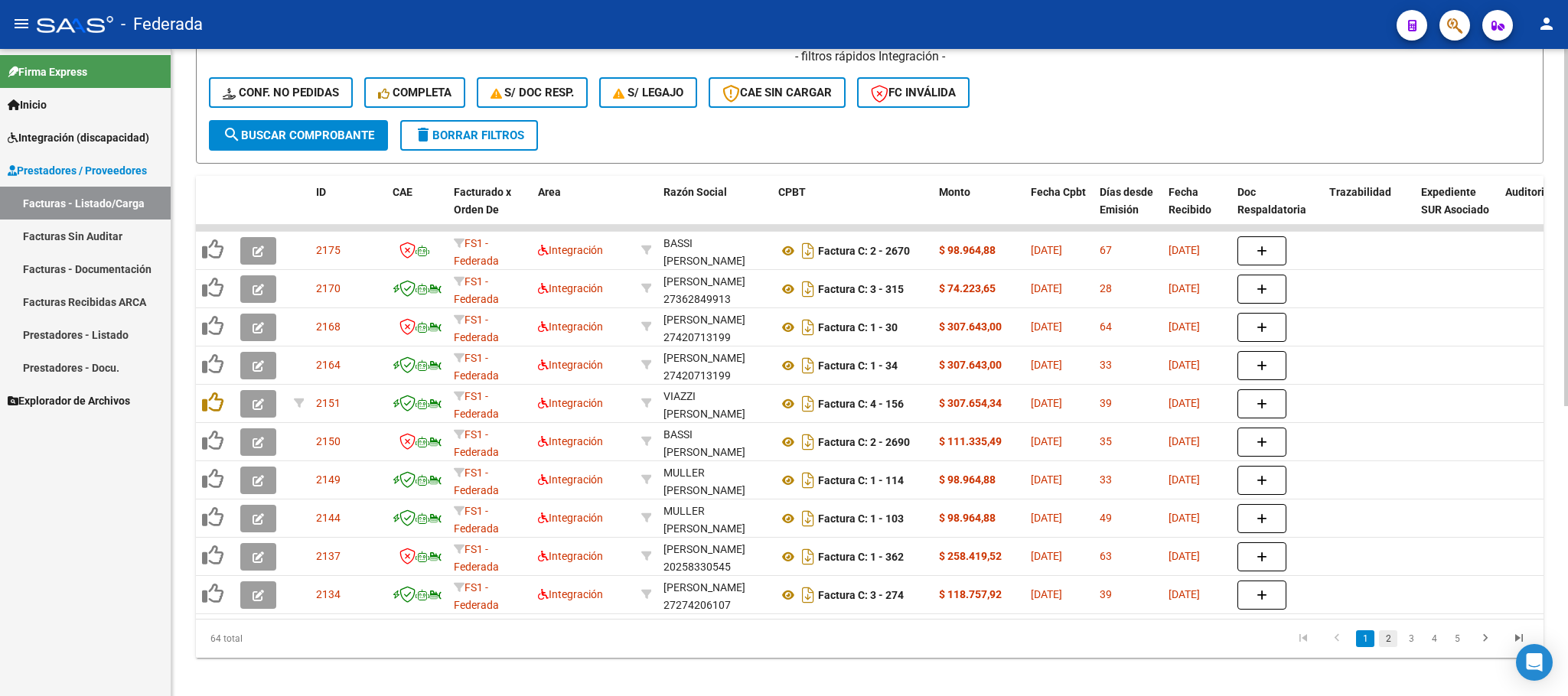
click at [1383, 648] on link "2" at bounding box center [1388, 639] width 19 height 17
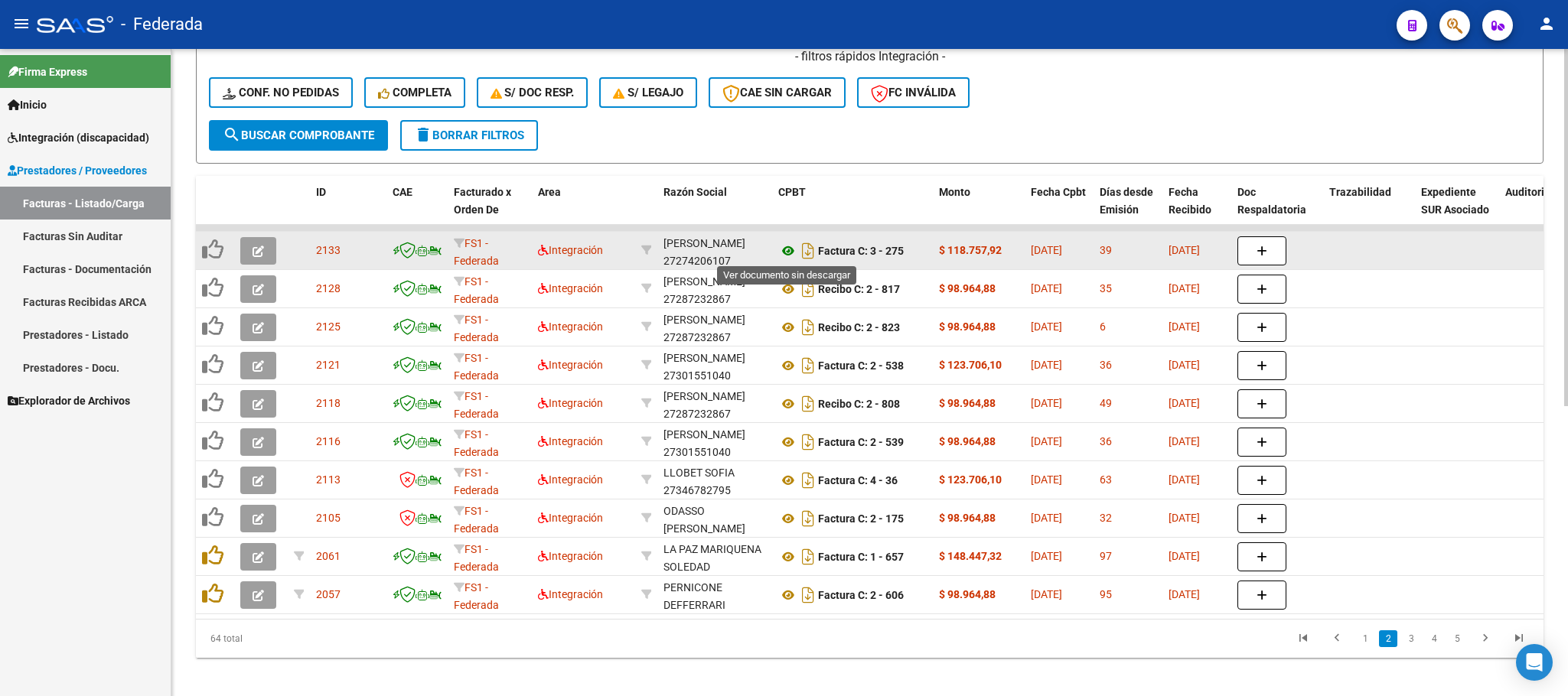
click at [788, 251] on icon at bounding box center [788, 251] width 20 height 19
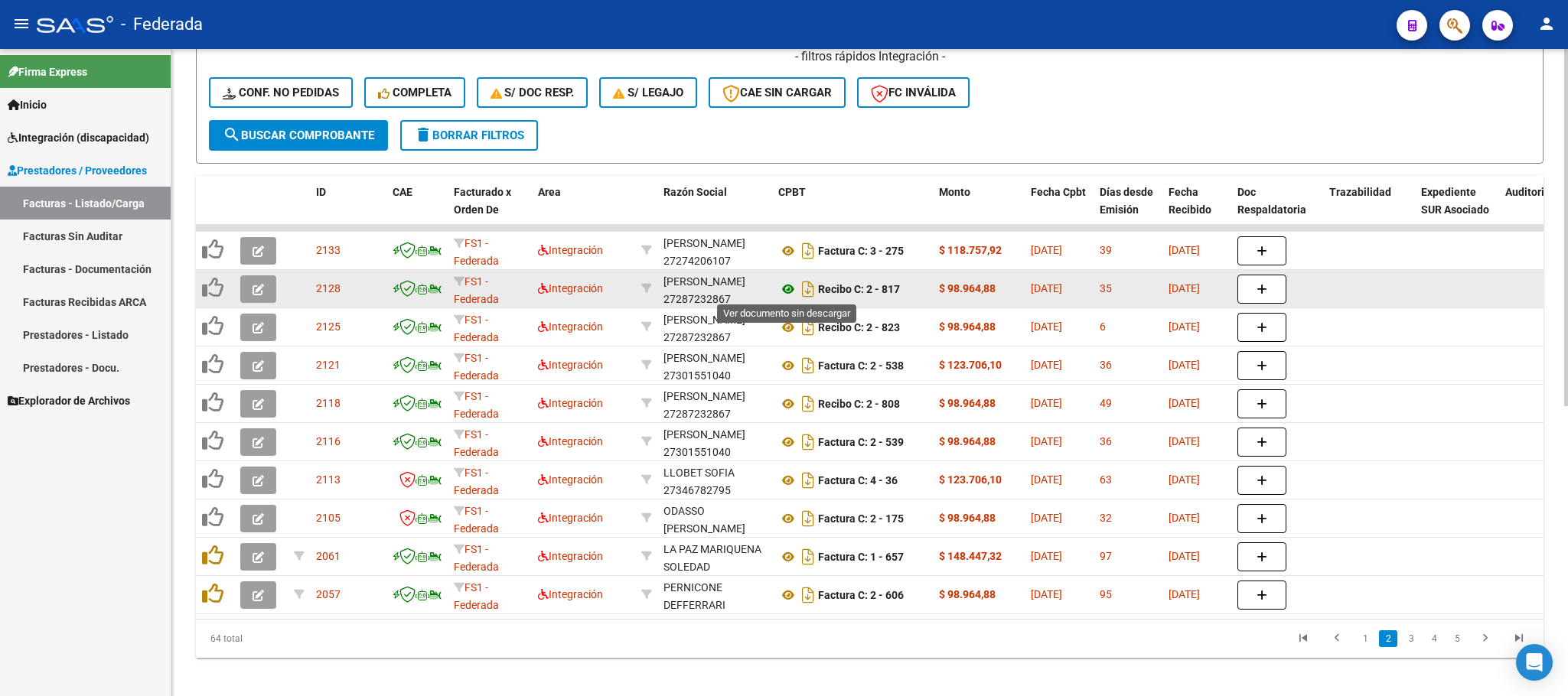
click at [784, 290] on icon at bounding box center [788, 289] width 20 height 19
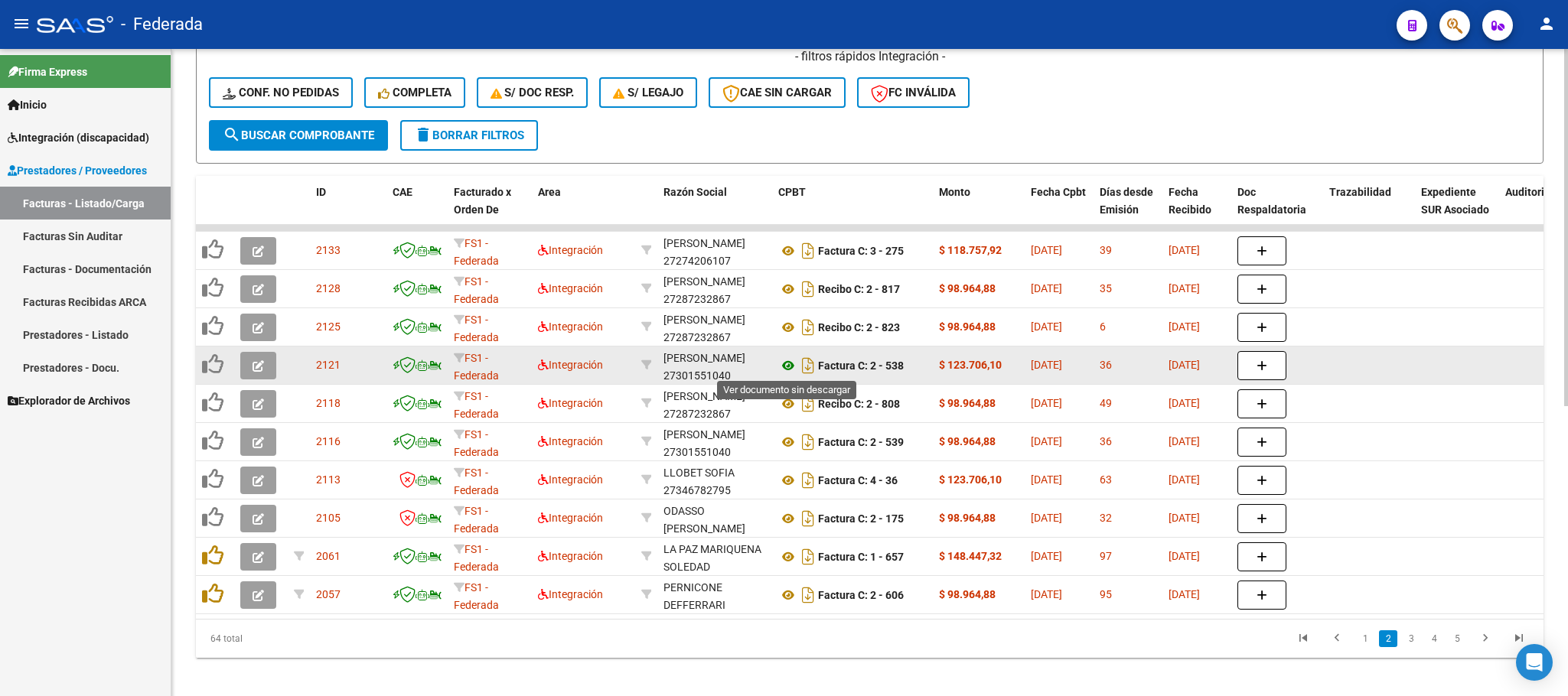
click at [795, 362] on icon at bounding box center [788, 365] width 20 height 19
click at [783, 368] on icon at bounding box center [788, 365] width 20 height 19
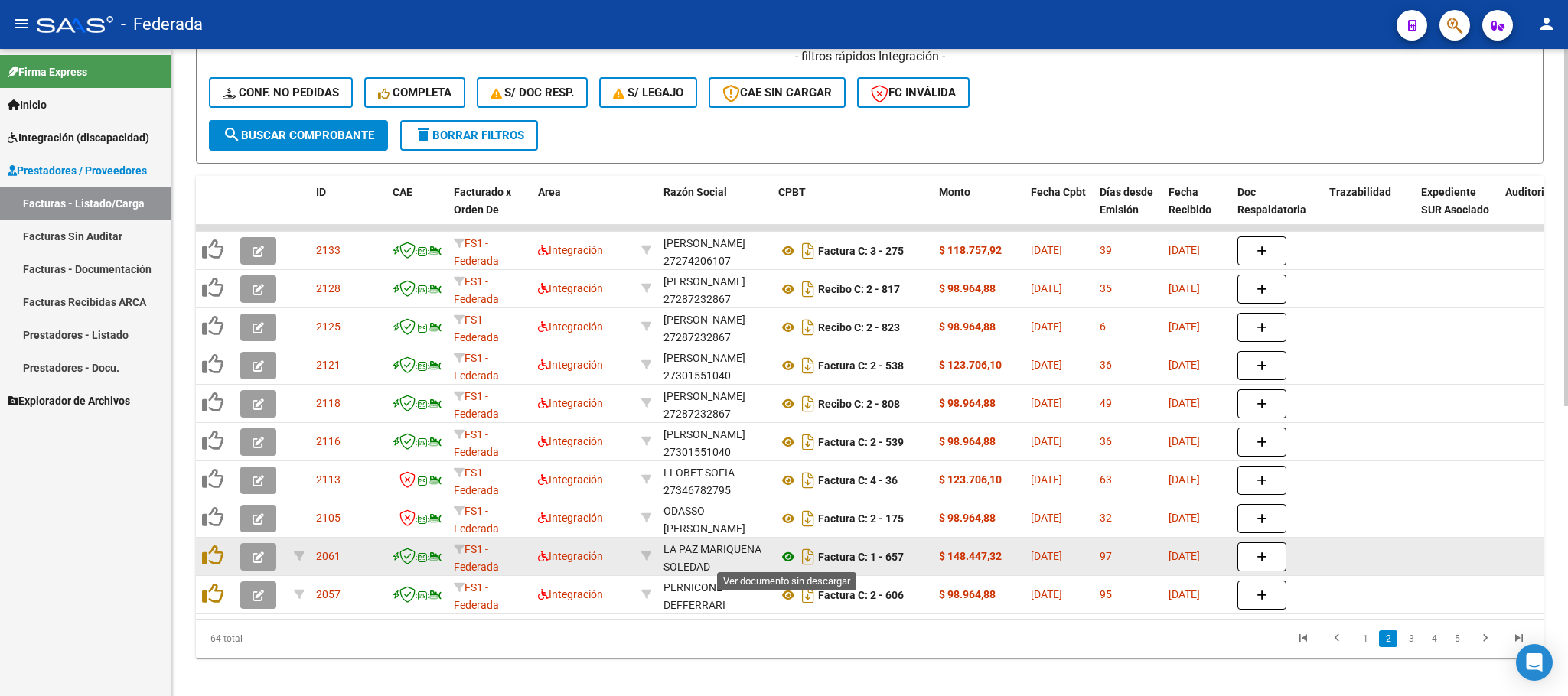
click at [783, 554] on icon at bounding box center [788, 557] width 20 height 19
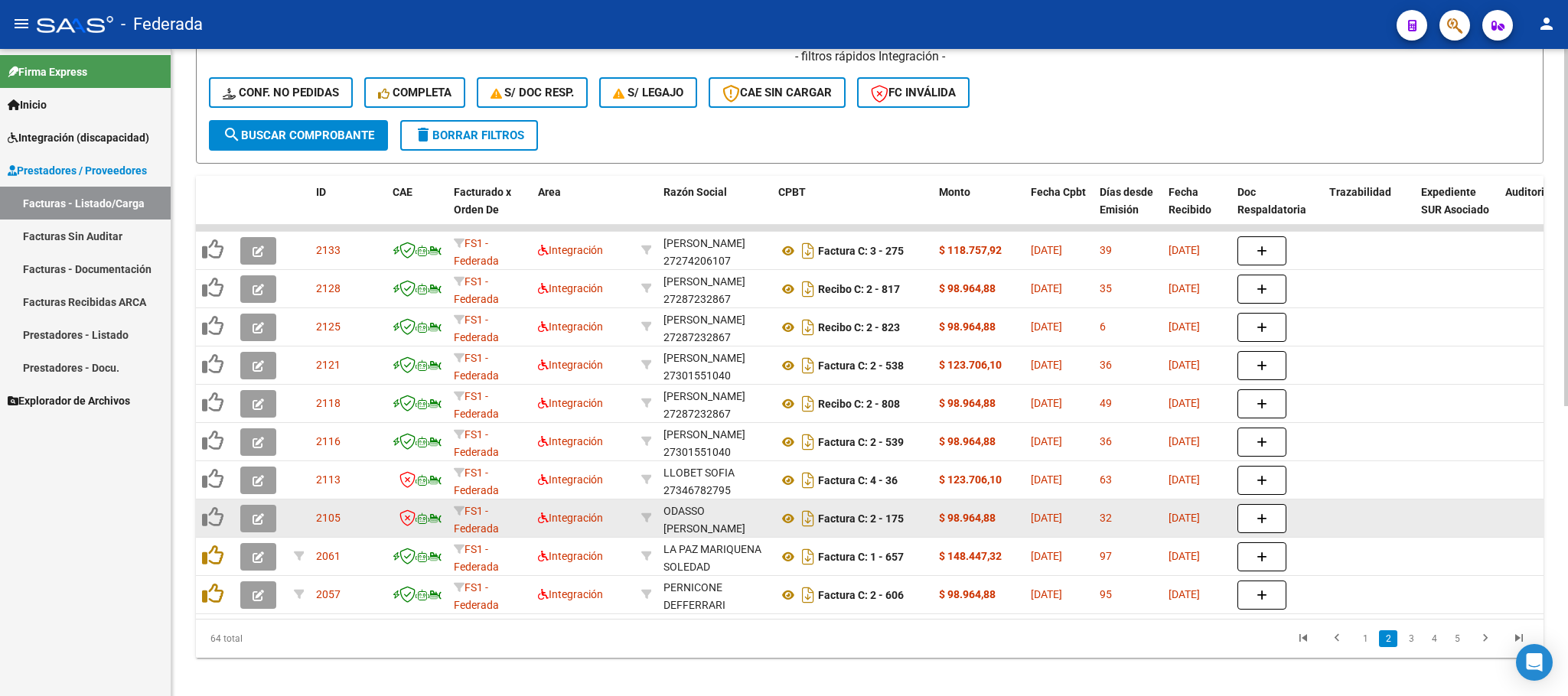
scroll to position [379, 0]
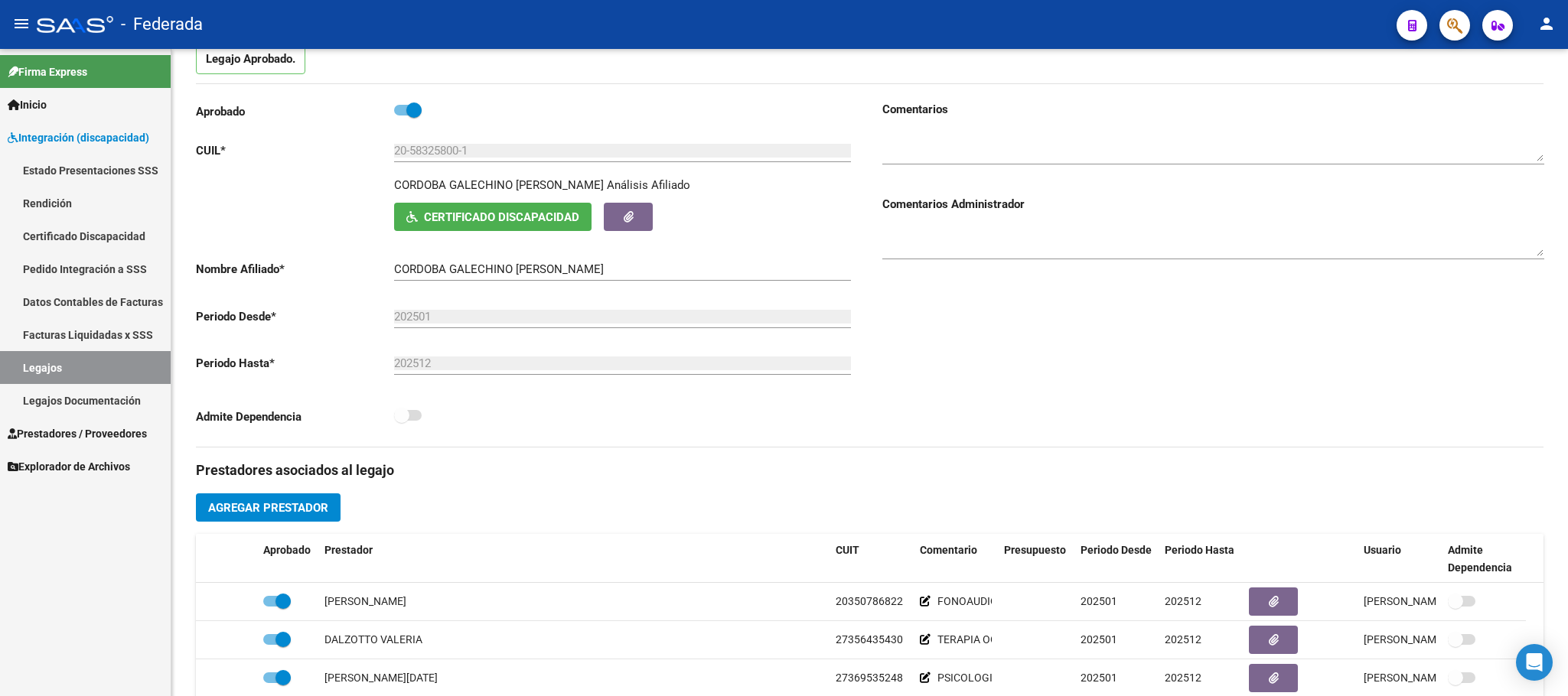
scroll to position [115, 0]
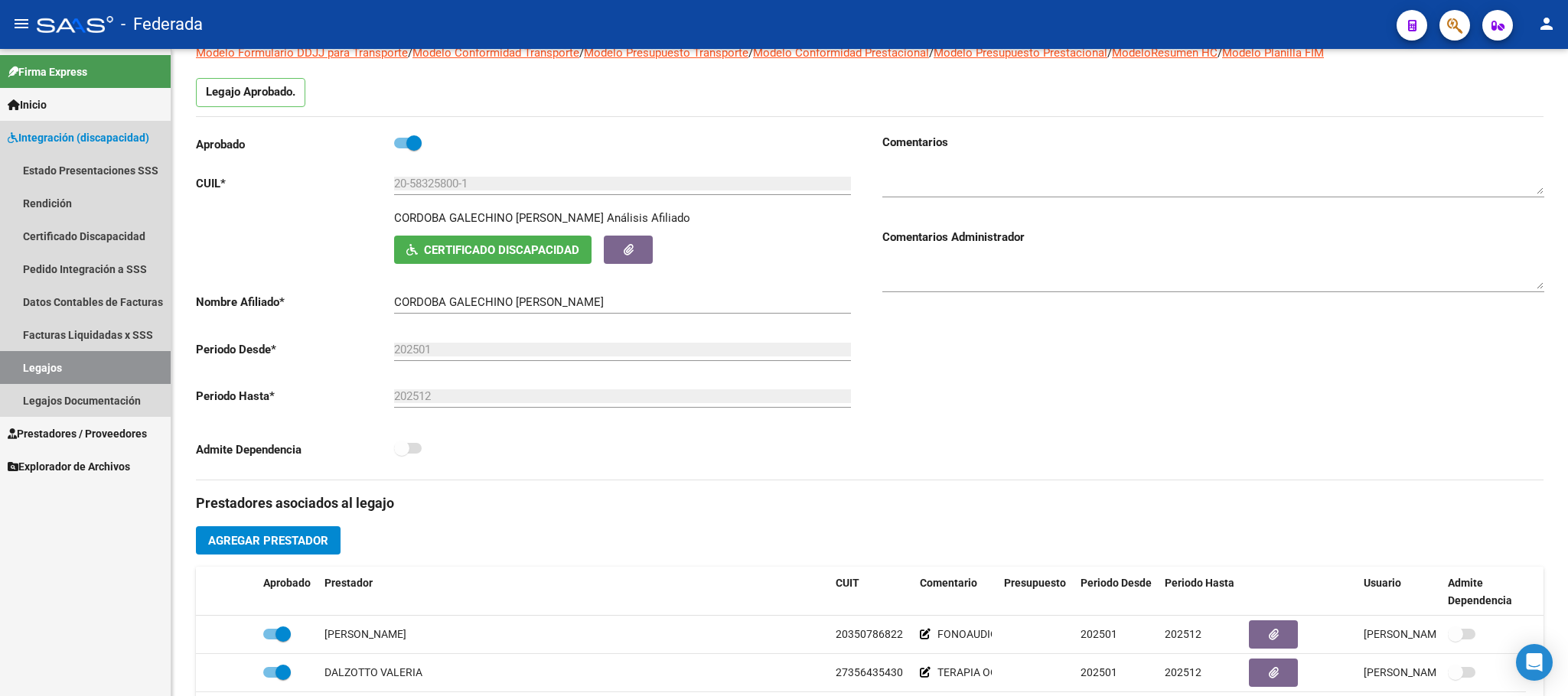
click at [114, 365] on link "Legajos" at bounding box center [85, 367] width 171 height 33
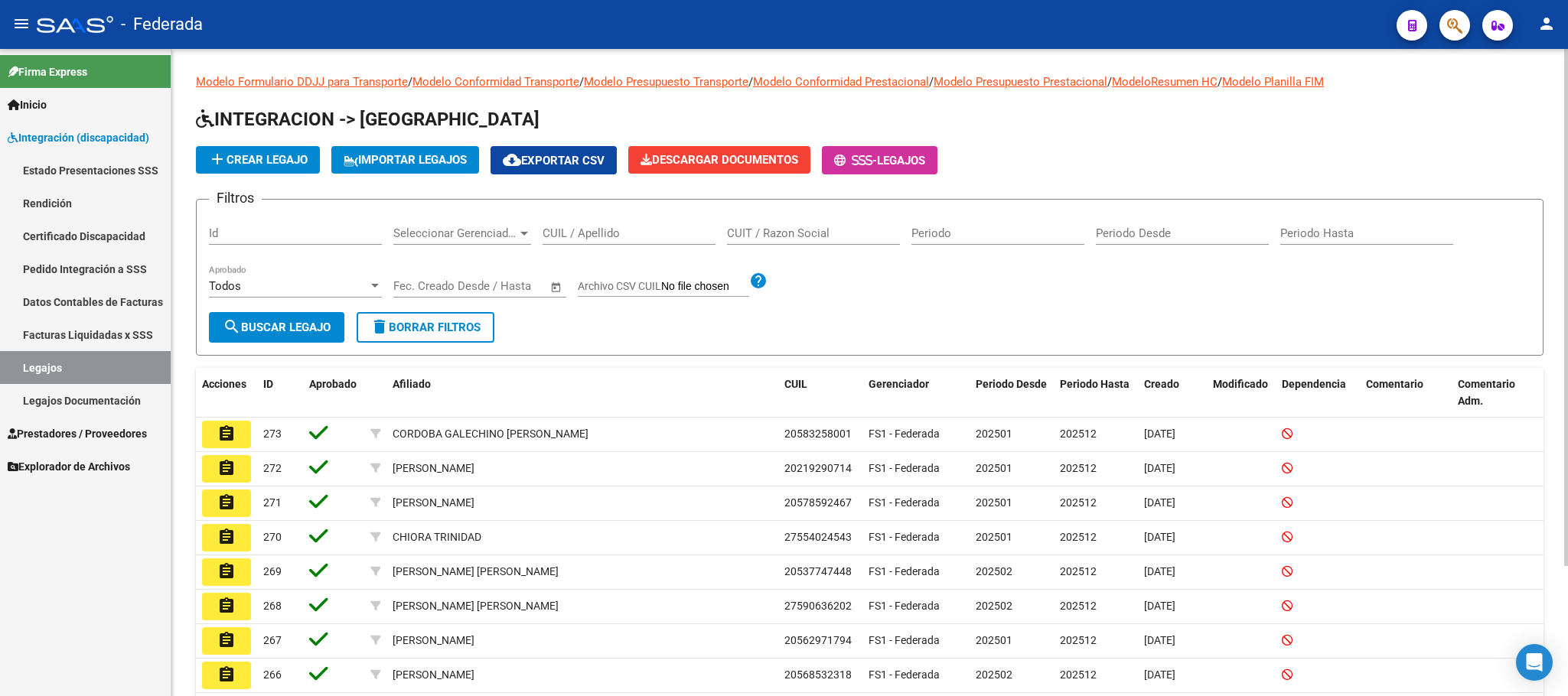
click at [985, 236] on input "Periodo" at bounding box center [997, 233] width 173 height 14
click at [802, 242] on div "CUIT / Razon Social" at bounding box center [813, 228] width 173 height 33
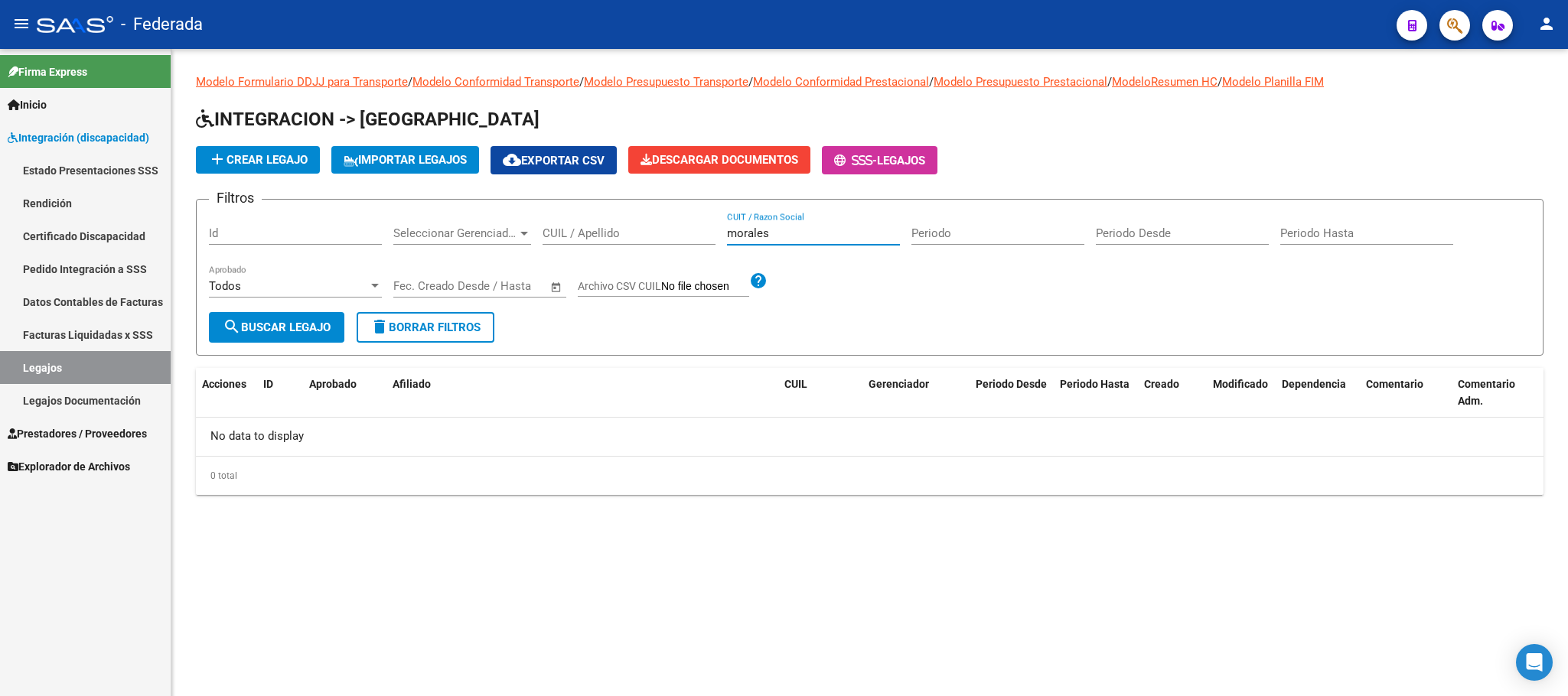
type input "morales"
click at [414, 322] on span "delete Borrar Filtros" at bounding box center [426, 328] width 111 height 14
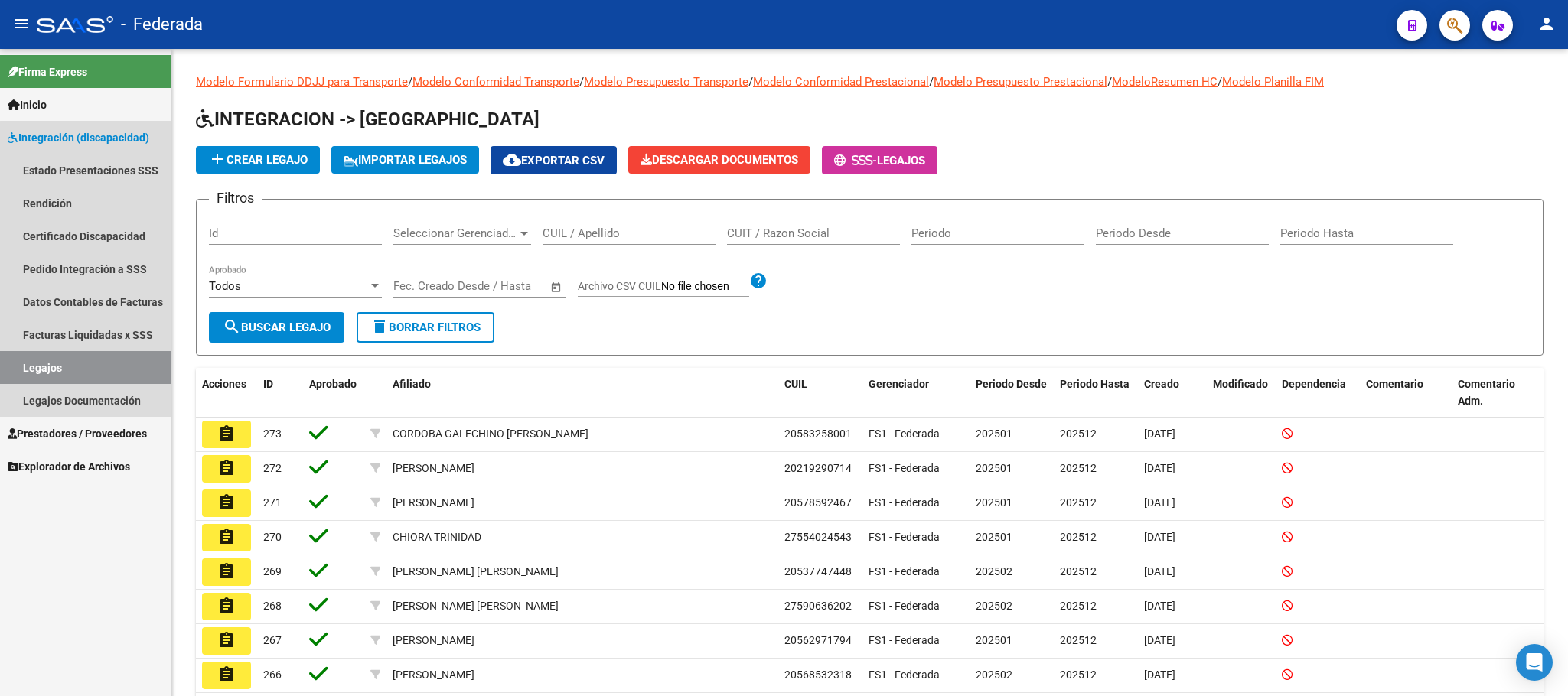
click at [104, 359] on link "Legajos" at bounding box center [85, 367] width 171 height 33
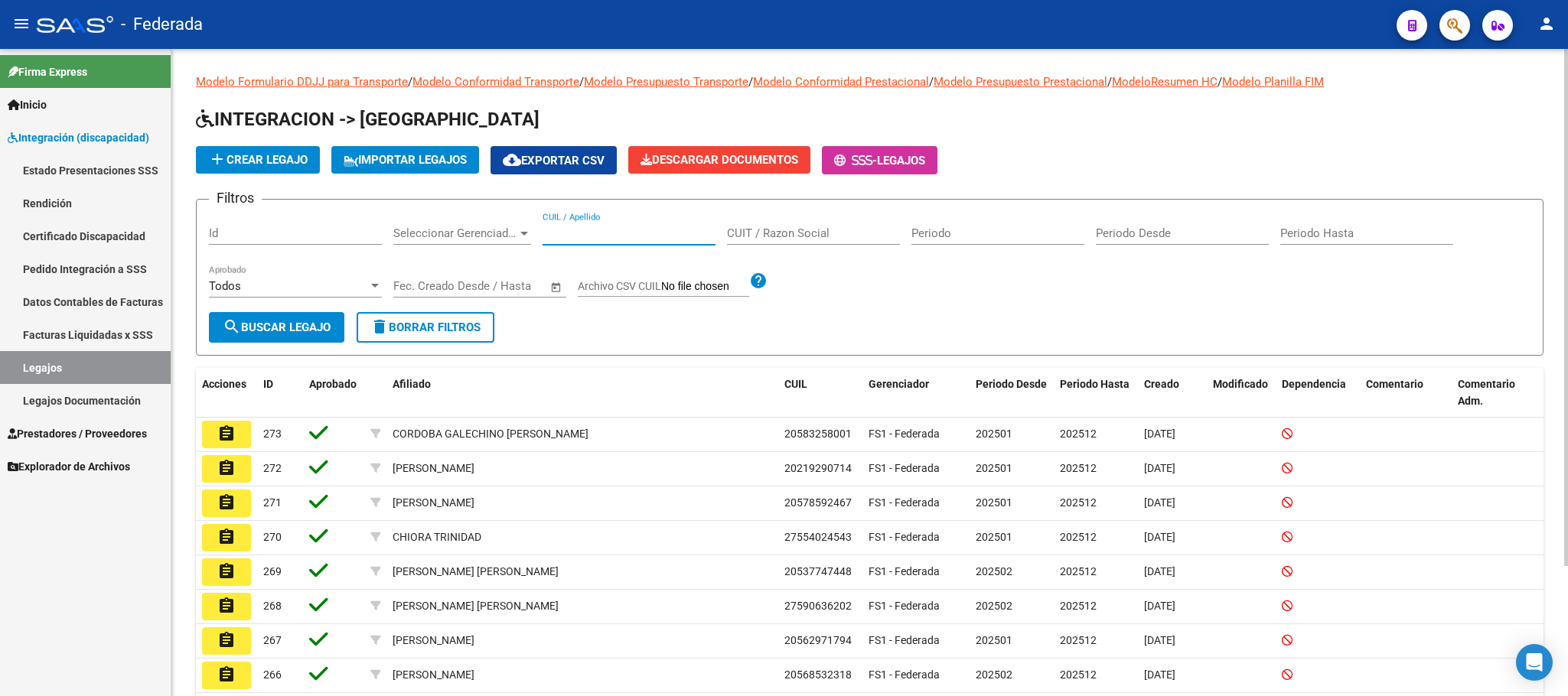
click at [600, 236] on input "CUIL / Apellido" at bounding box center [629, 233] width 173 height 14
click at [278, 165] on span "add Crear Legajo" at bounding box center [258, 160] width 100 height 14
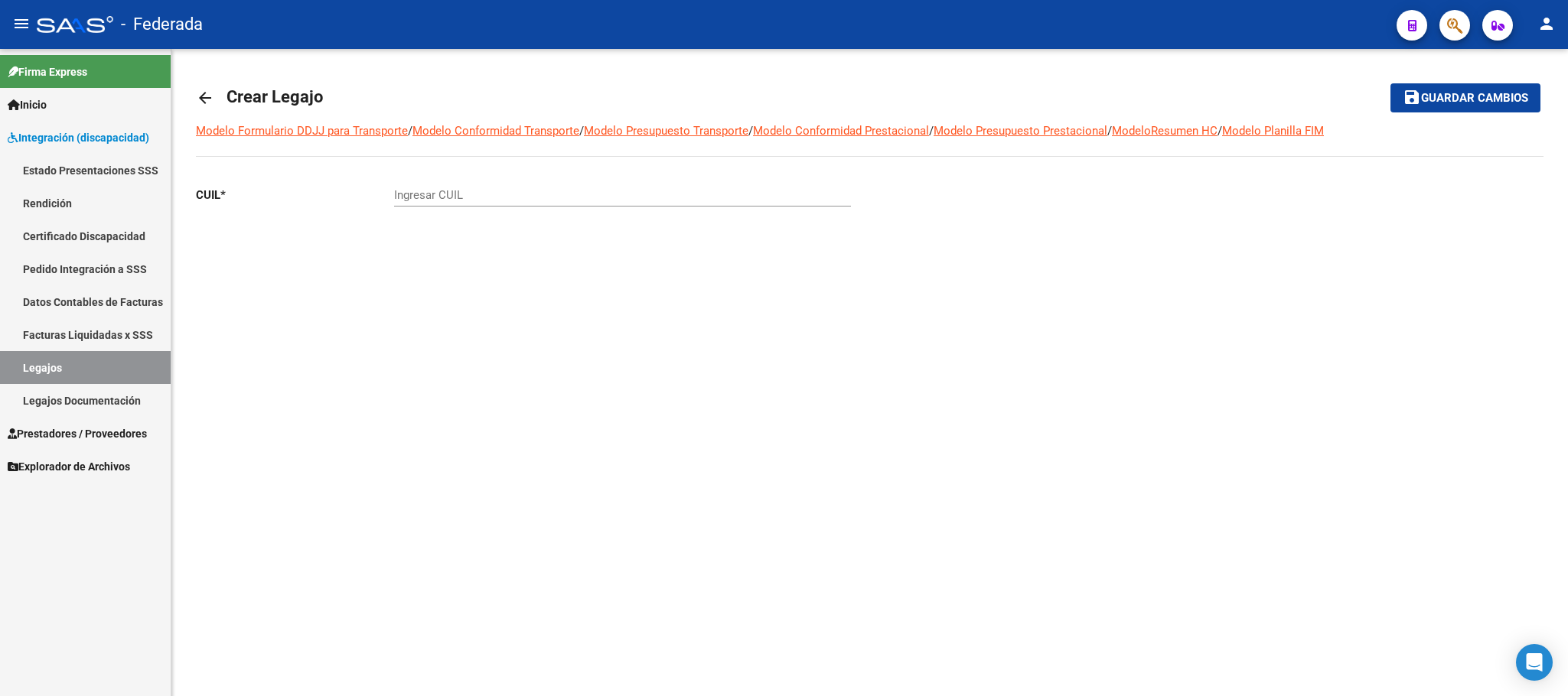
click at [451, 187] on div "Ingresar CUIL" at bounding box center [622, 190] width 457 height 33
paste input "20-34879566-0"
type input "20-34879566-0"
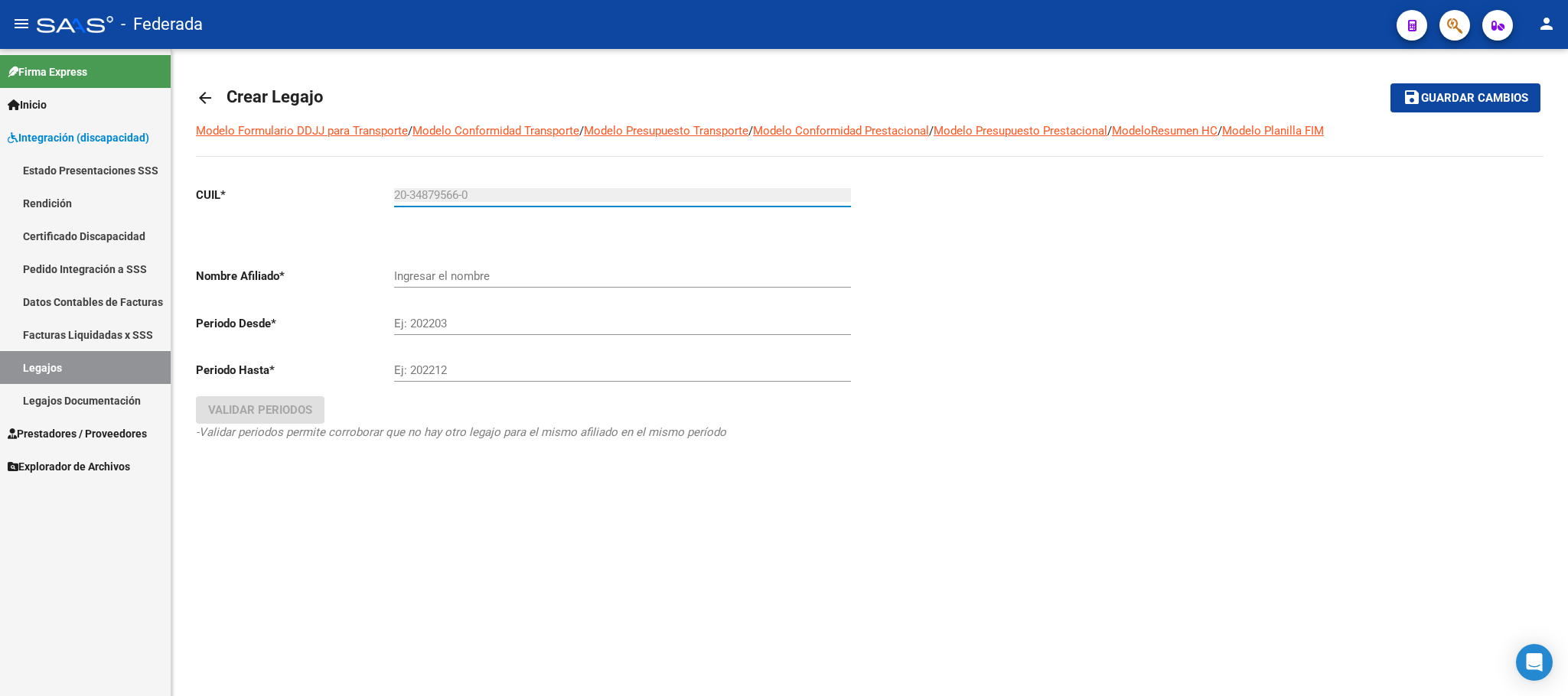
type input "[PERSON_NAME]"
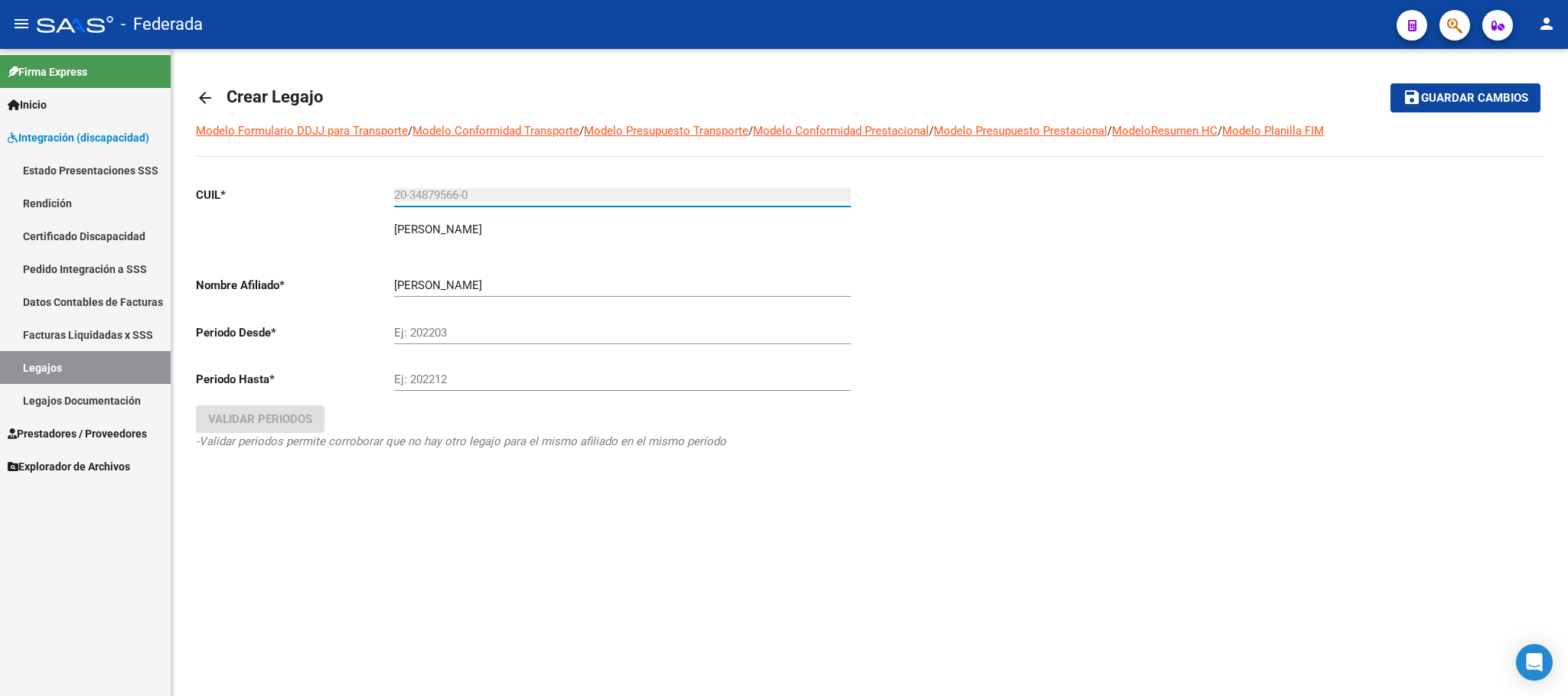
type input "20-34879566-0"
click at [434, 320] on div "Ej: 202203" at bounding box center [622, 327] width 457 height 33
type input "202501"
click at [421, 386] on input "Ej: 202212" at bounding box center [622, 379] width 457 height 14
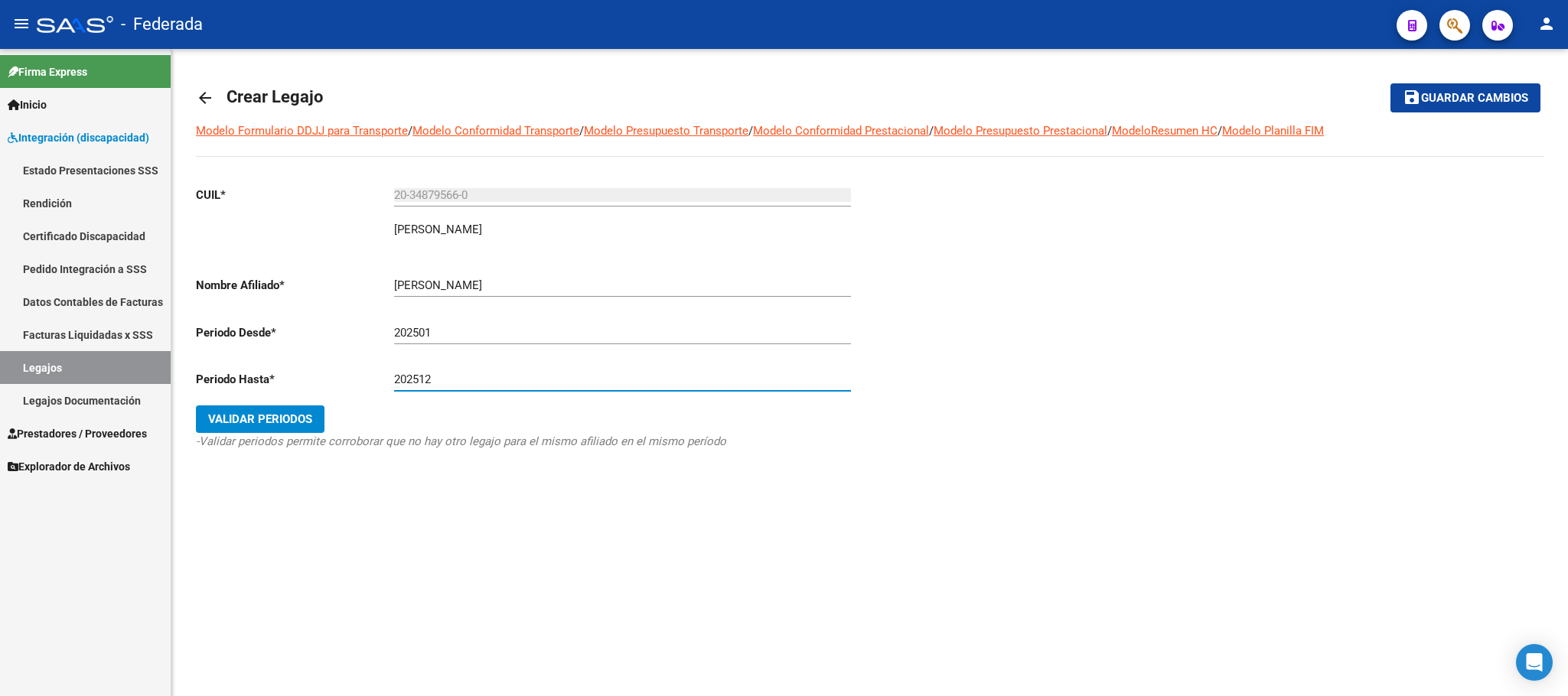
type input "202512"
click at [277, 421] on span "Validar Periodos" at bounding box center [260, 420] width 104 height 14
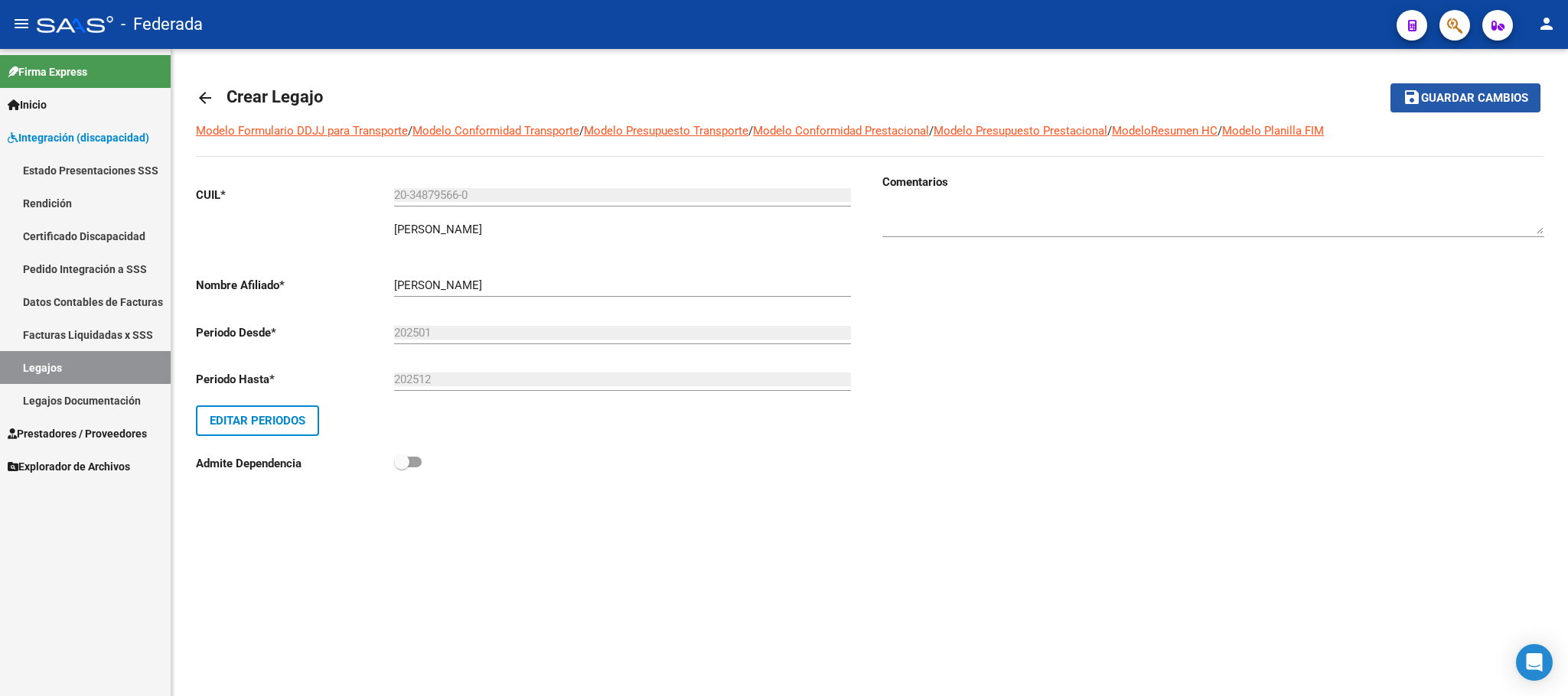
click at [1410, 101] on mat-icon "save" at bounding box center [1412, 97] width 19 height 19
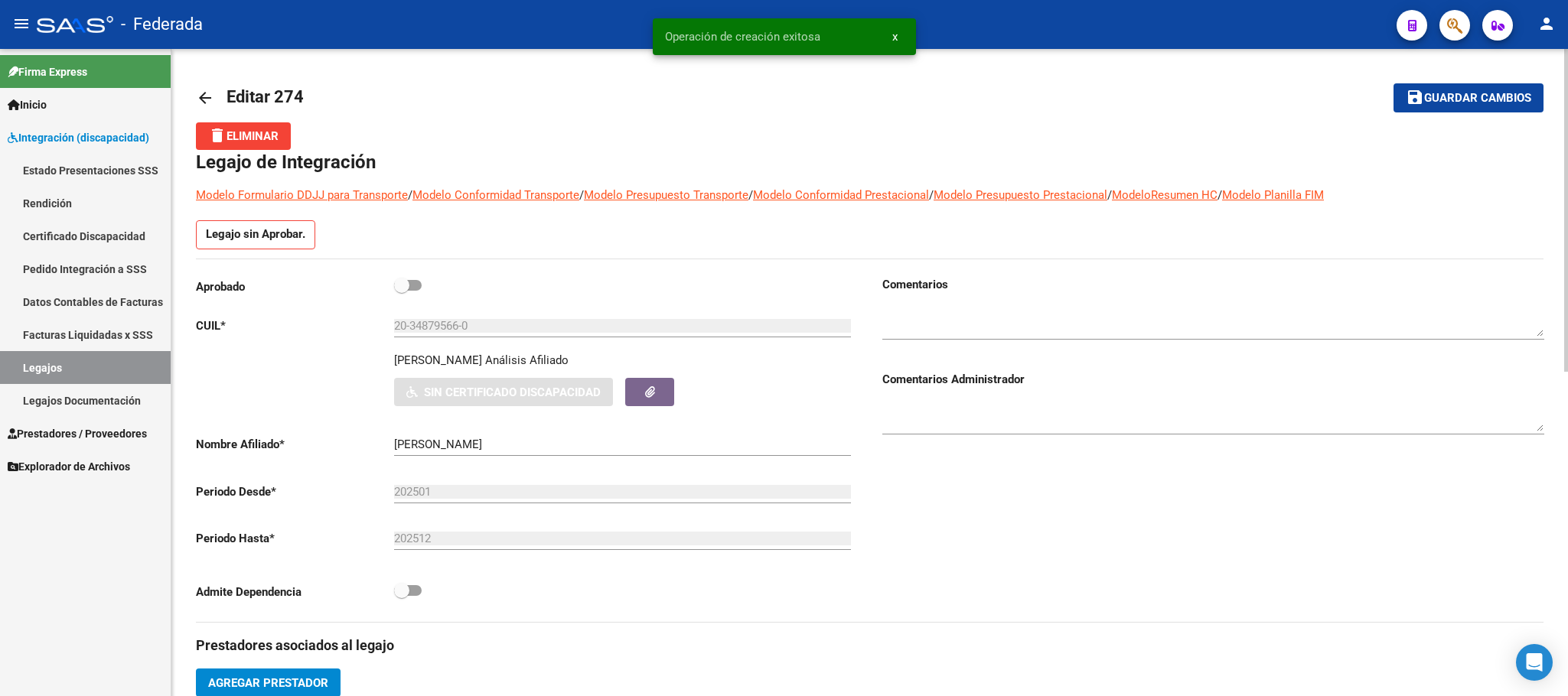
click at [87, 370] on link "Legajos" at bounding box center [85, 367] width 171 height 33
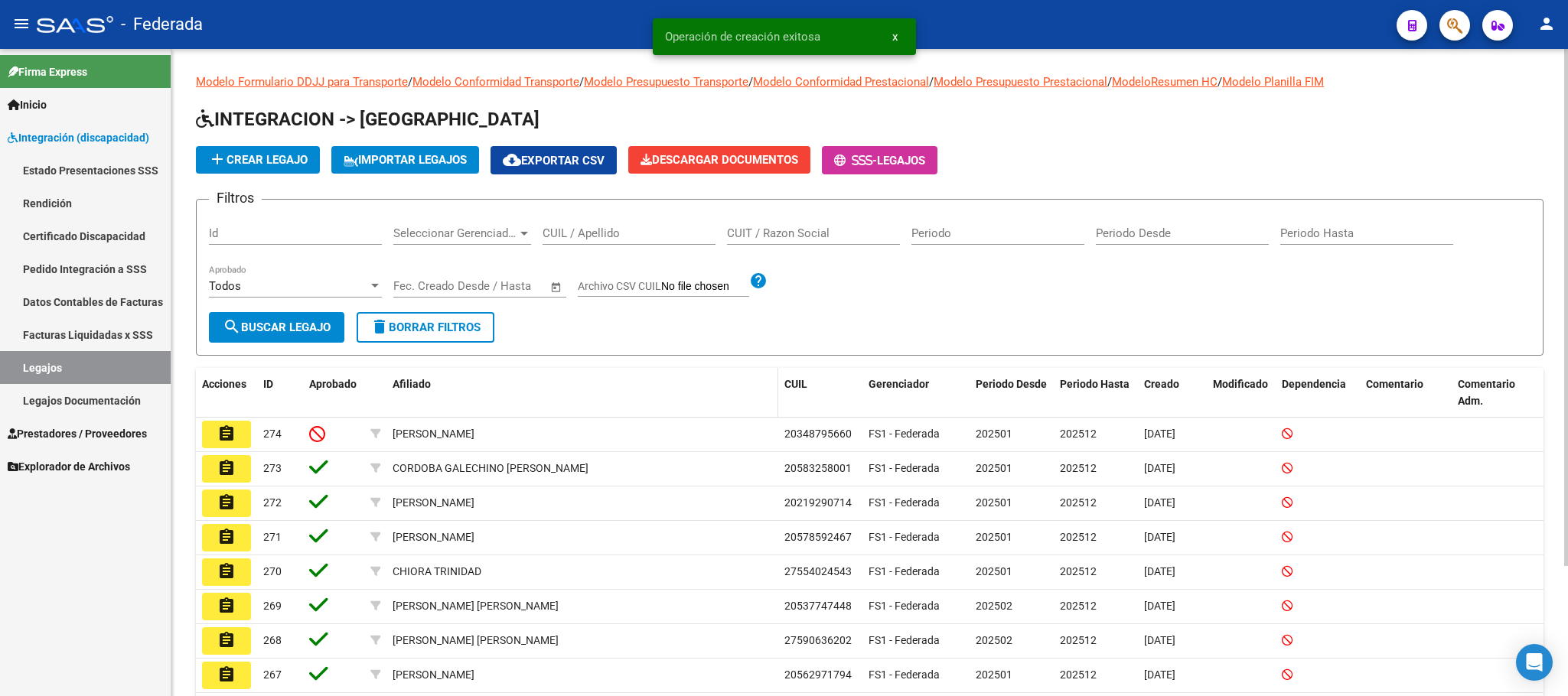
scroll to position [115, 0]
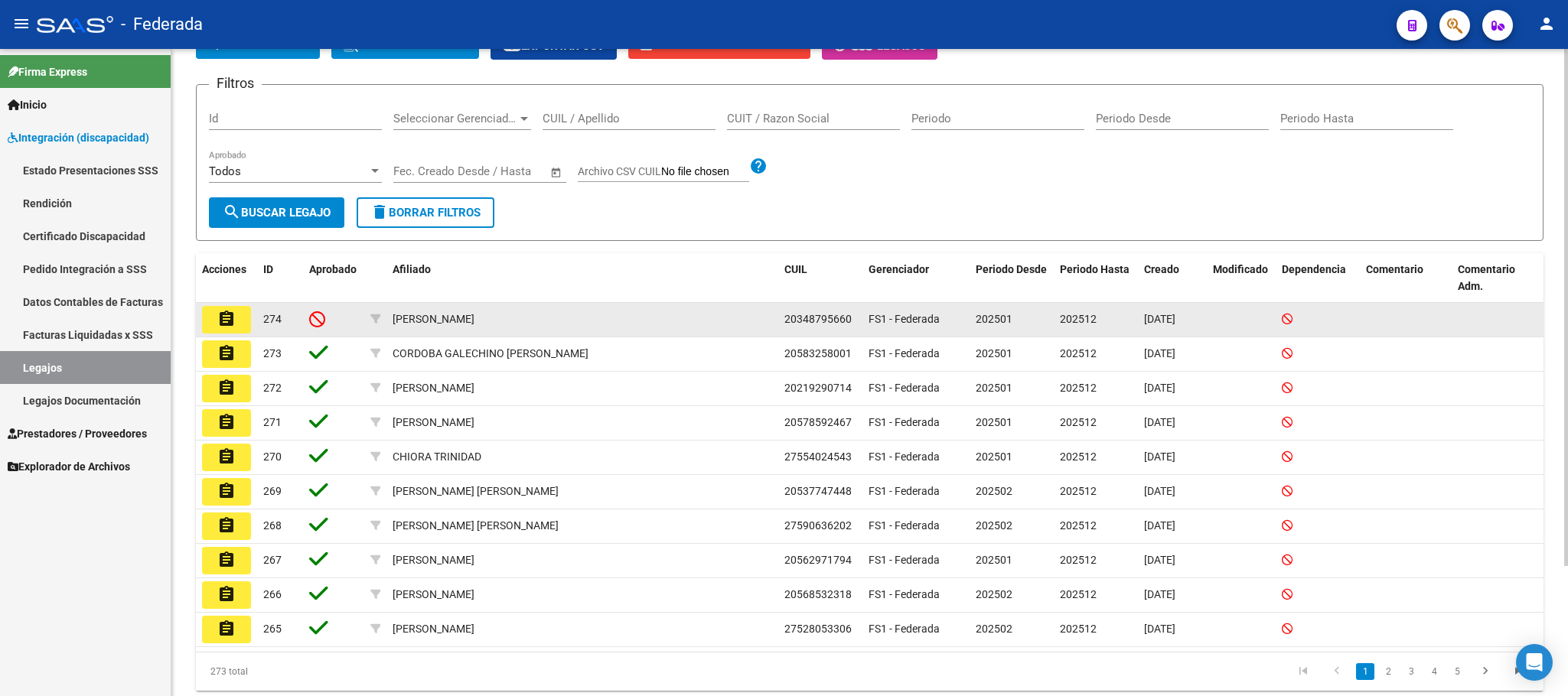
click at [831, 322] on span "20348795660" at bounding box center [818, 319] width 67 height 12
copy span "20348795660"
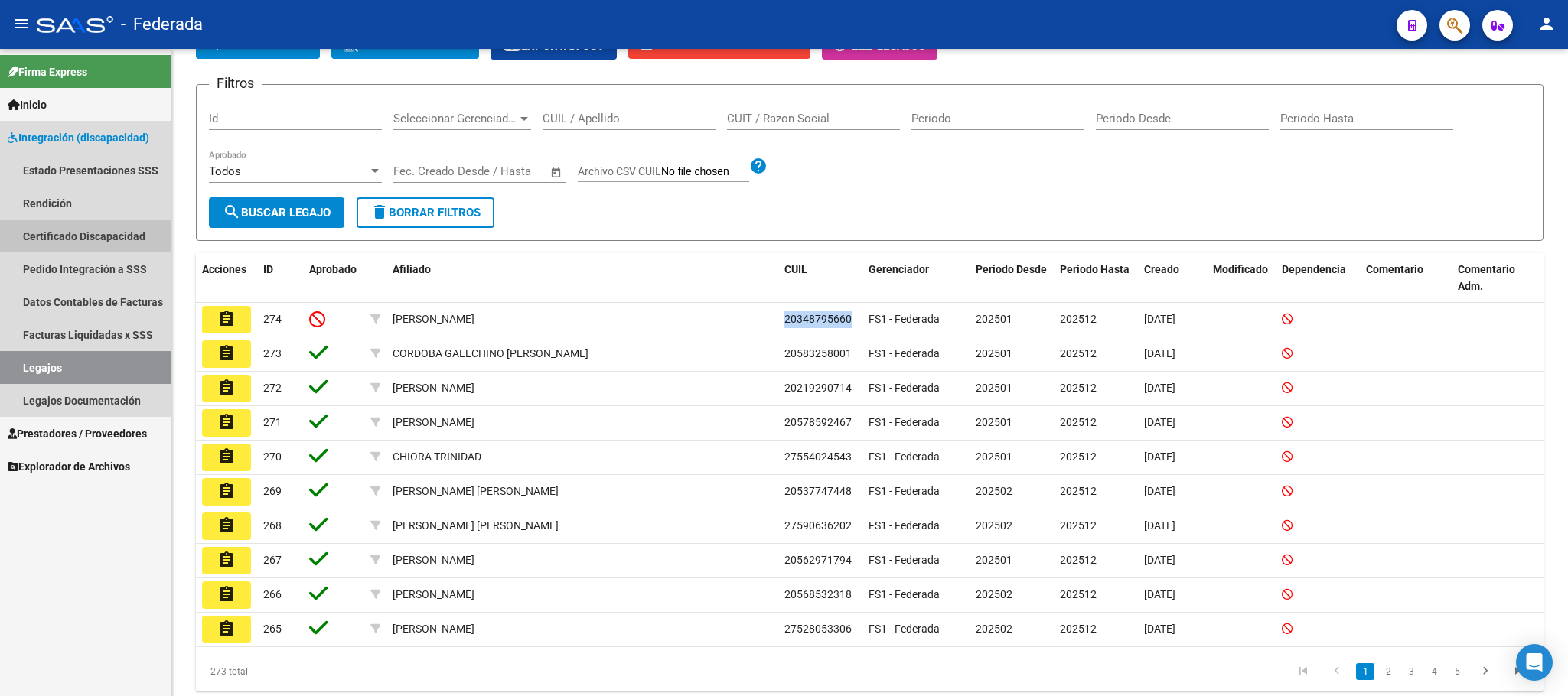
click at [62, 225] on link "Certificado Discapacidad" at bounding box center [85, 235] width 171 height 33
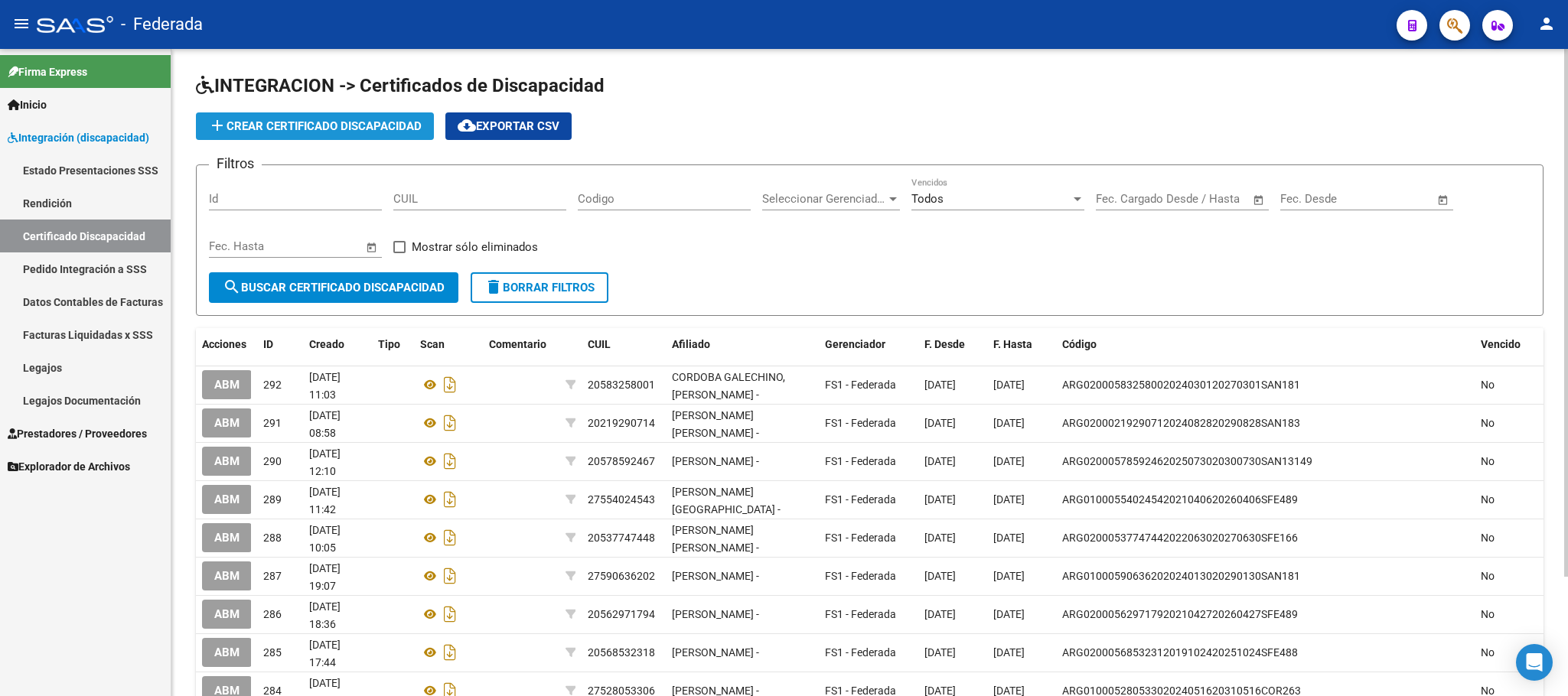
click at [352, 124] on span "add Crear Certificado Discapacidad" at bounding box center [315, 126] width 213 height 14
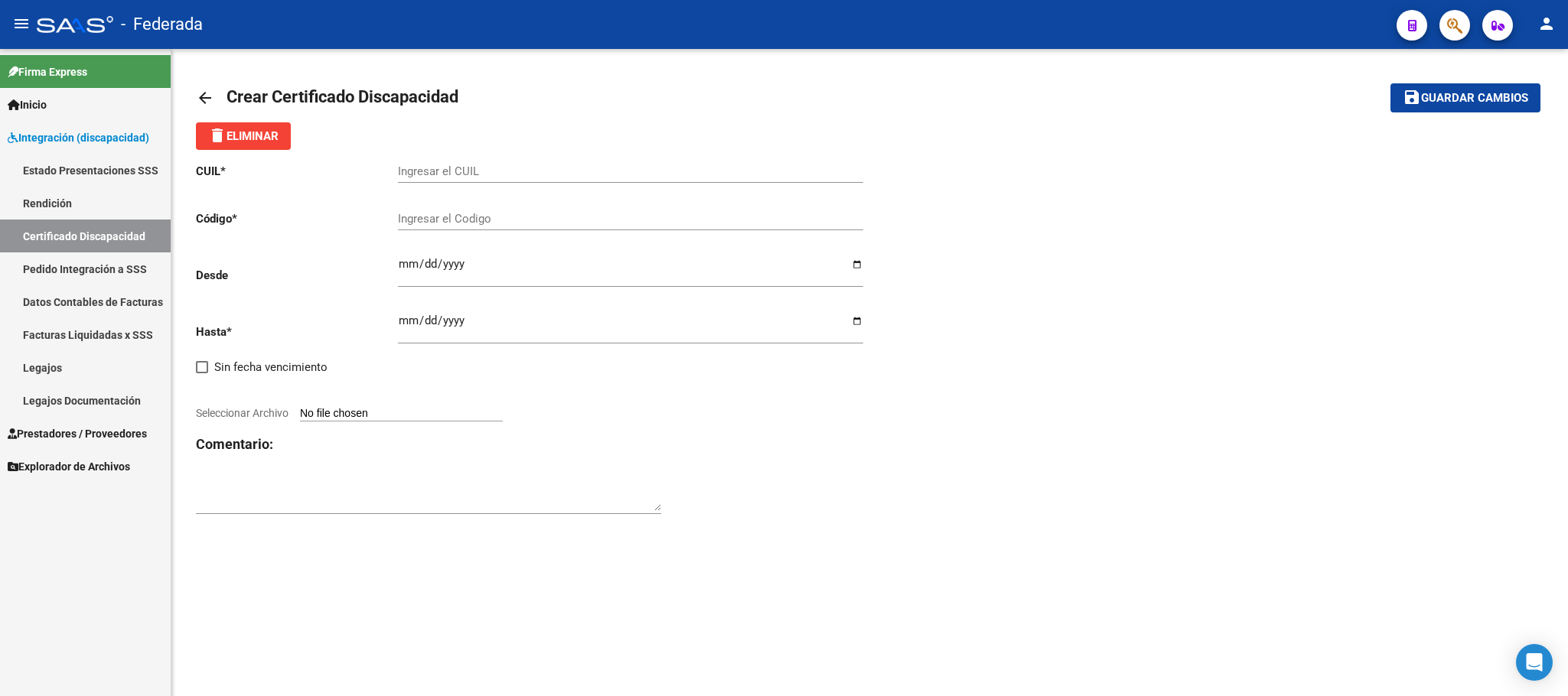
click at [490, 182] on div "Ingresar el CUIL" at bounding box center [630, 166] width 465 height 33
paste input "20-34879566-0"
type input "20-34879566-0"
click at [439, 225] on input "Ingresar el Codigo" at bounding box center [630, 219] width 465 height 14
click at [440, 171] on input "20-34879566-0" at bounding box center [630, 172] width 465 height 14
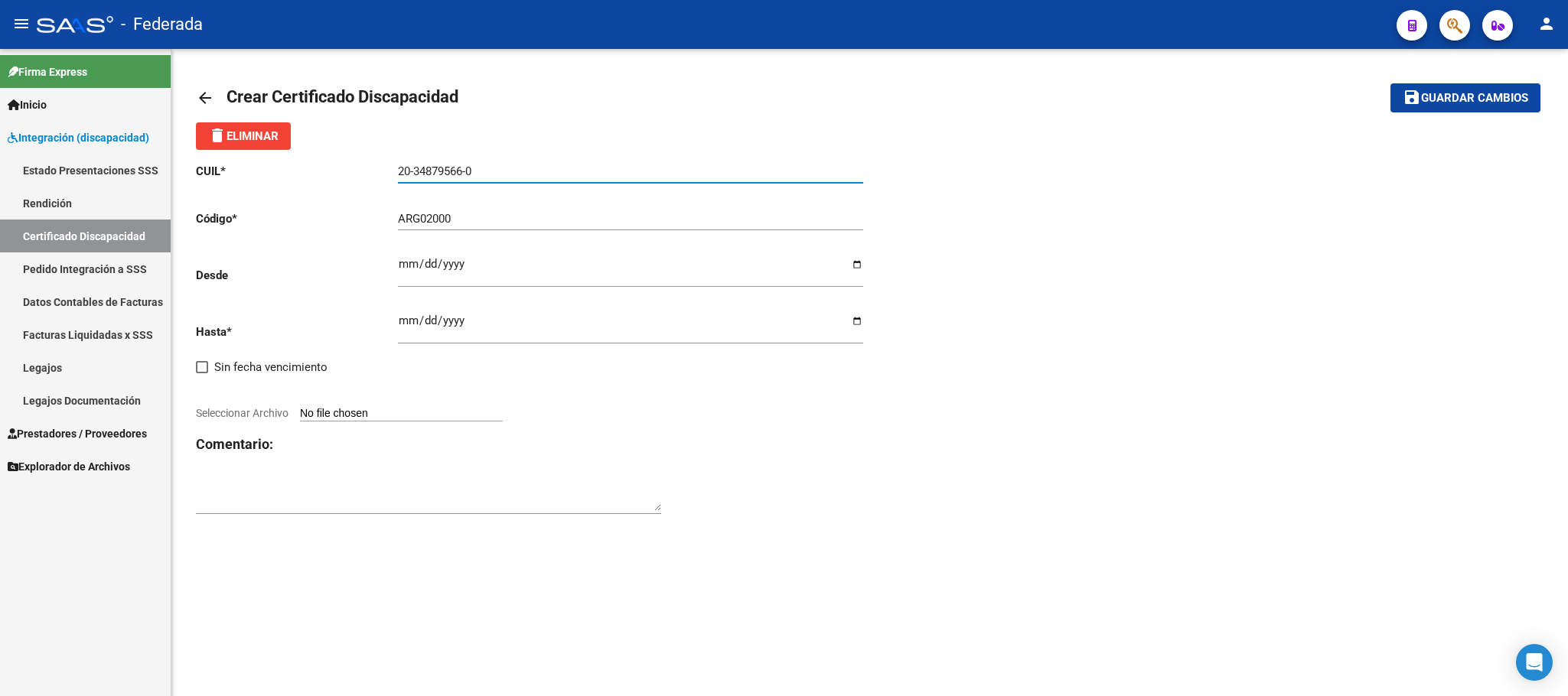
click at [440, 171] on input "20-34879566-0" at bounding box center [630, 172] width 465 height 14
click at [468, 220] on input "ARG02000" at bounding box center [630, 219] width 465 height 14
paste input "34879566"
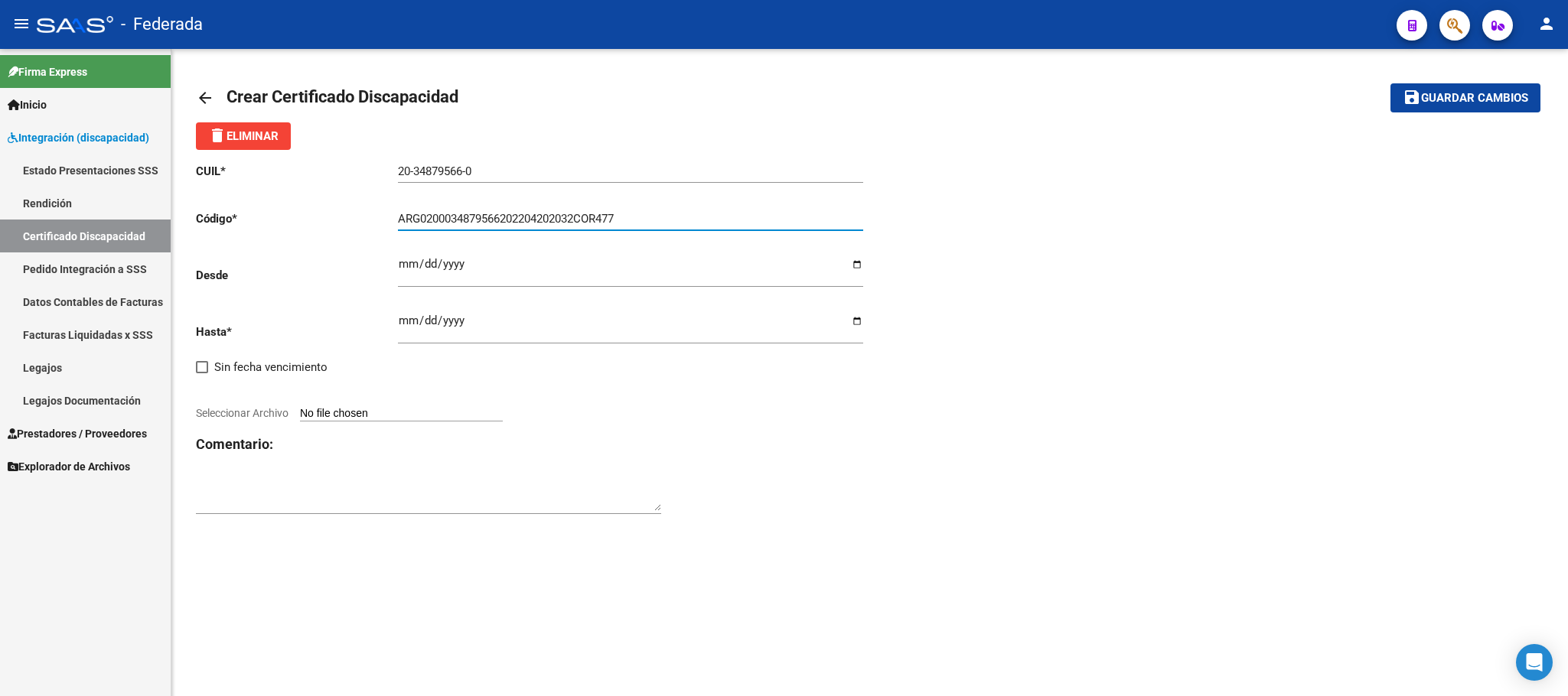
type input "ARG0200034879566202204202032COR477"
click at [924, 482] on div "CUIL * 20-34879566-0 Ingresar el CUIL Código * ARG0200034879566202204202032COR4…" at bounding box center [869, 340] width 1348 height 379
click at [396, 267] on div "CUIL * 20-34879566-0 Ingresar el CUIL Código * ARG0200034879566202204202032COR4…" at bounding box center [532, 340] width 674 height 379
click at [398, 267] on input "Ingresar fec. Desde" at bounding box center [630, 270] width 465 height 25
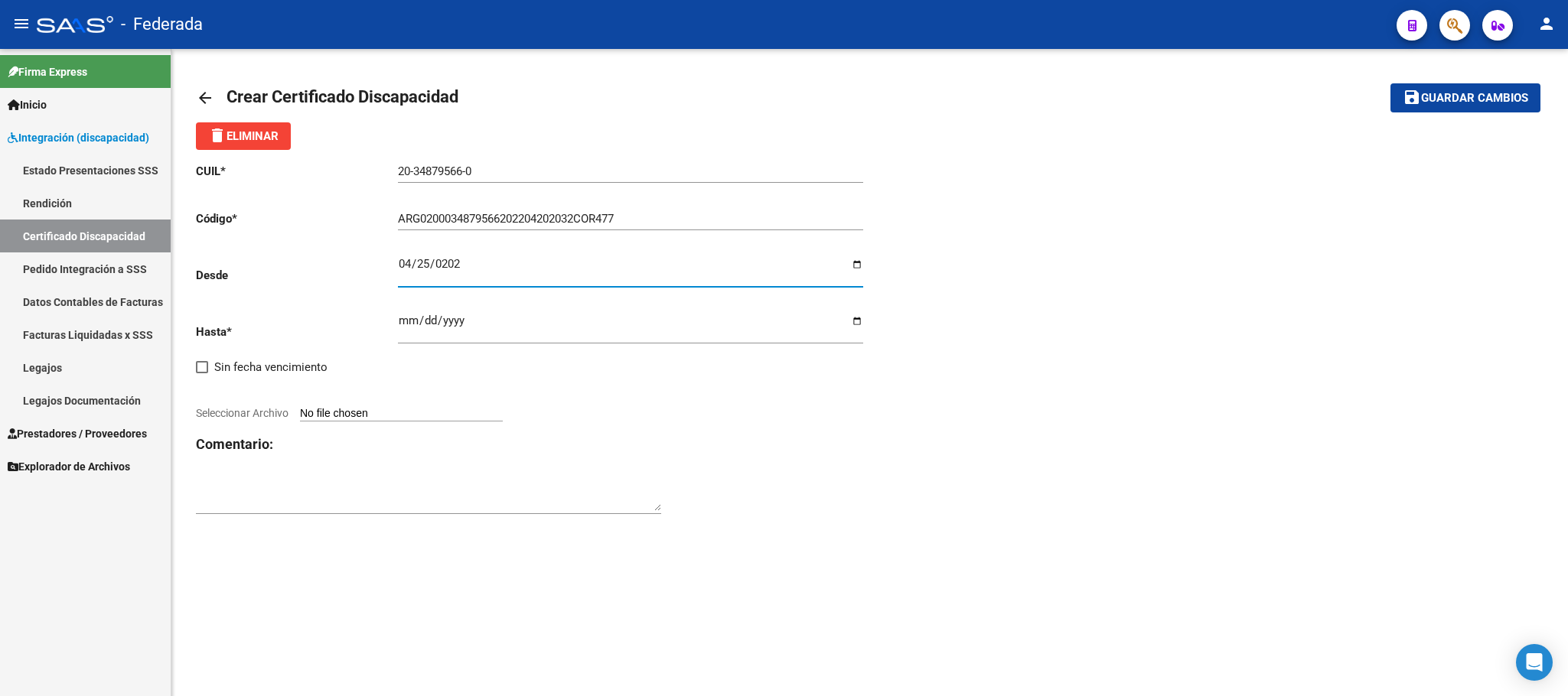
type input "2022-04-25"
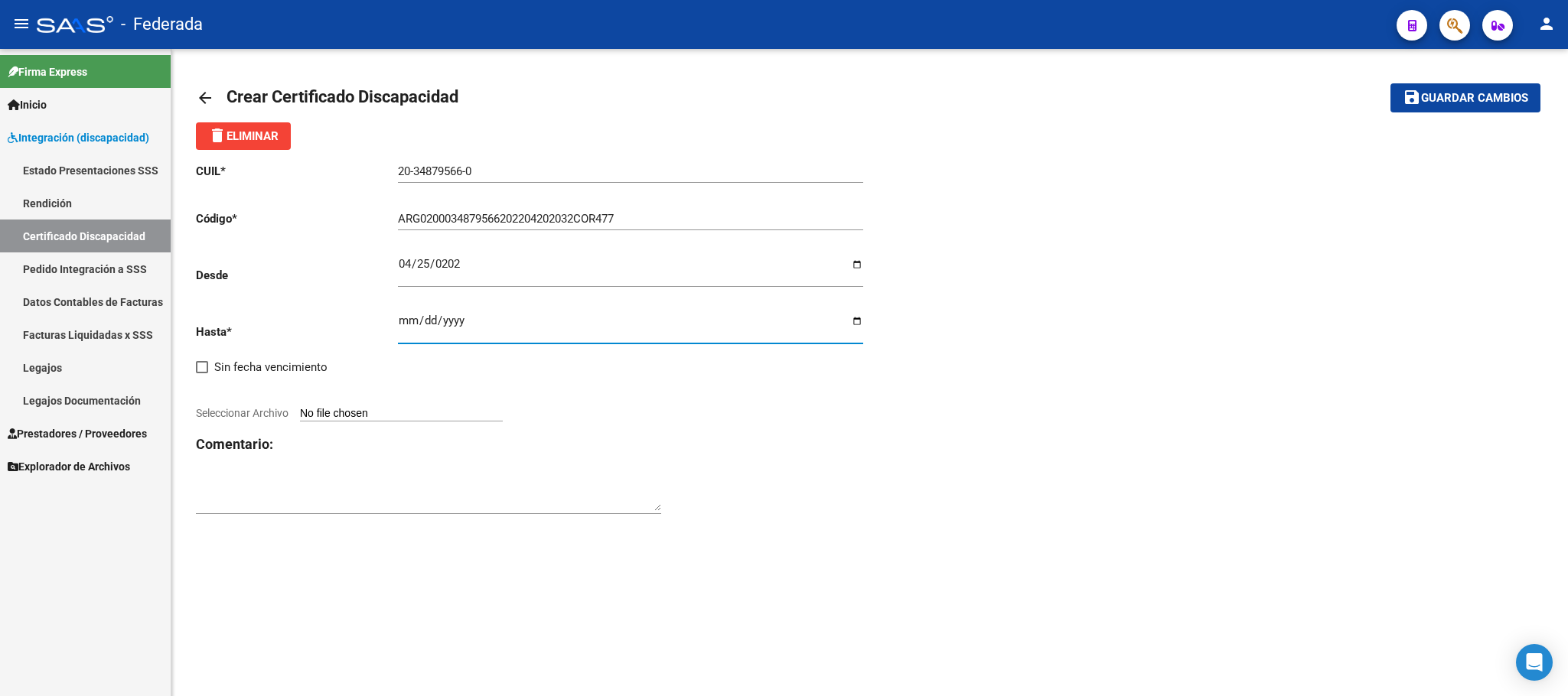
click at [398, 322] on input "Ingresar fec. Hasta" at bounding box center [630, 327] width 465 height 25
type input "[DATE]"
click at [836, 421] on div "CUIL * 20-34879566-0 Ingresar el CUIL Código * ARG0200034879566202204202032COR4…" at bounding box center [532, 340] width 674 height 379
click at [495, 421] on input "Seleccionar Archivo" at bounding box center [401, 414] width 202 height 15
click at [489, 417] on input "Seleccionar Archivo" at bounding box center [401, 414] width 202 height 15
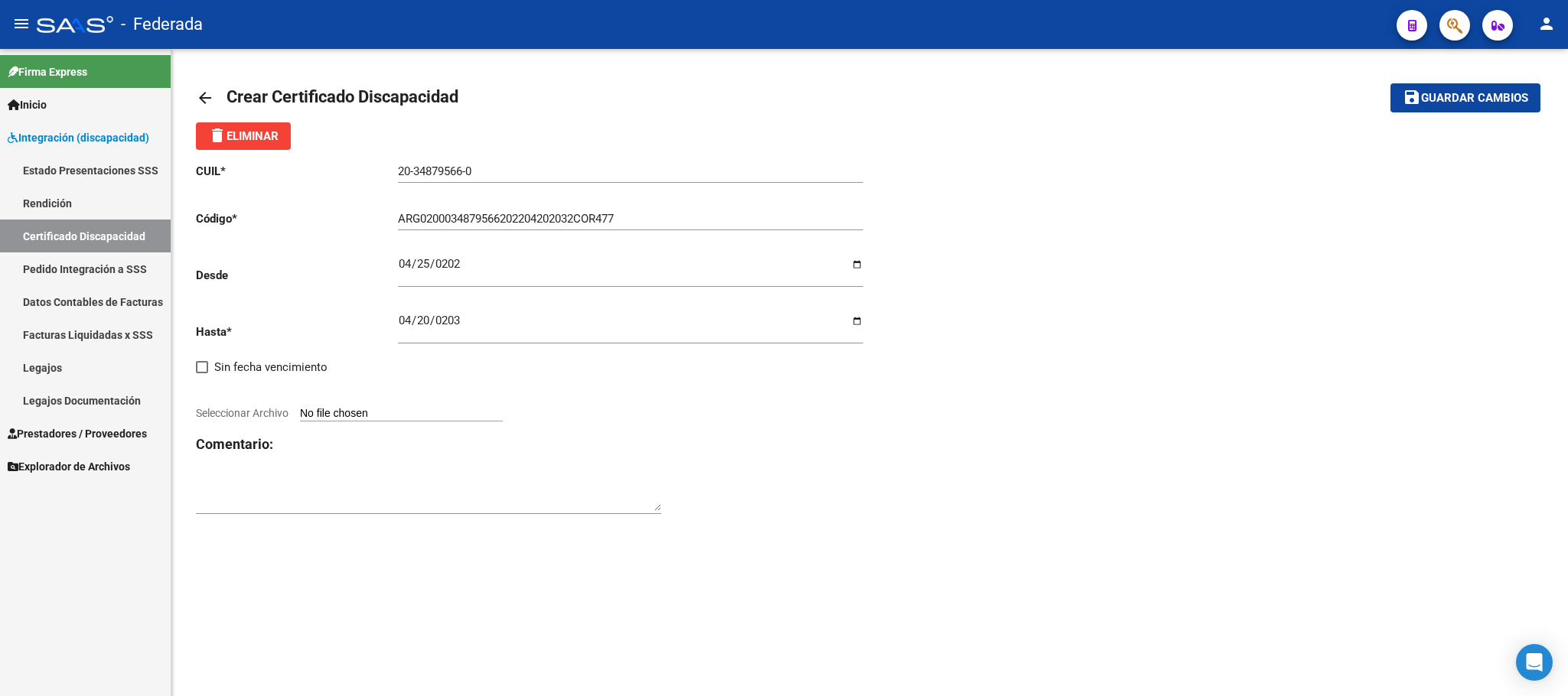
click at [414, 412] on input "Seleccionar Archivo" at bounding box center [401, 414] width 202 height 15
type input "C:\fakepath\cud_page-0001 (11) (1).pdf"
click at [1461, 101] on span "Guardar cambios" at bounding box center [1474, 99] width 108 height 14
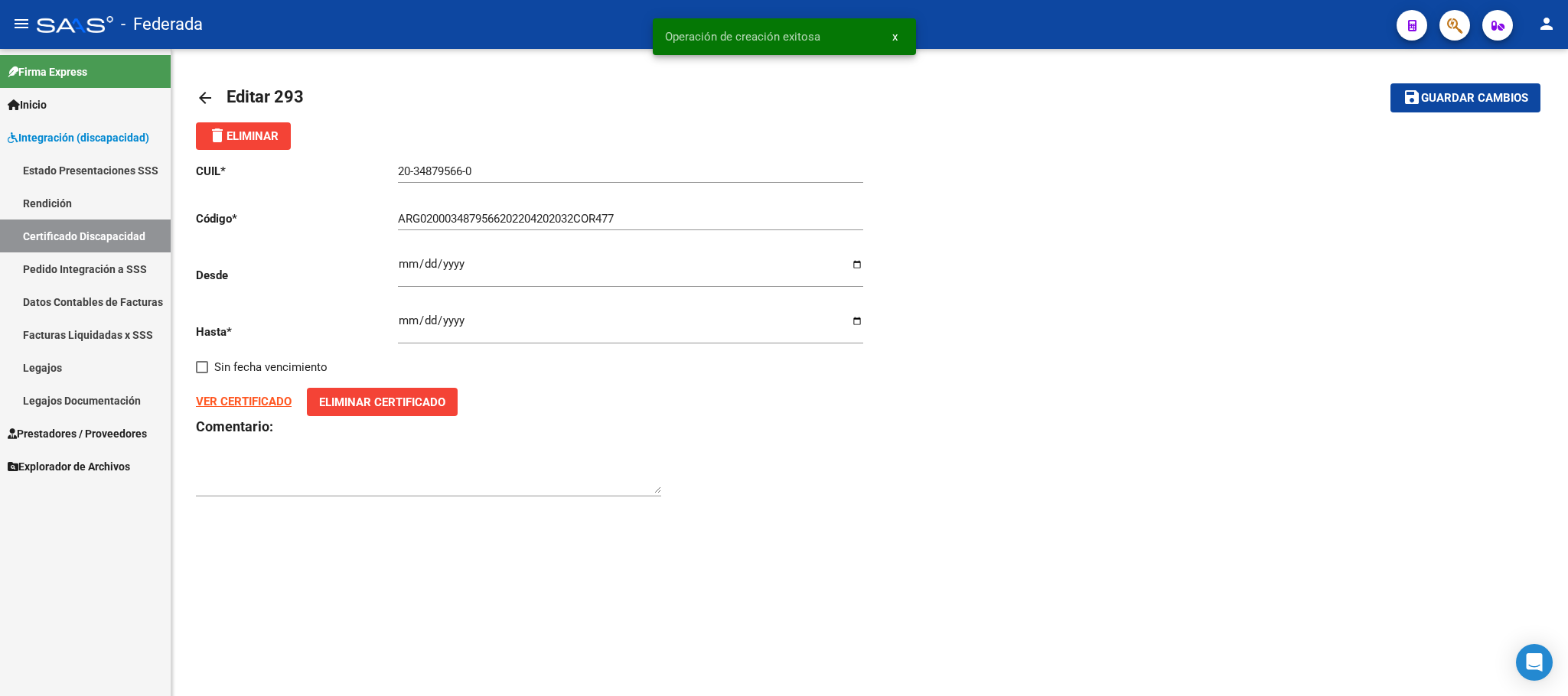
click at [63, 355] on link "Legajos" at bounding box center [85, 367] width 171 height 33
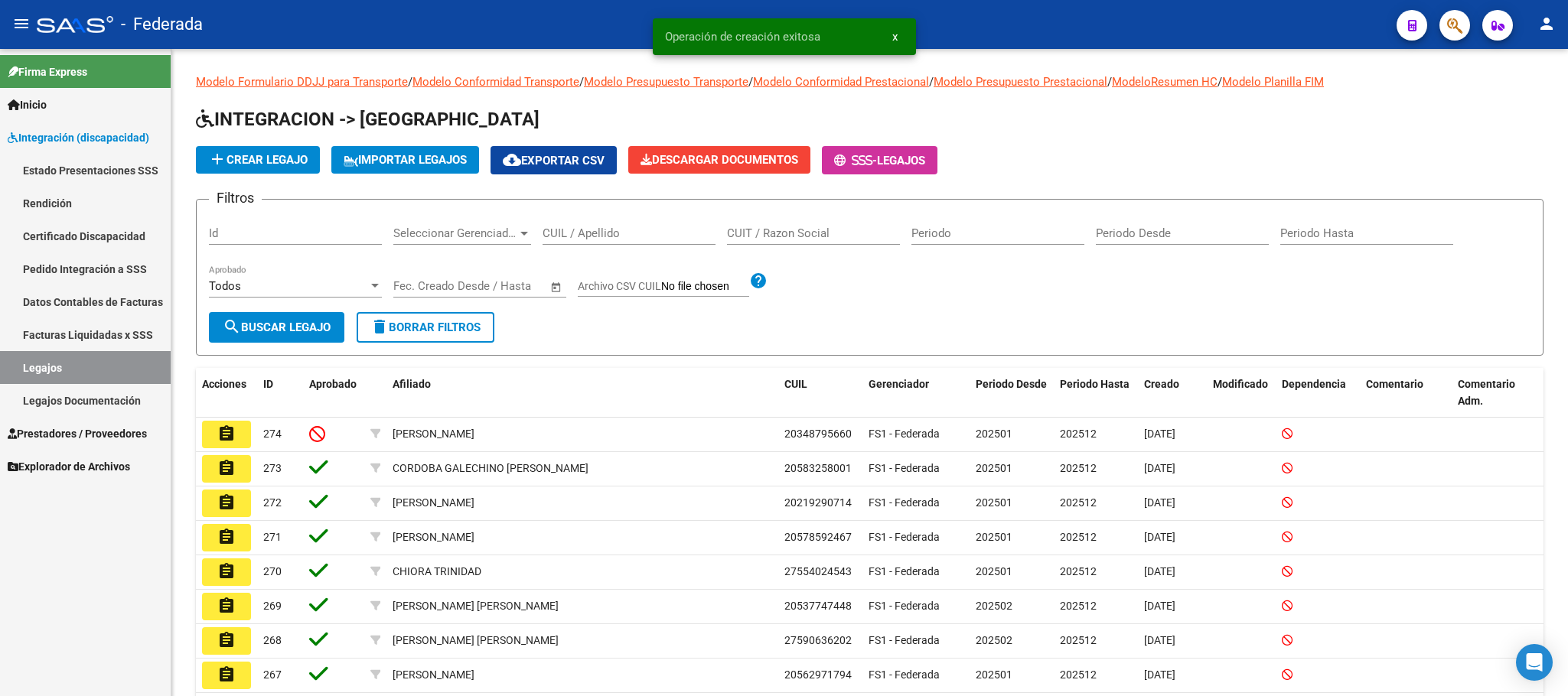
click at [232, 434] on mat-icon "assignment" at bounding box center [226, 433] width 19 height 19
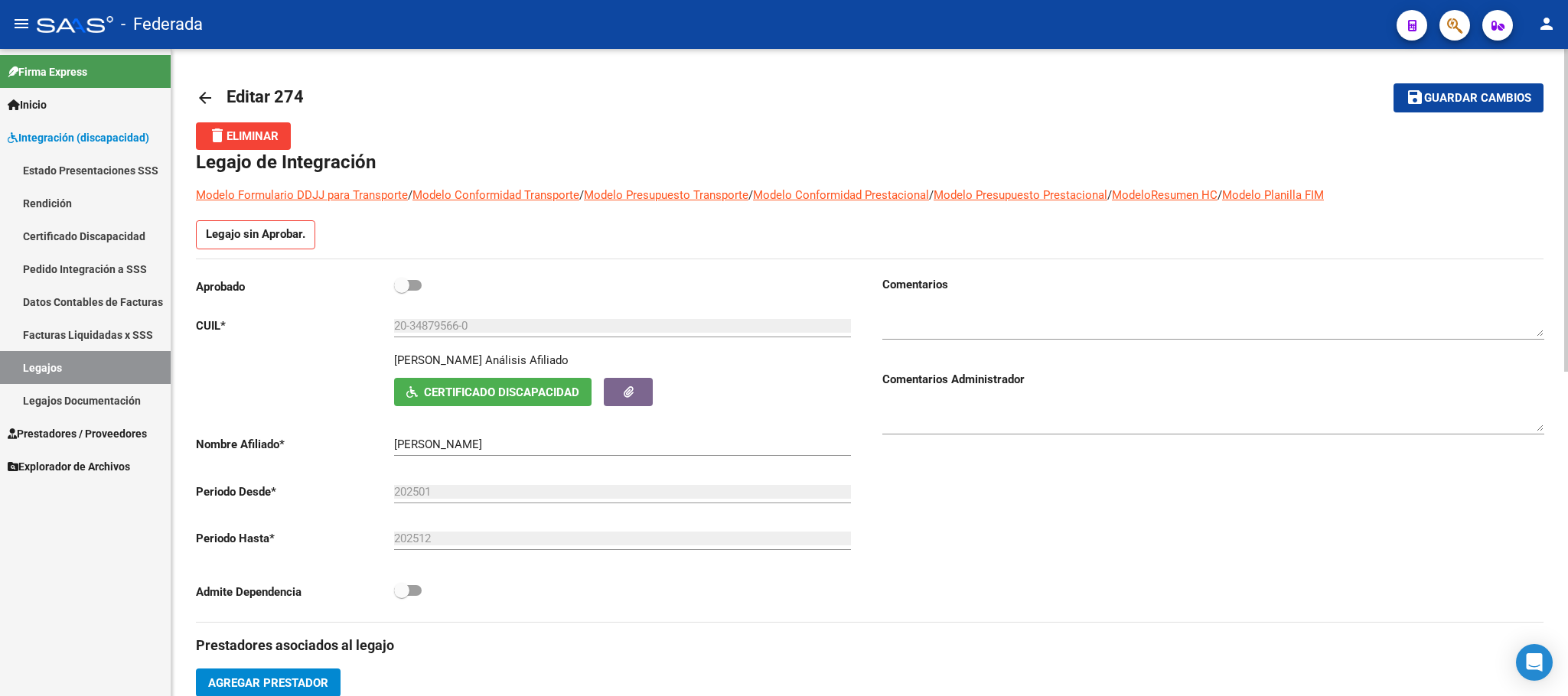
click at [398, 280] on span at bounding box center [402, 285] width 16 height 16
click at [401, 291] on input "checkbox" at bounding box center [401, 291] width 1 height 1
checkbox input "true"
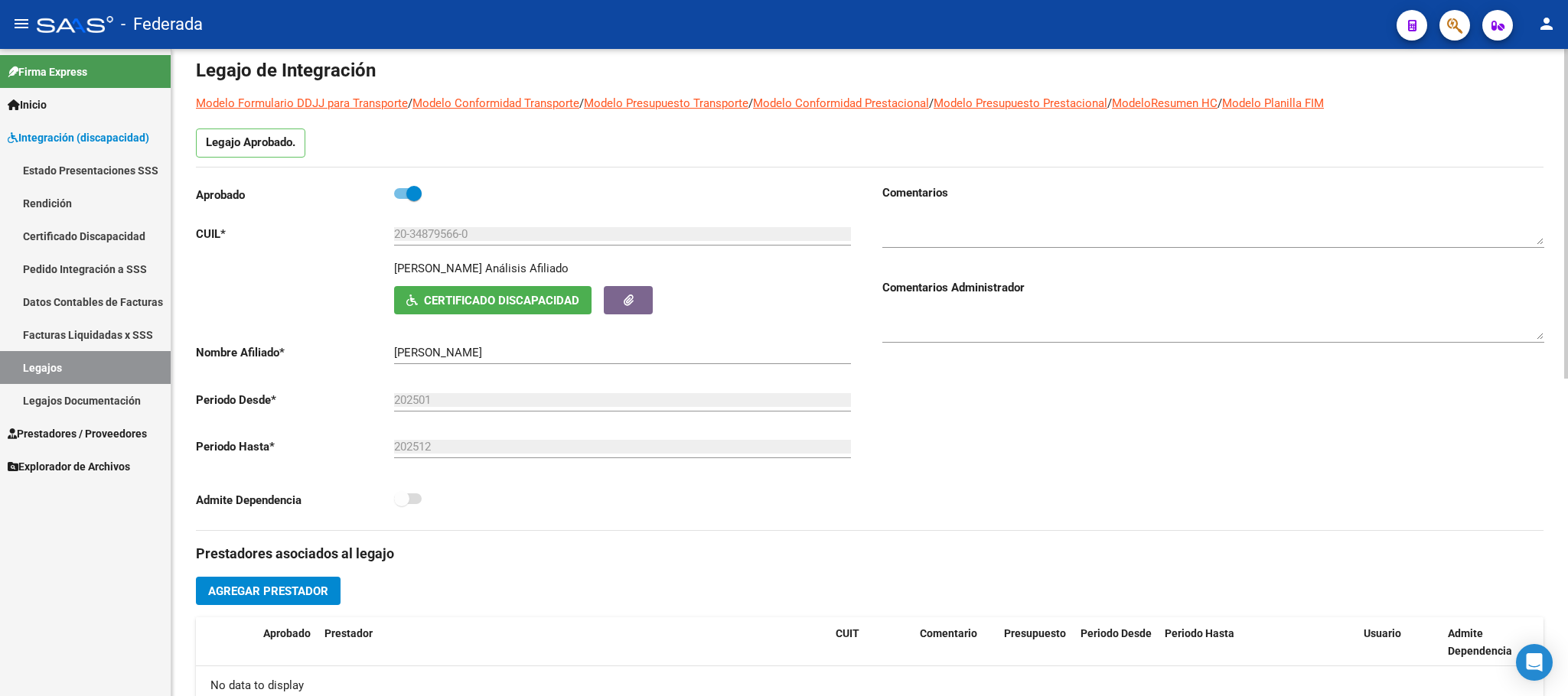
scroll to position [115, 0]
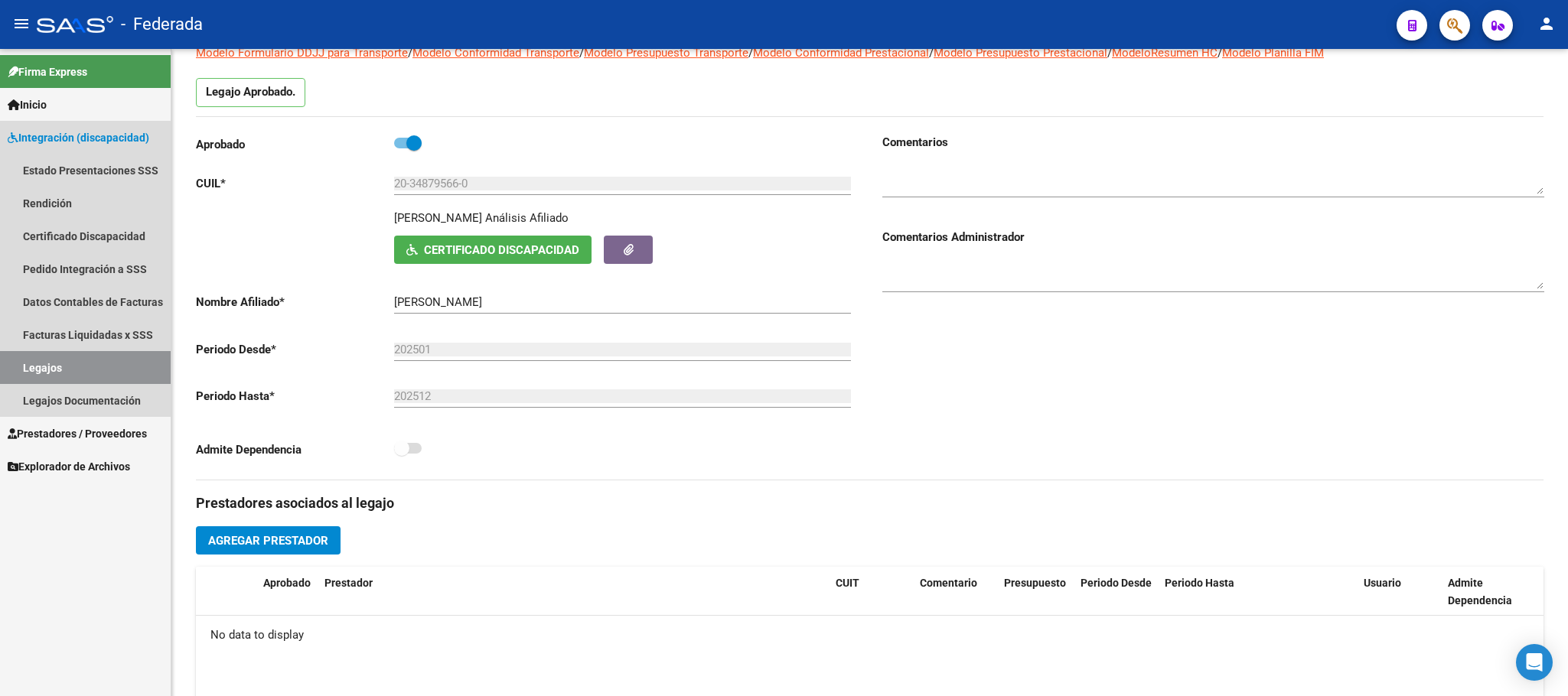
click at [124, 372] on link "Legajos" at bounding box center [85, 367] width 171 height 33
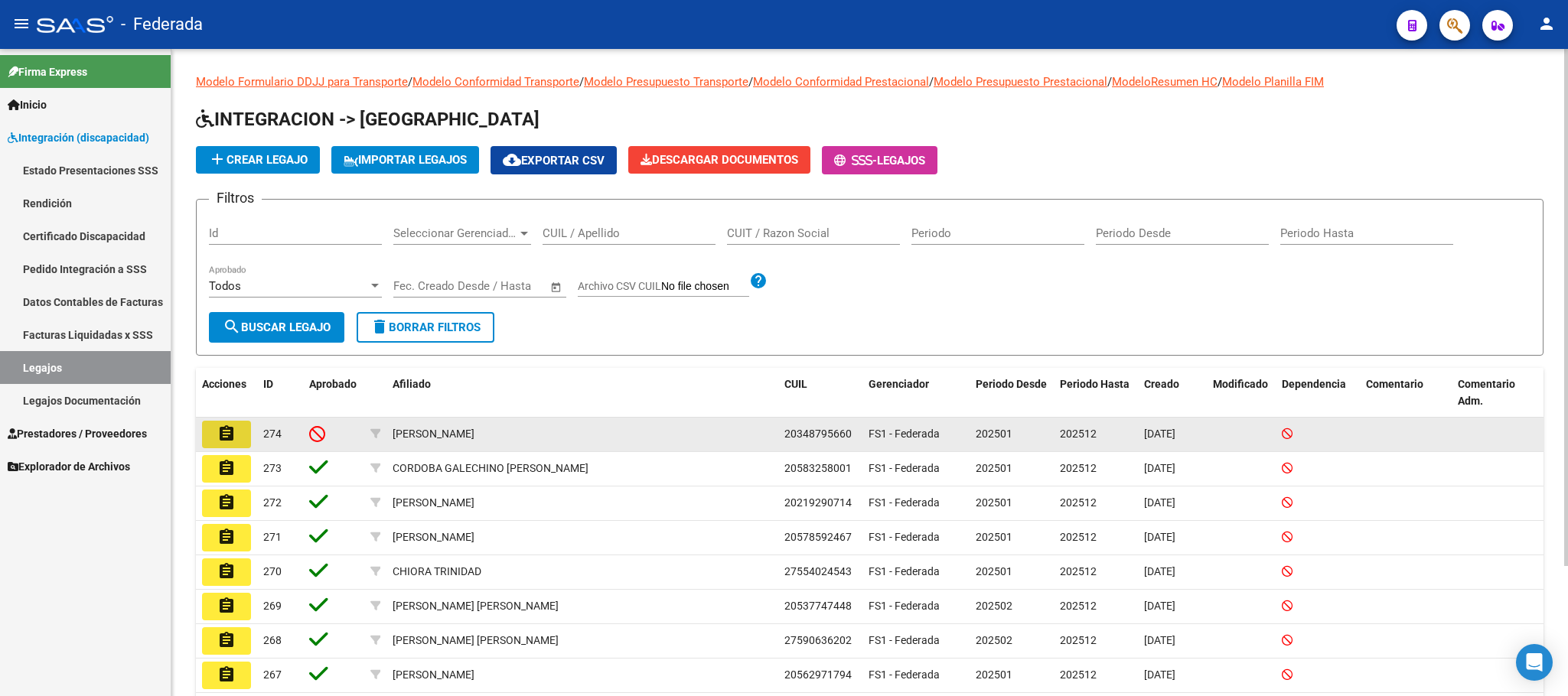
click at [227, 438] on mat-icon "assignment" at bounding box center [226, 433] width 19 height 19
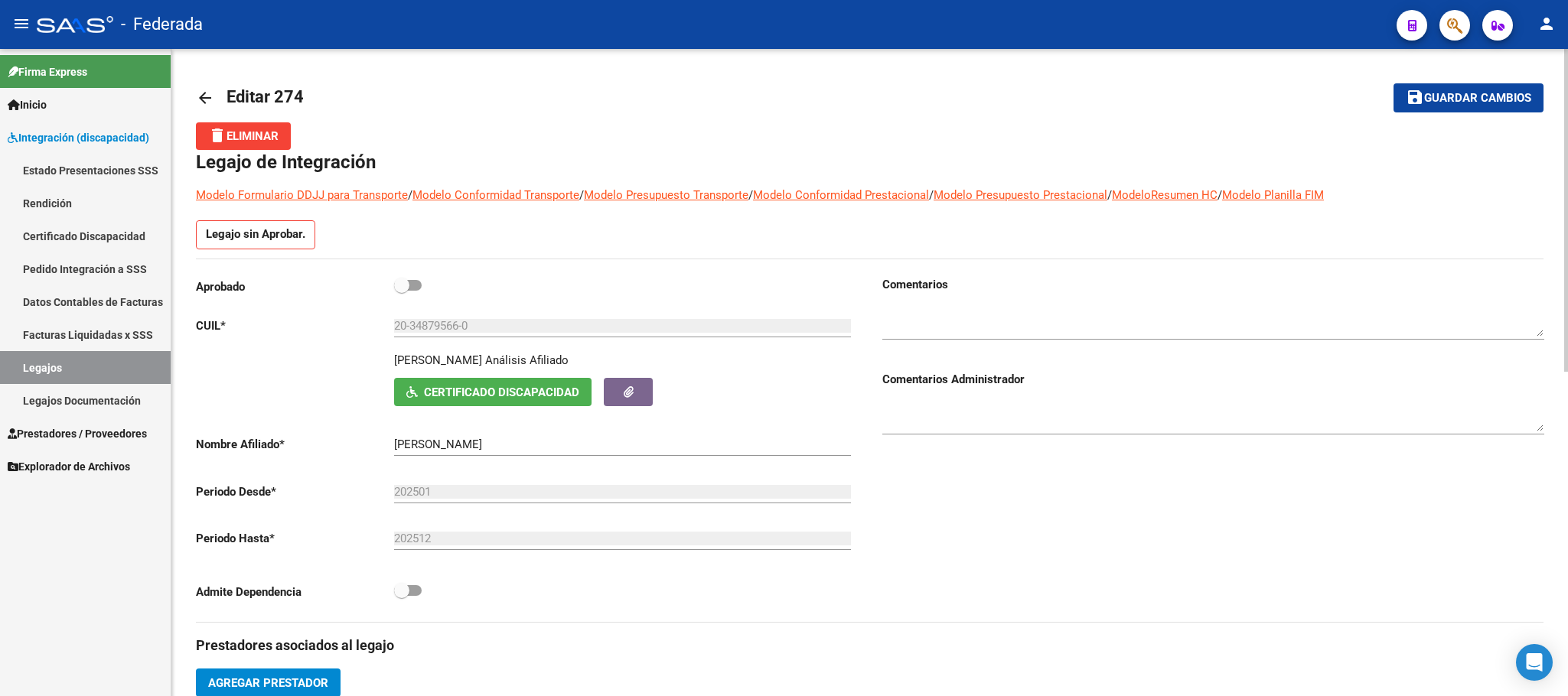
click at [400, 294] on label at bounding box center [408, 285] width 28 height 19
click at [401, 291] on input "checkbox" at bounding box center [401, 291] width 1 height 1
checkbox input "true"
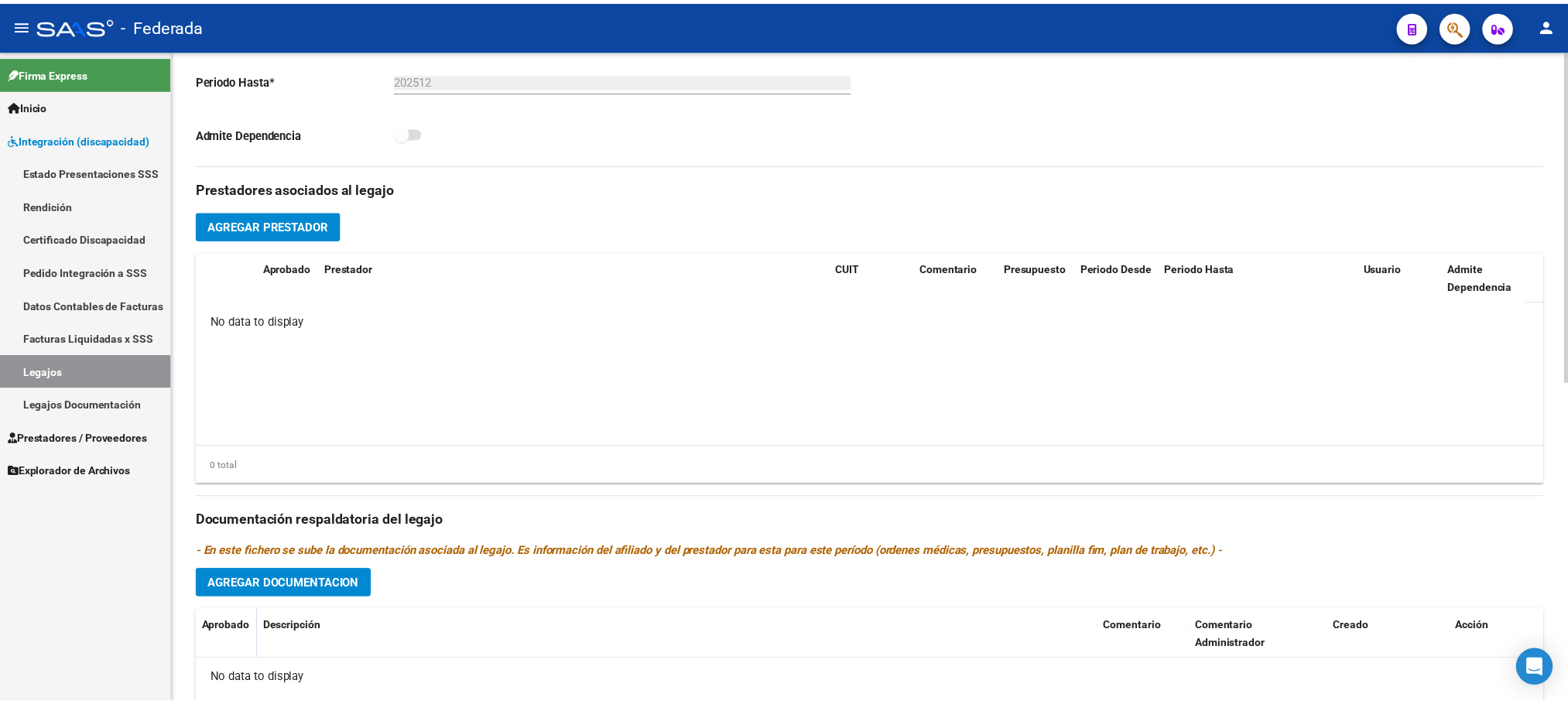
scroll to position [464, 0]
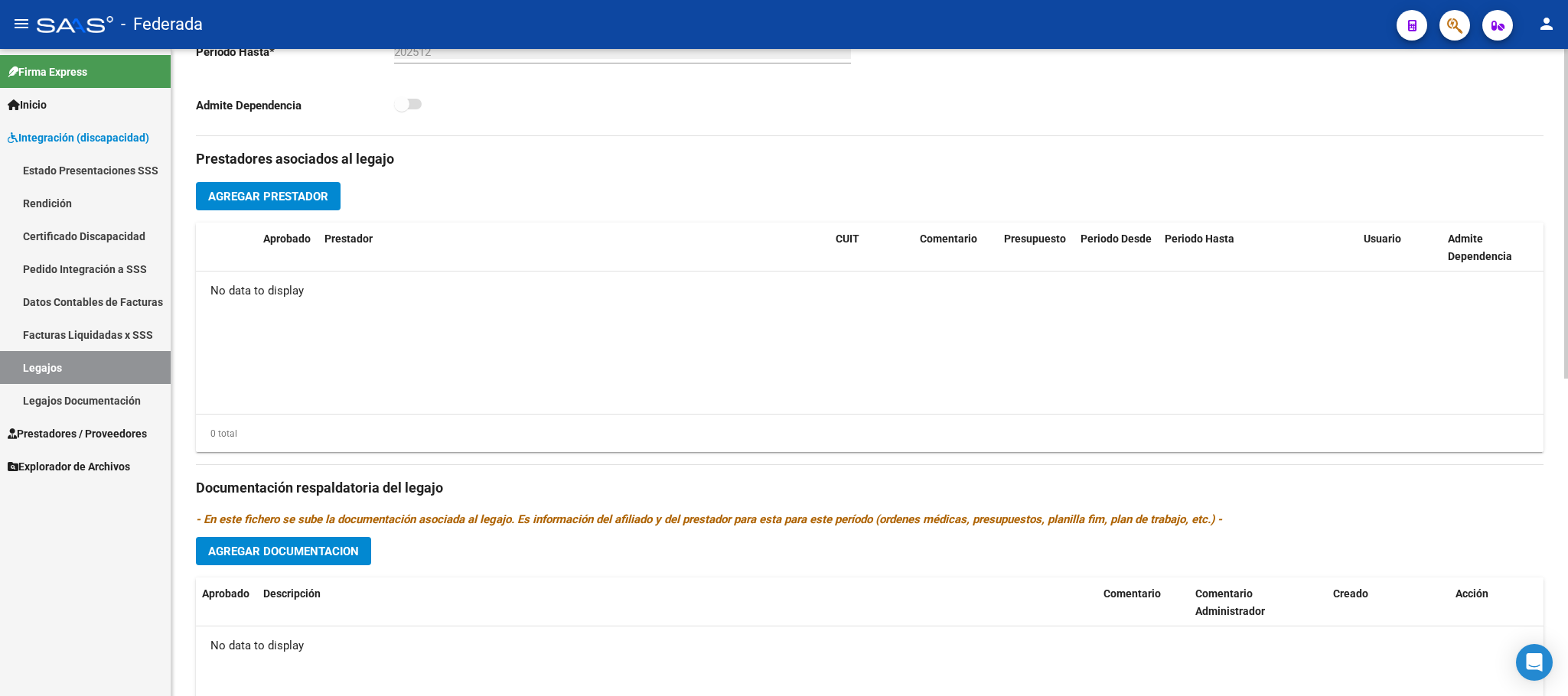
click at [322, 203] on span "Agregar Prestador" at bounding box center [269, 196] width 120 height 14
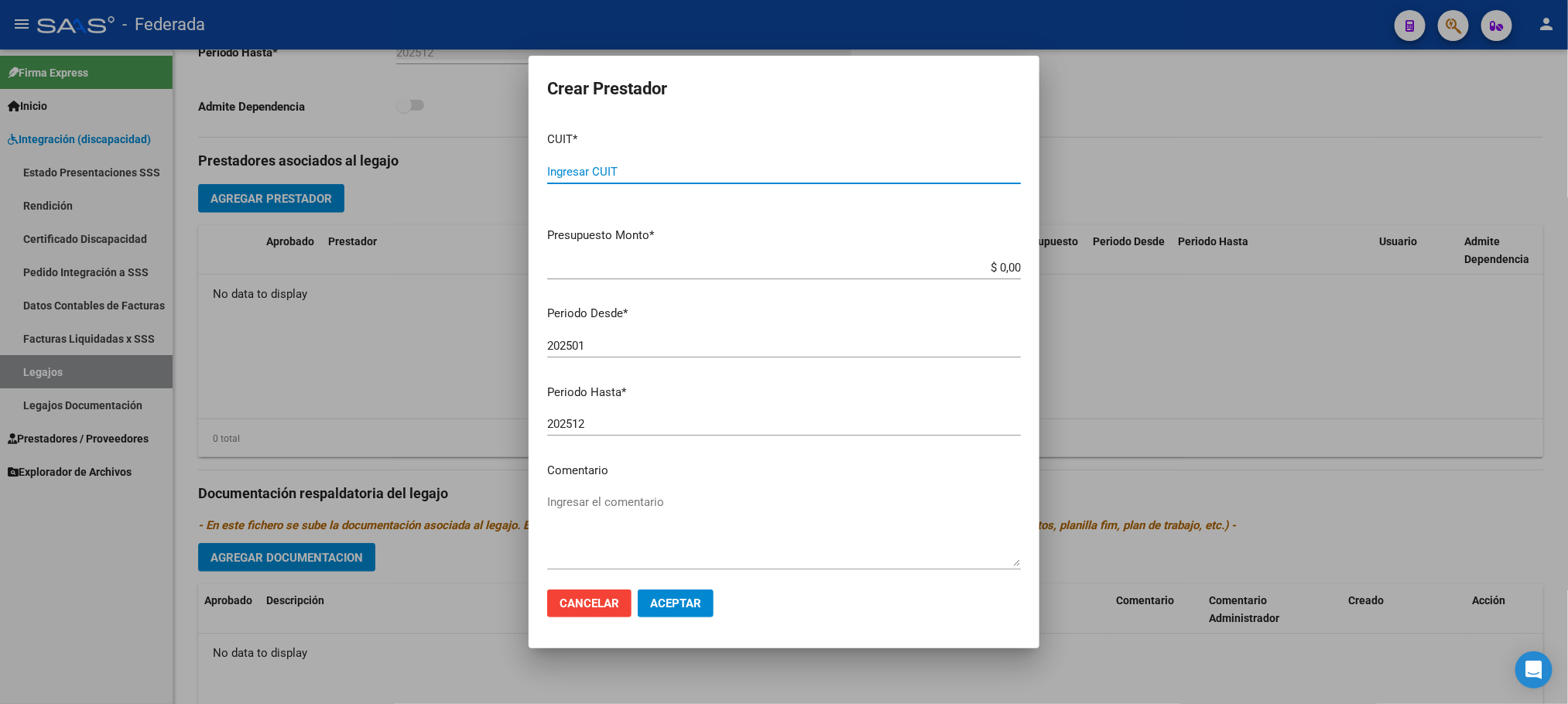
paste input "30-71076203-8"
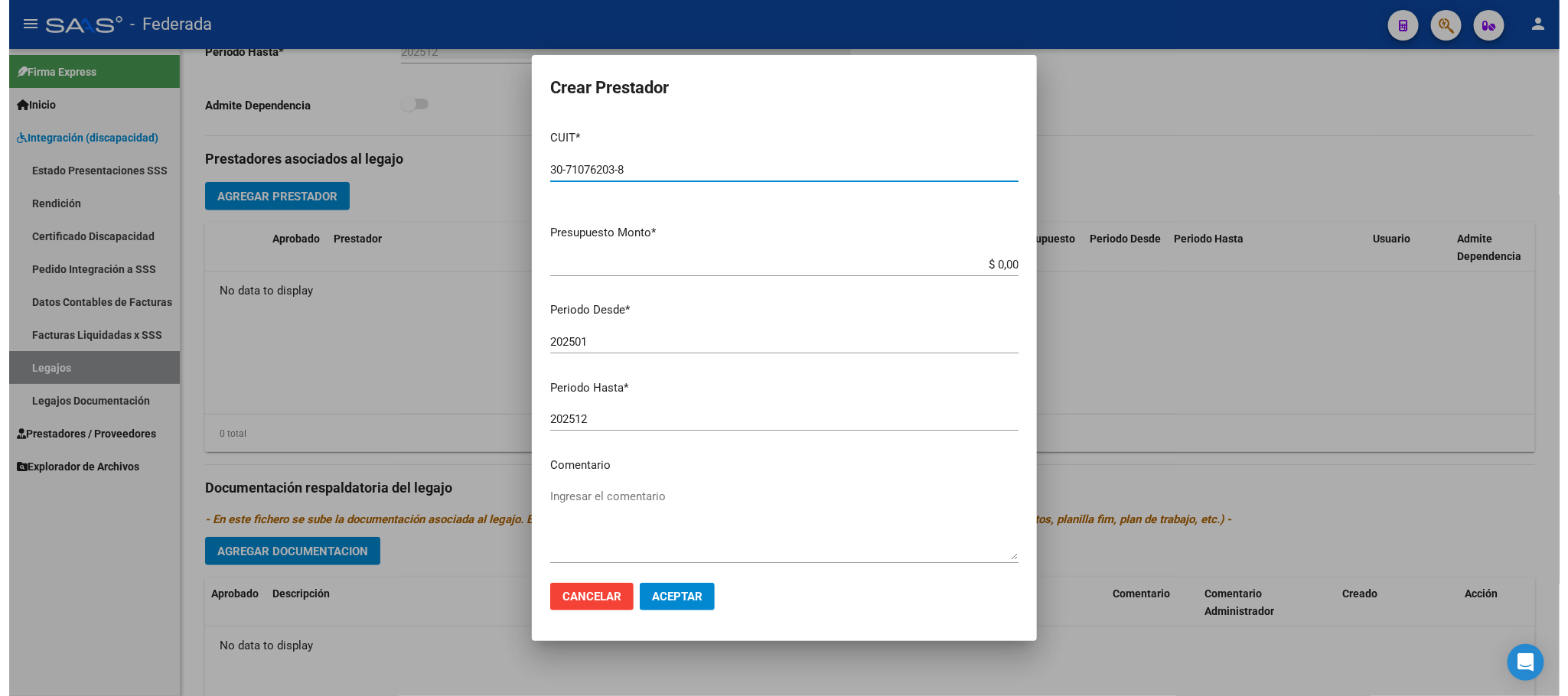
scroll to position [71, 0]
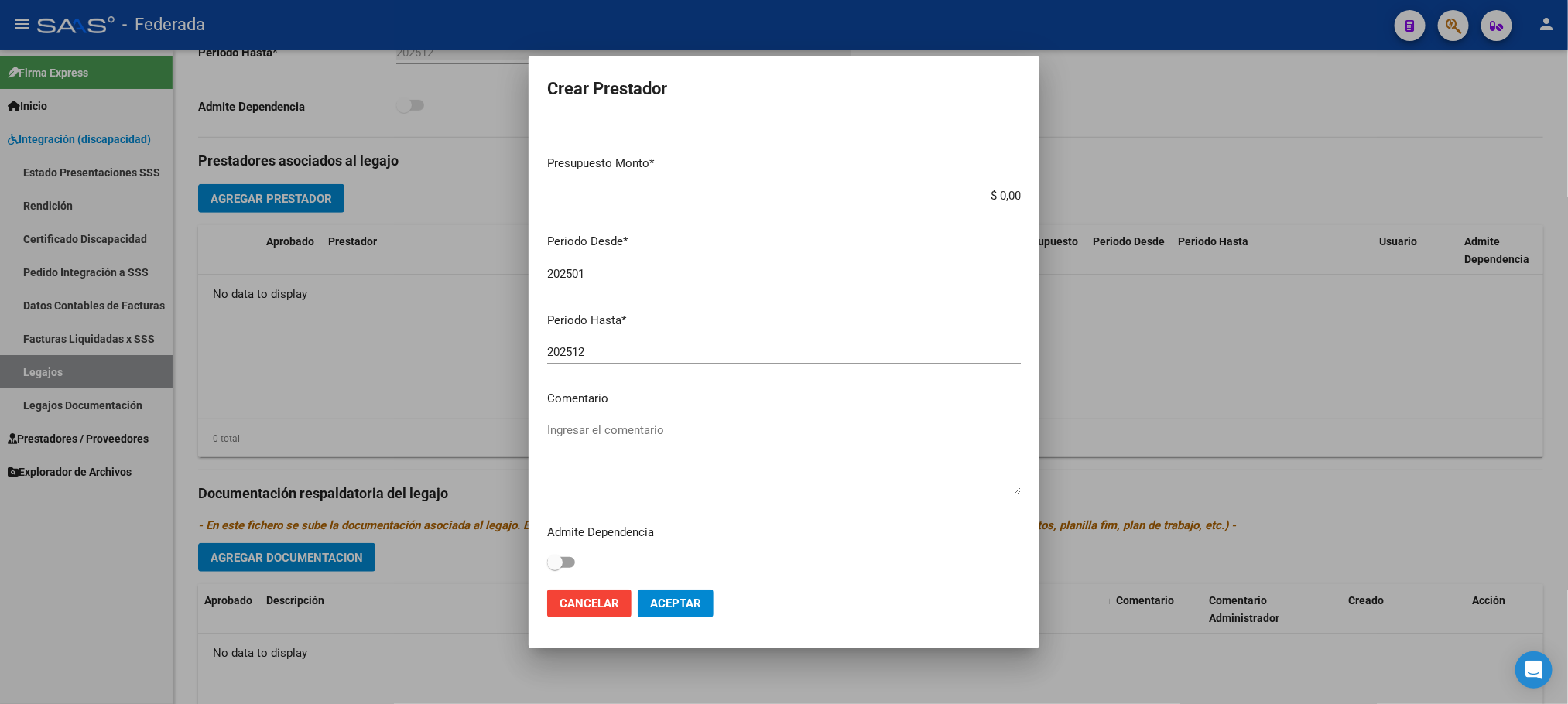
type input "30-71076203-8"
click at [625, 434] on textarea "Ingresar el comentario" at bounding box center [784, 457] width 473 height 73
type textarea "MODULO INTEGRAL"
click at [678, 614] on button "Aceptar" at bounding box center [676, 604] width 76 height 28
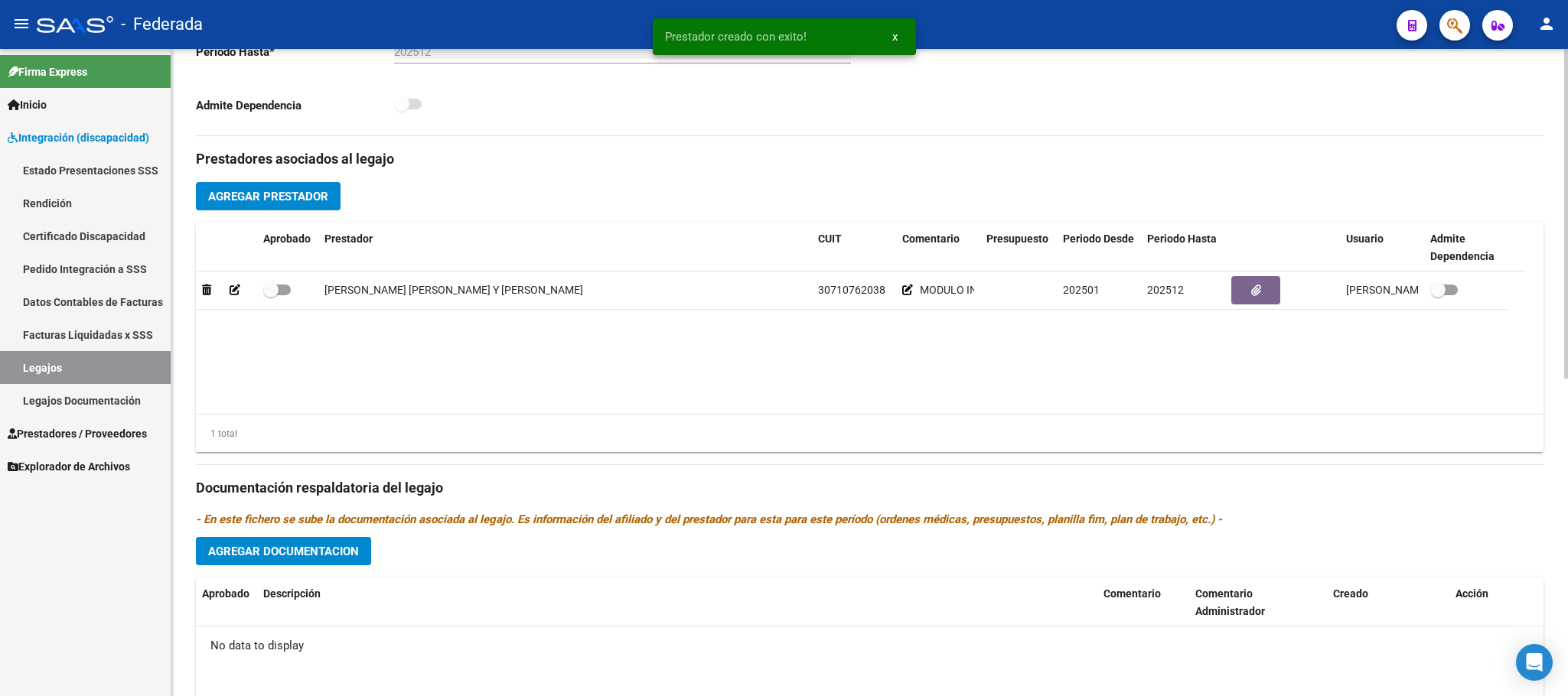
click at [488, 414] on datatable-body "CAVALLERO MARIA LAURA Y PAVONI ROXANA 30710762038 MODULO INTEGRAL 202501 202512…" at bounding box center [860, 343] width 1330 height 142
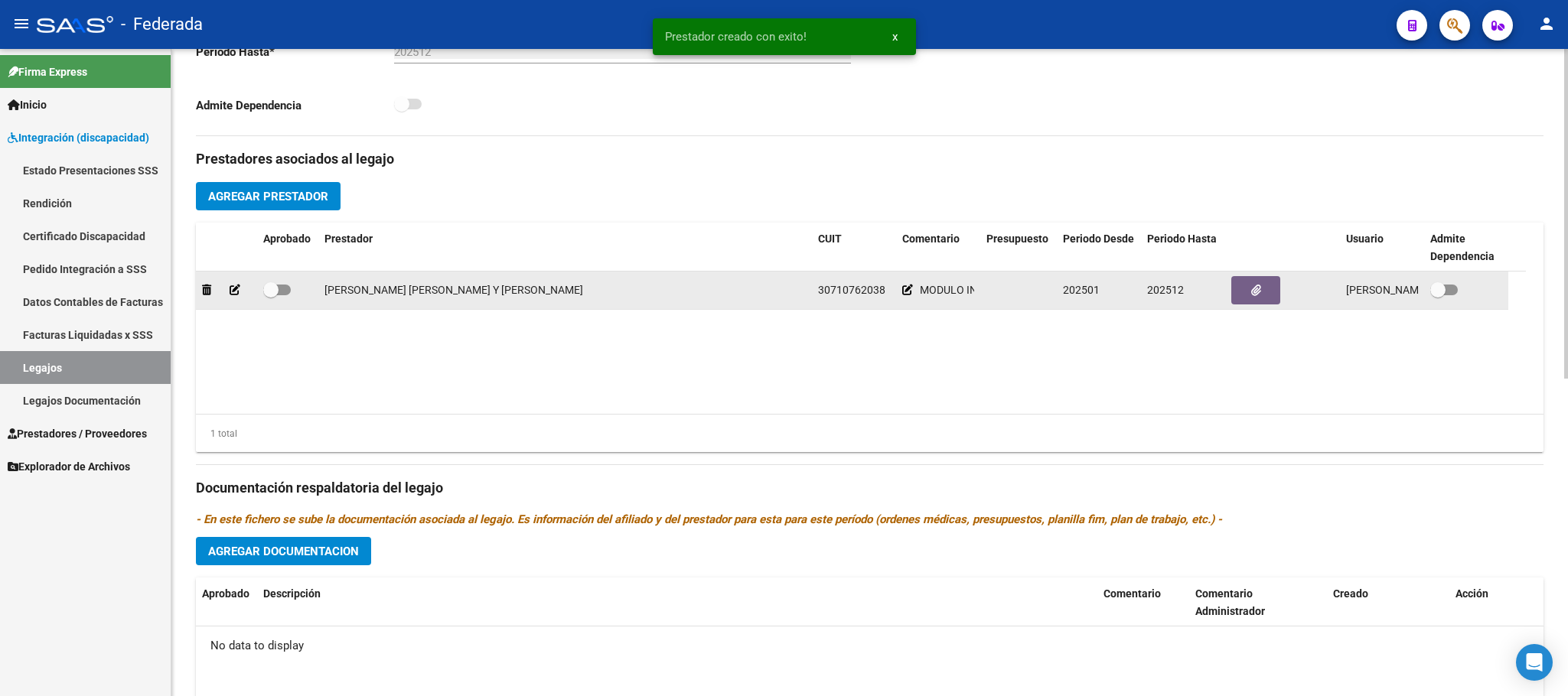
click at [274, 299] on label at bounding box center [277, 289] width 28 height 19
click at [271, 296] on input "checkbox" at bounding box center [271, 295] width 1 height 1
checkbox input "true"
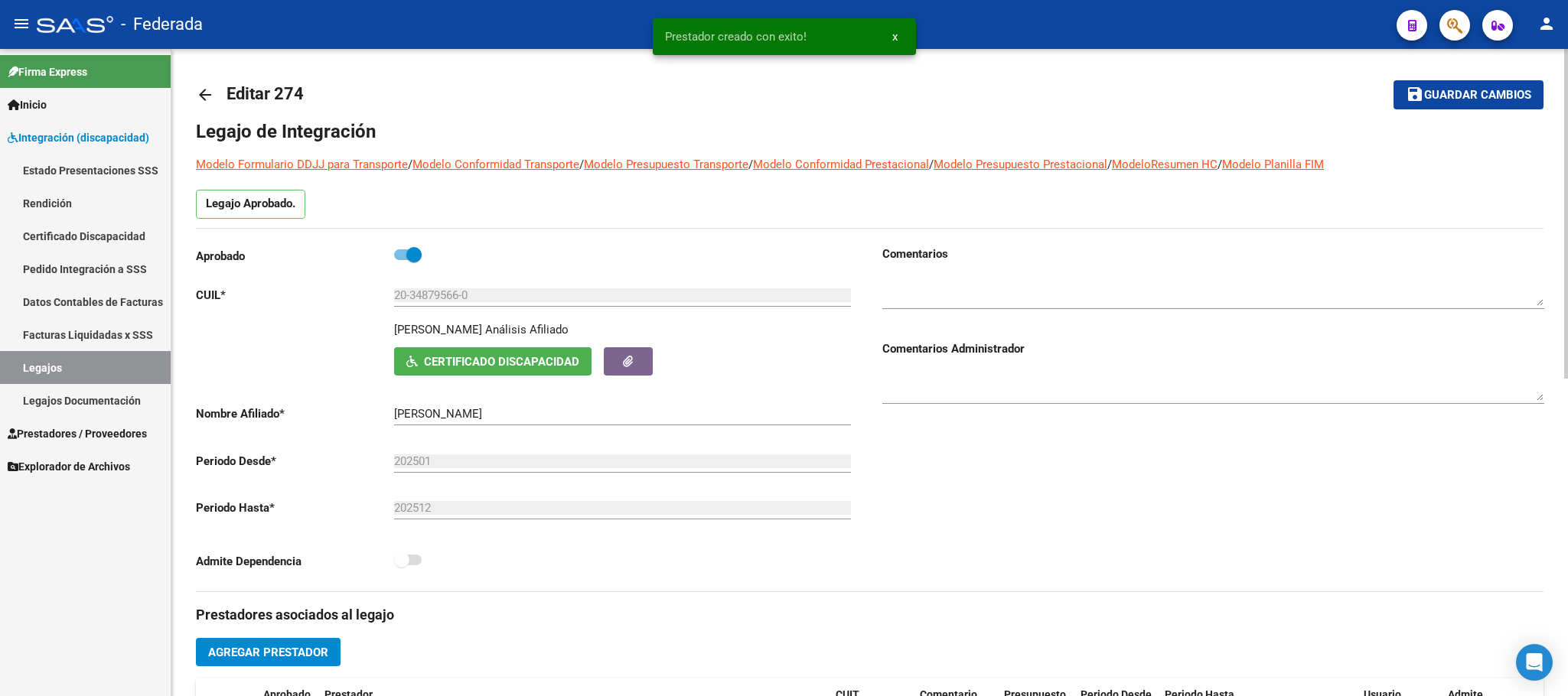
scroll to position [0, 0]
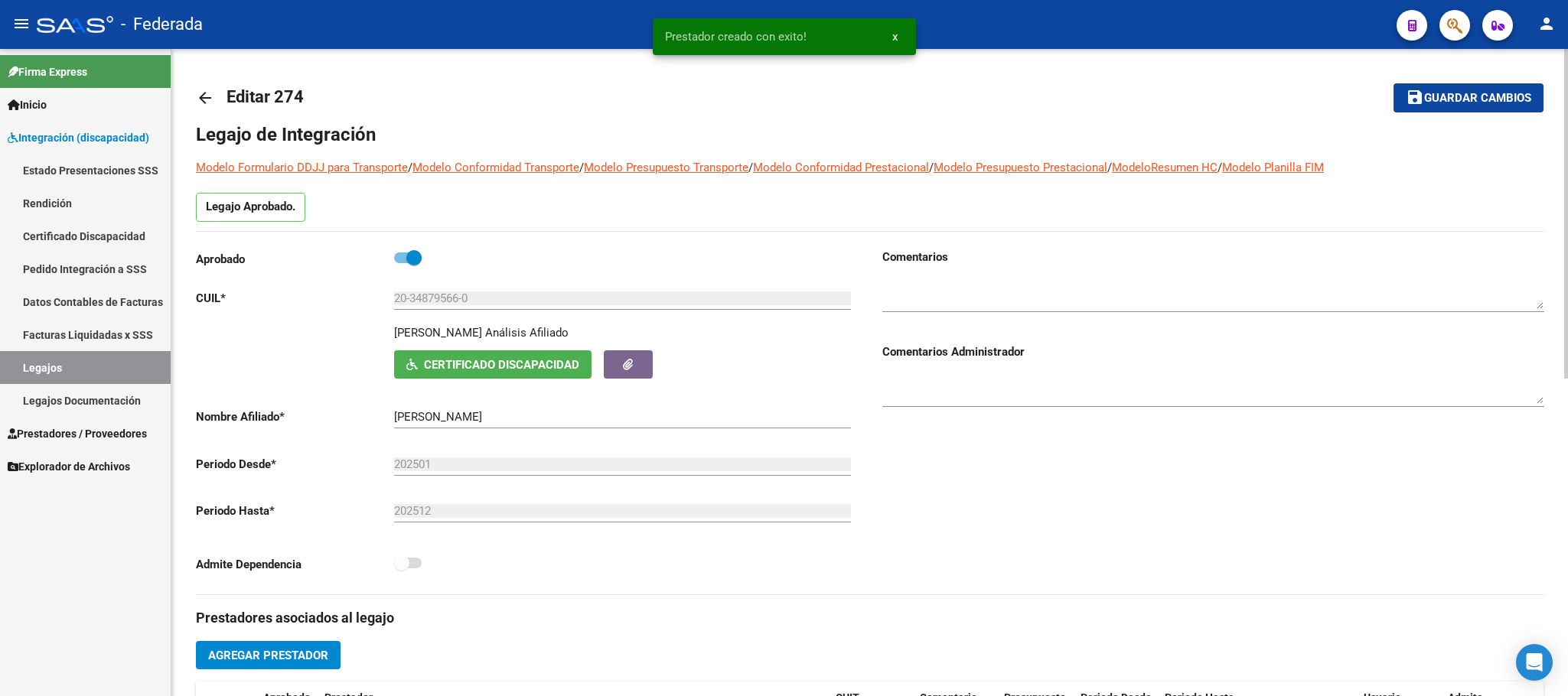
click at [1442, 81] on mat-toolbar-row "save Guardar cambios" at bounding box center [1404, 98] width 280 height 49
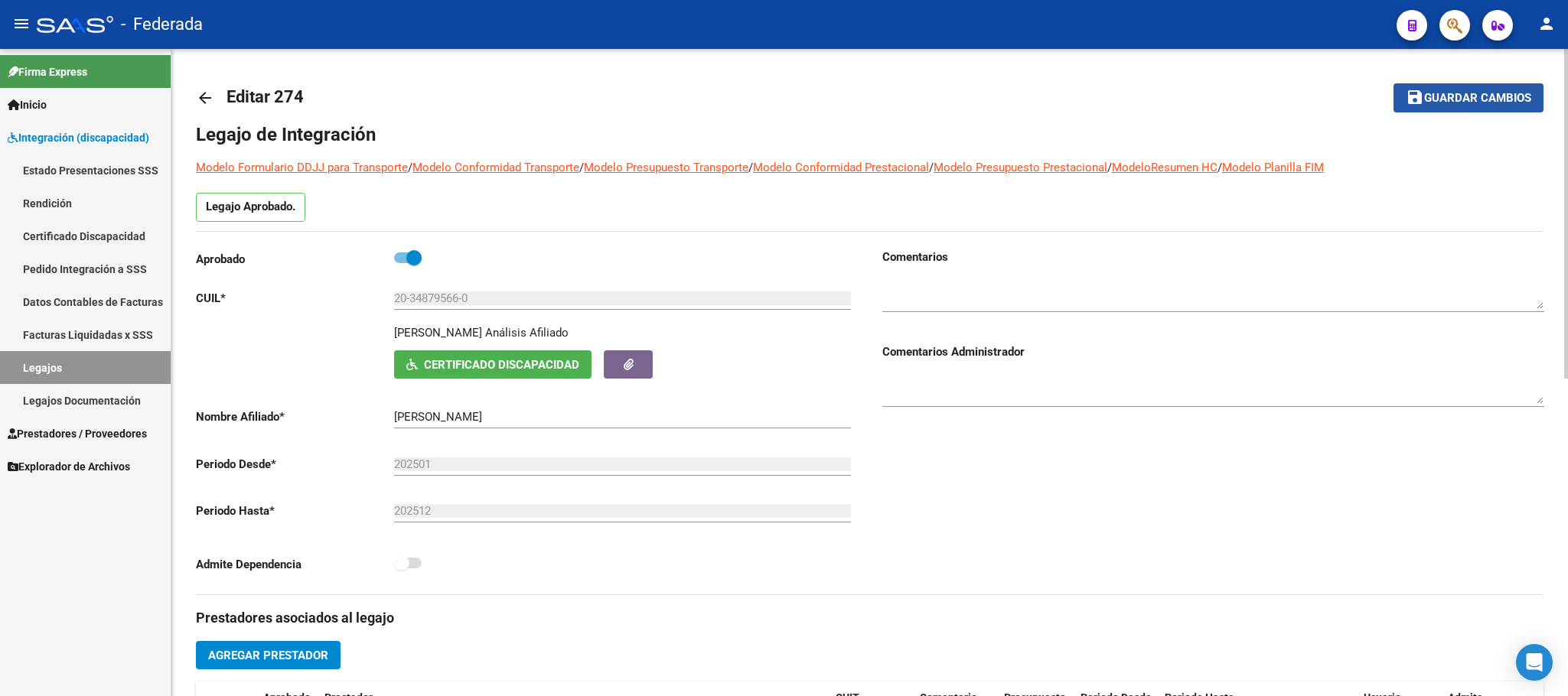
click at [1488, 83] on button "save Guardar cambios" at bounding box center [1468, 97] width 150 height 29
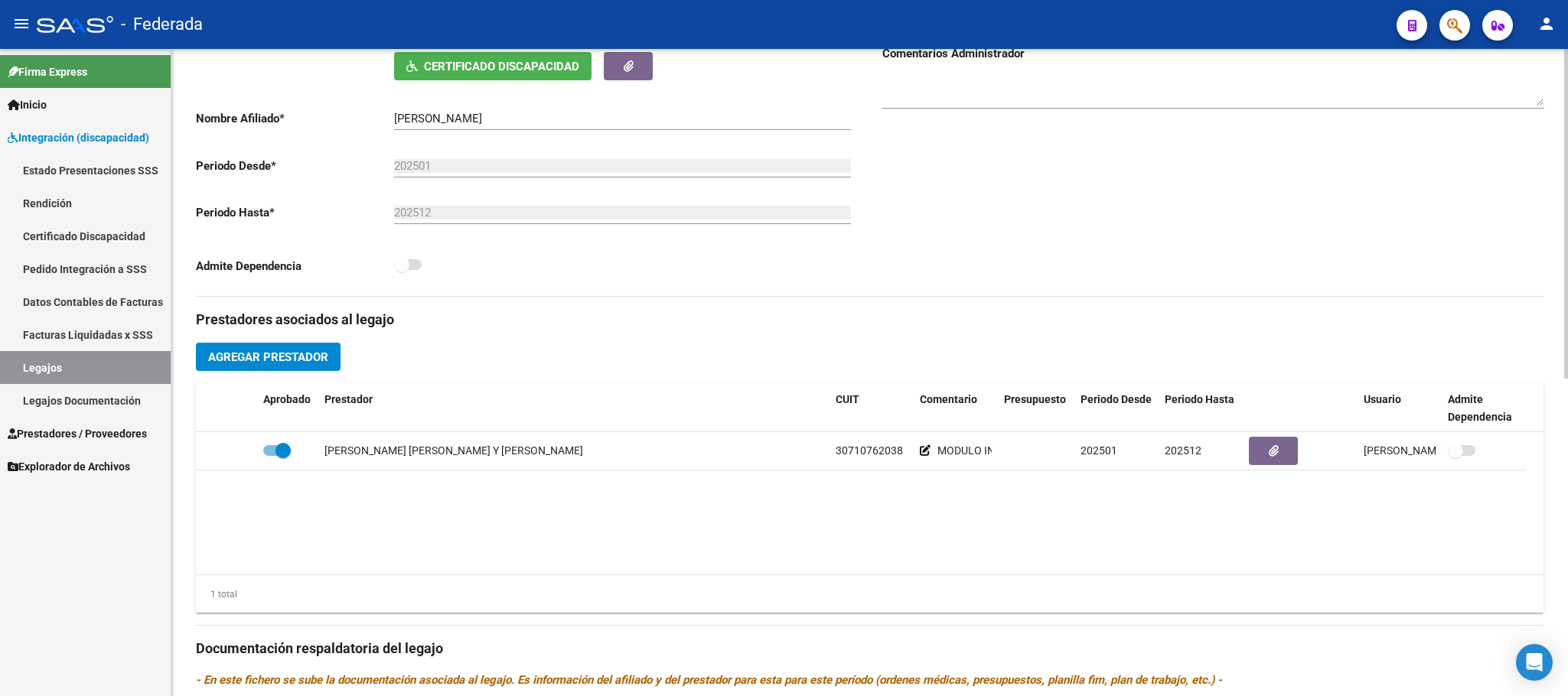
scroll to position [115, 0]
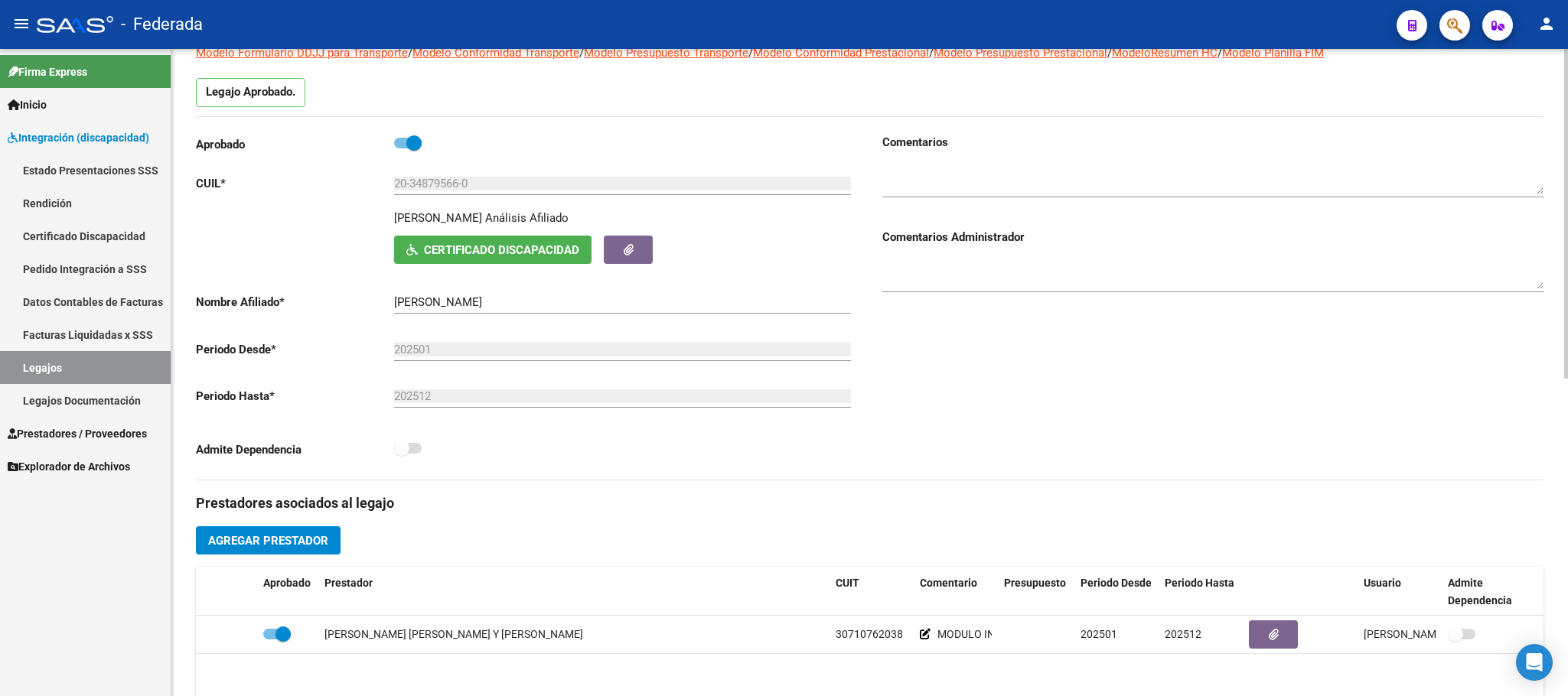
click at [496, 242] on button "Certificado Discapacidad" at bounding box center [493, 250] width 197 height 29
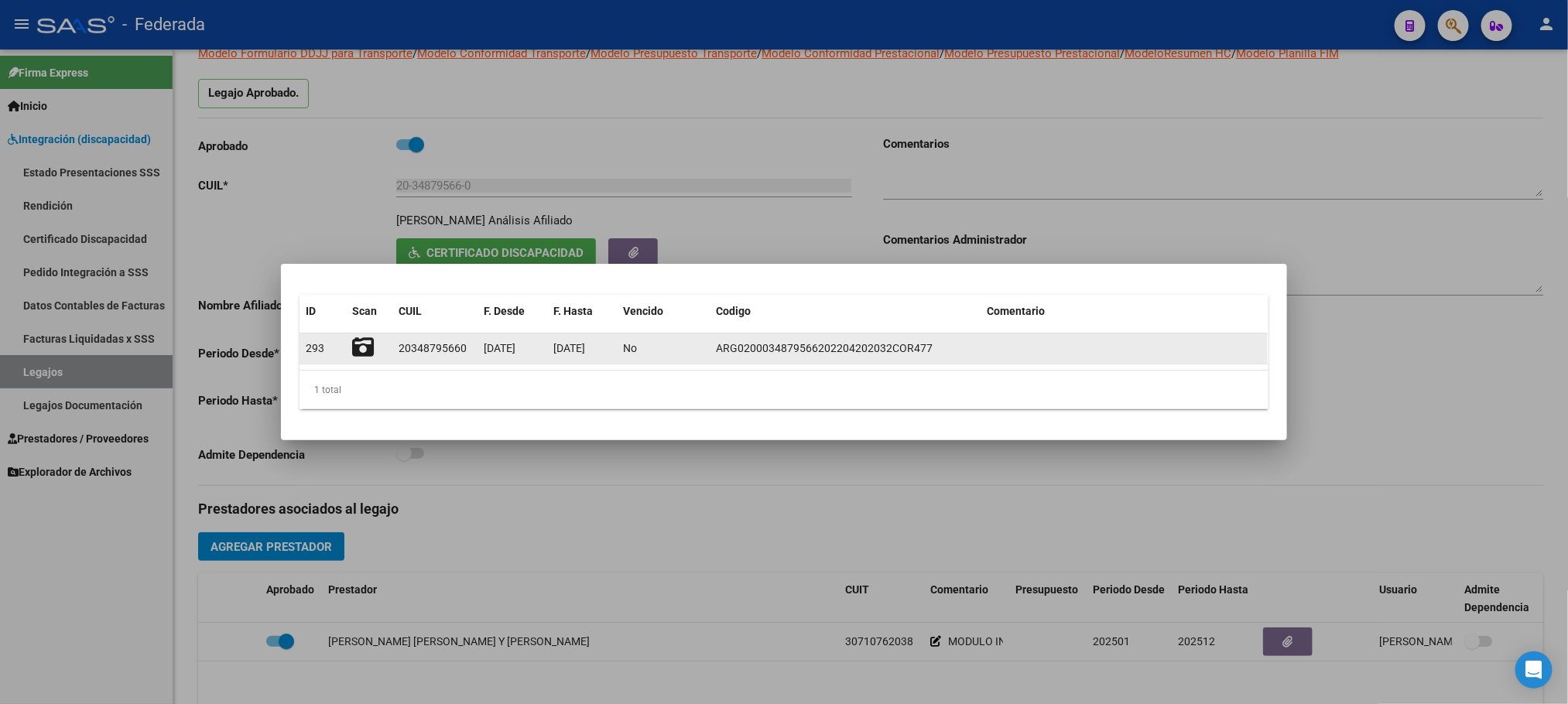
click at [367, 346] on icon at bounding box center [364, 348] width 22 height 22
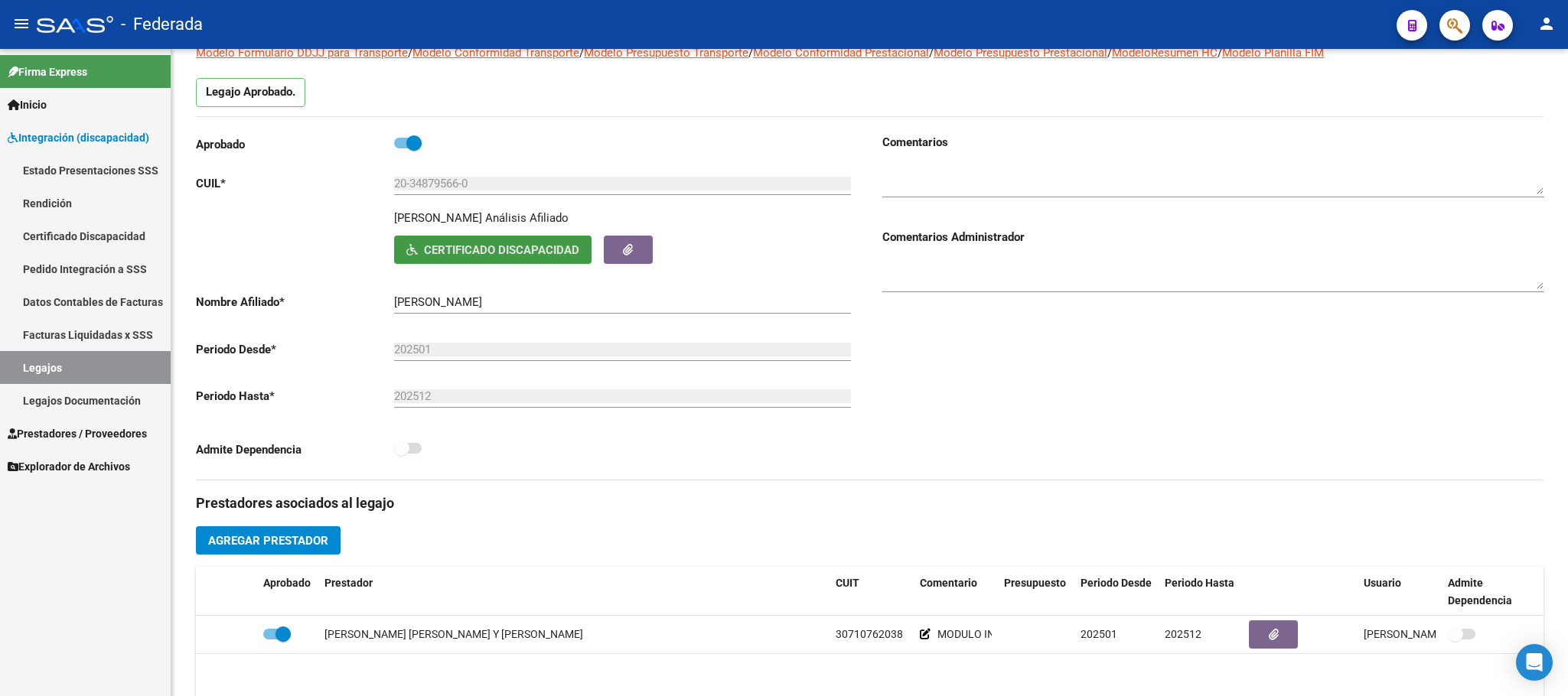
click at [21, 361] on link "Legajos" at bounding box center [85, 367] width 171 height 33
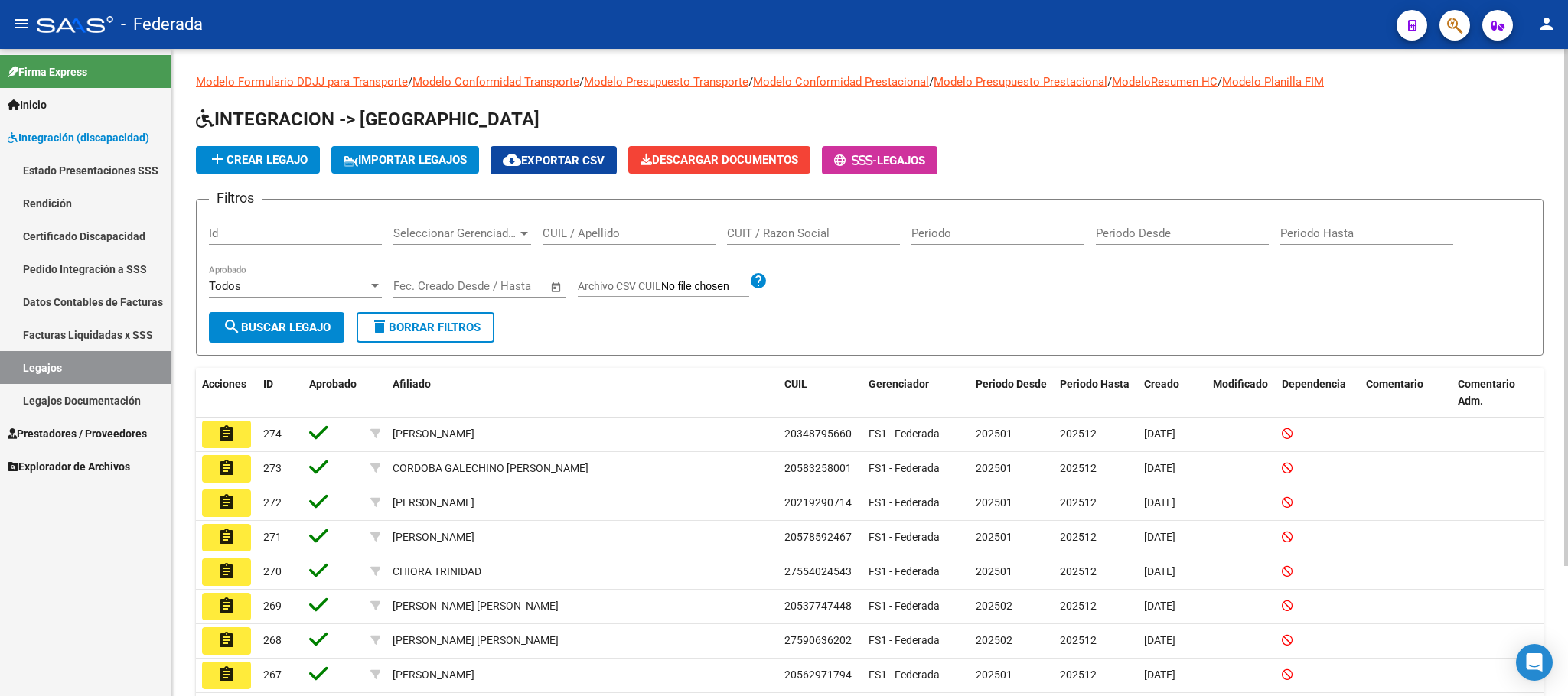
click at [265, 155] on span "add Crear Legajo" at bounding box center [258, 160] width 100 height 14
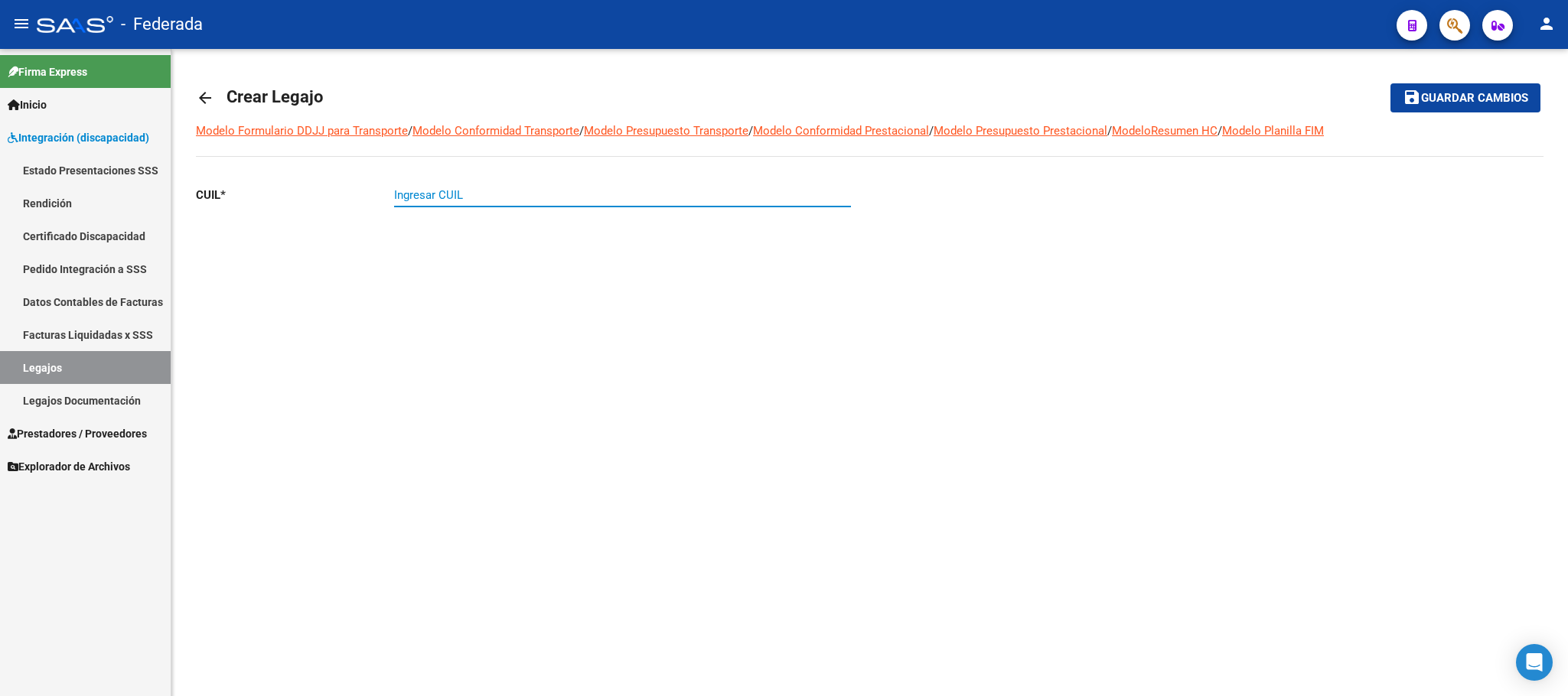
click at [453, 191] on input "Ingresar CUIL" at bounding box center [622, 195] width 457 height 14
paste input "27-31346926-9"
type input "27-31346926-9"
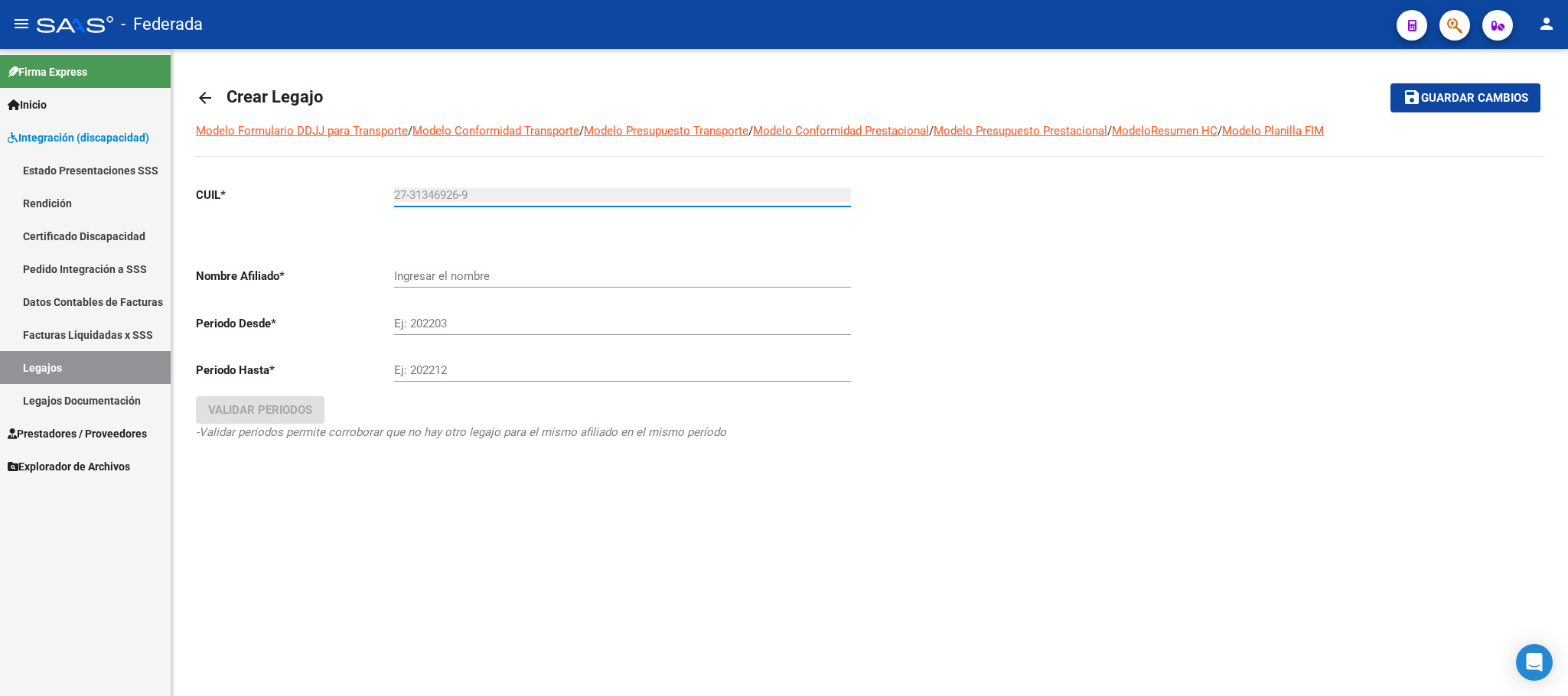
type input "GUTIERREZ DANIELA ALEJANDRA"
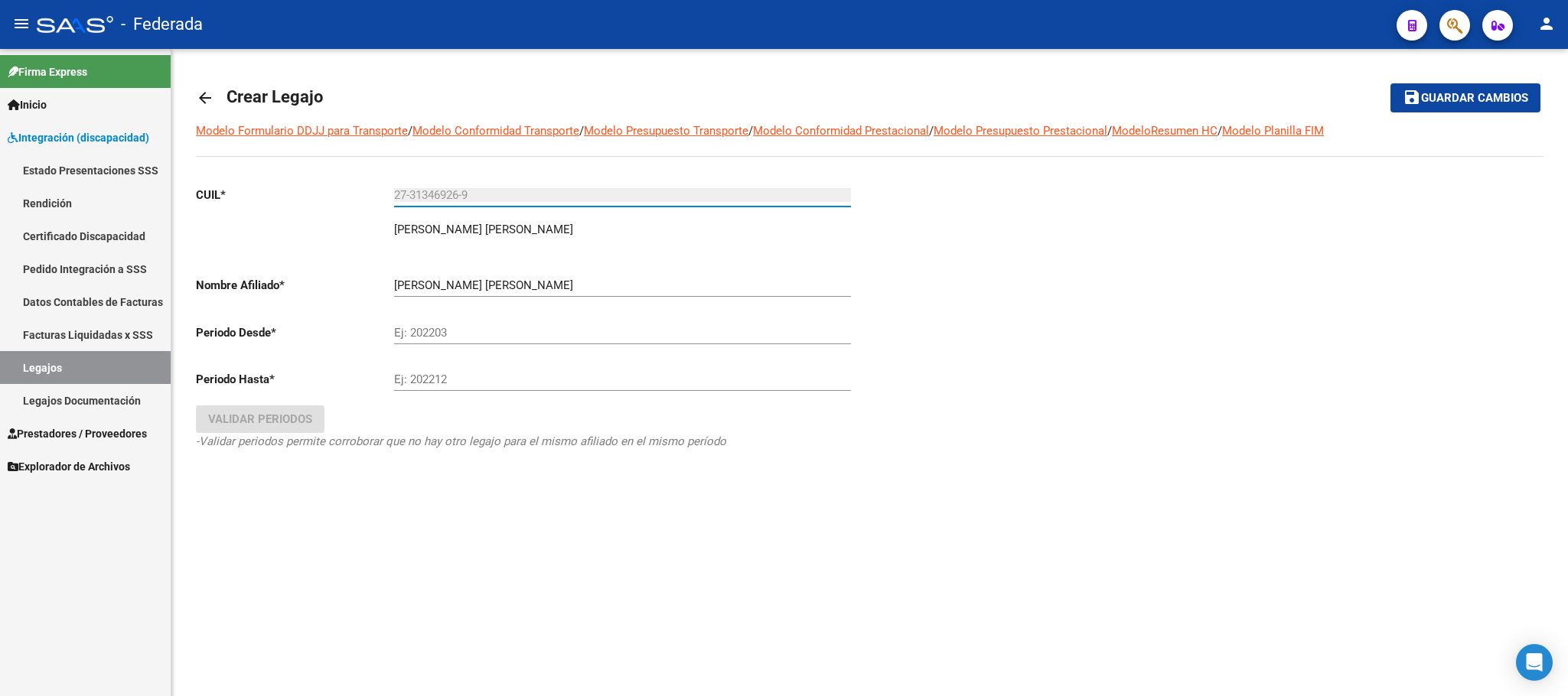
type input "27-31346926-9"
click at [400, 331] on input "Ej: 202203" at bounding box center [622, 333] width 457 height 14
click at [417, 336] on input "Ej: 202203" at bounding box center [622, 333] width 457 height 14
type input "202501"
click at [530, 386] on input "Ej: 202212" at bounding box center [622, 379] width 457 height 14
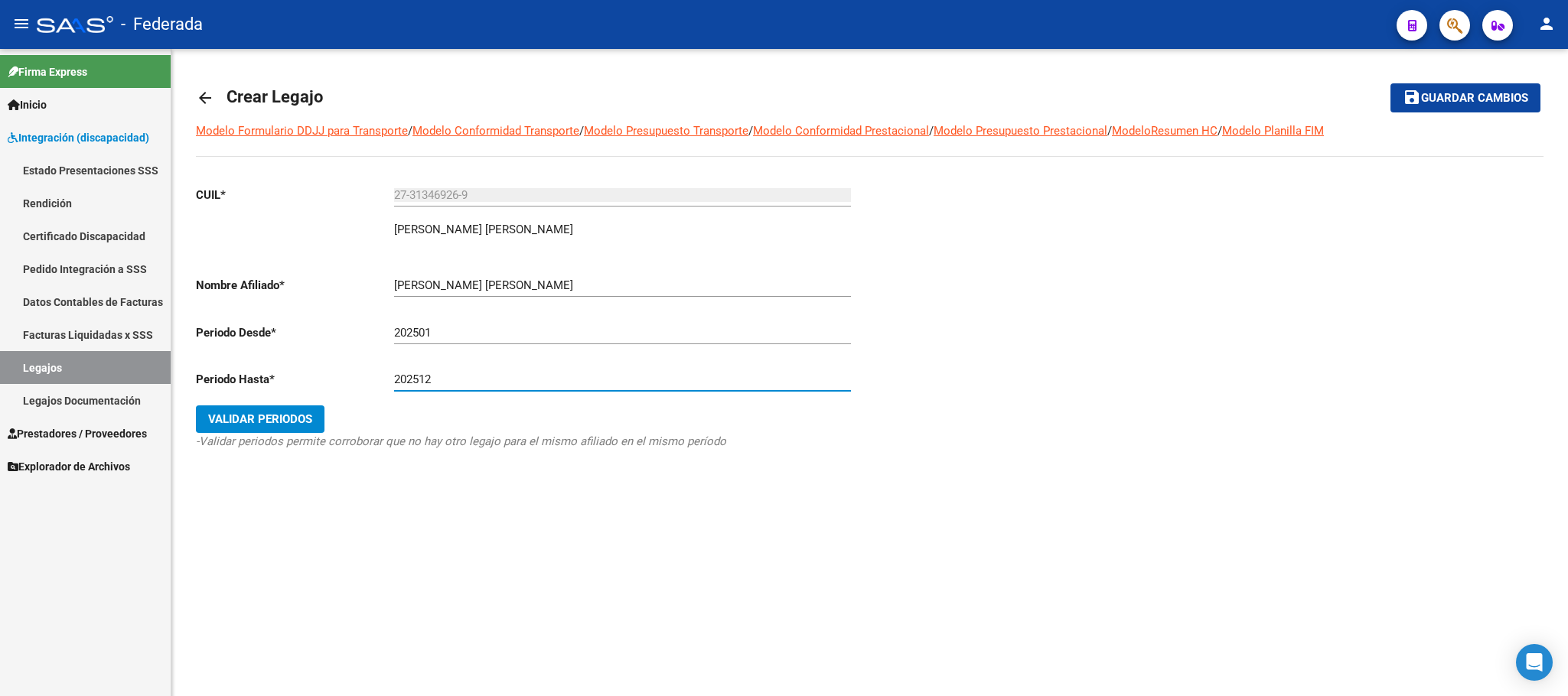
type input "202512"
click at [322, 421] on button "Validar Periodos" at bounding box center [260, 420] width 128 height 28
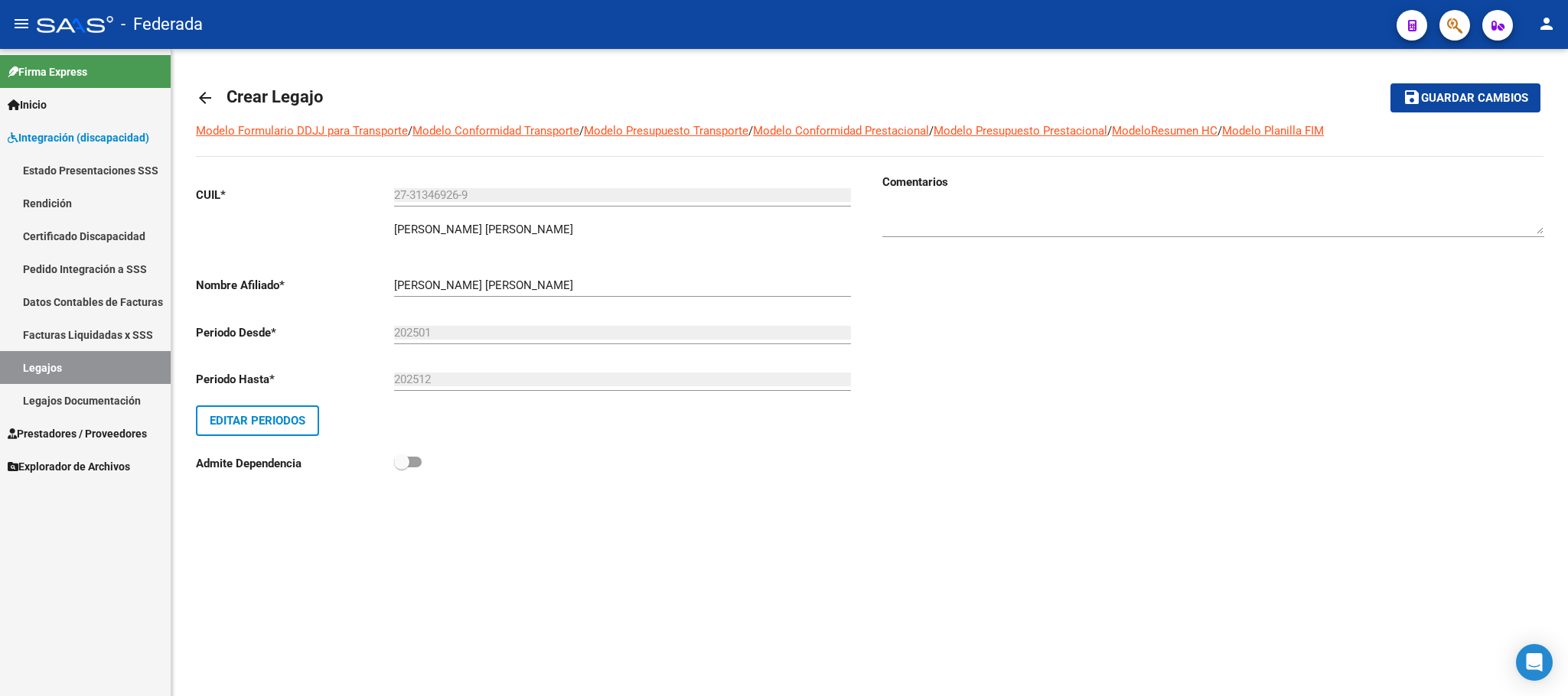
click at [1421, 102] on span "Guardar cambios" at bounding box center [1474, 99] width 108 height 14
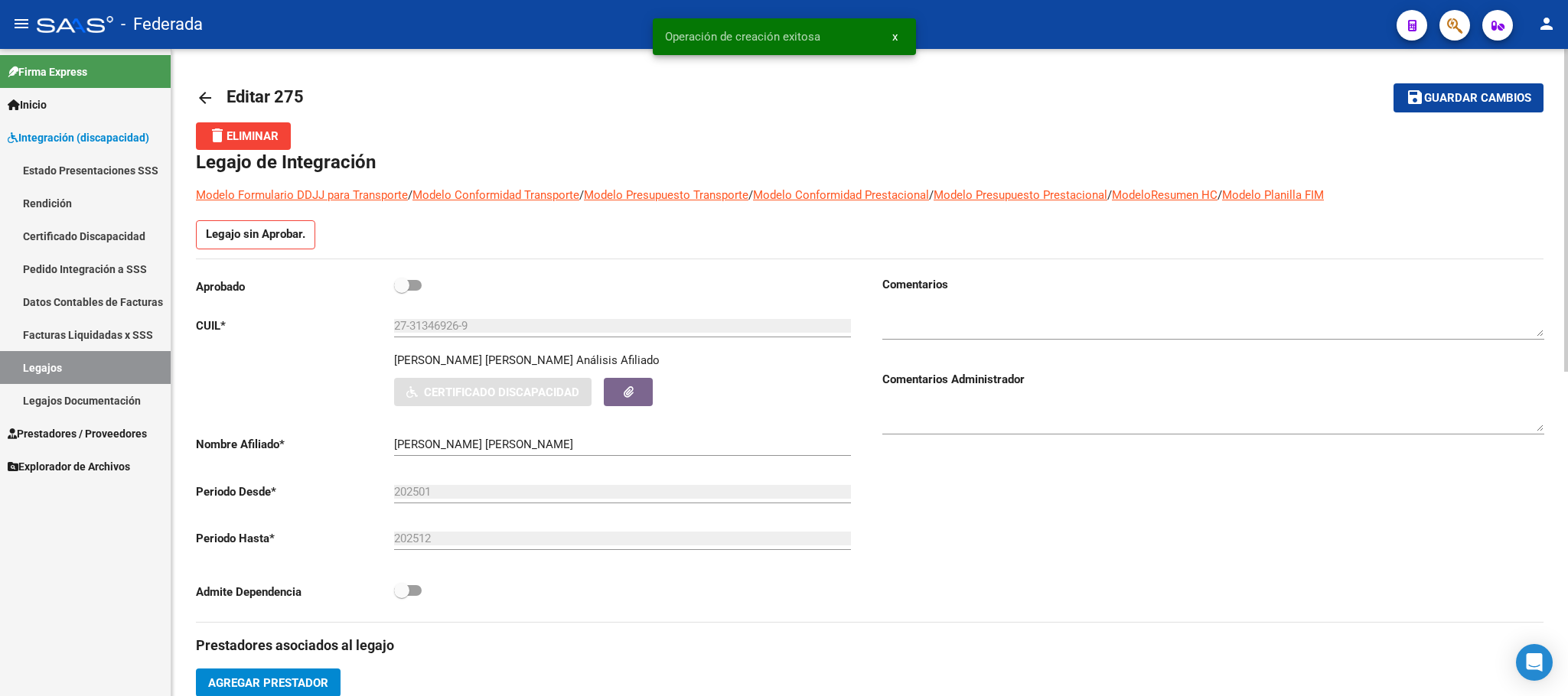
click at [104, 365] on link "Legajos" at bounding box center [85, 367] width 171 height 33
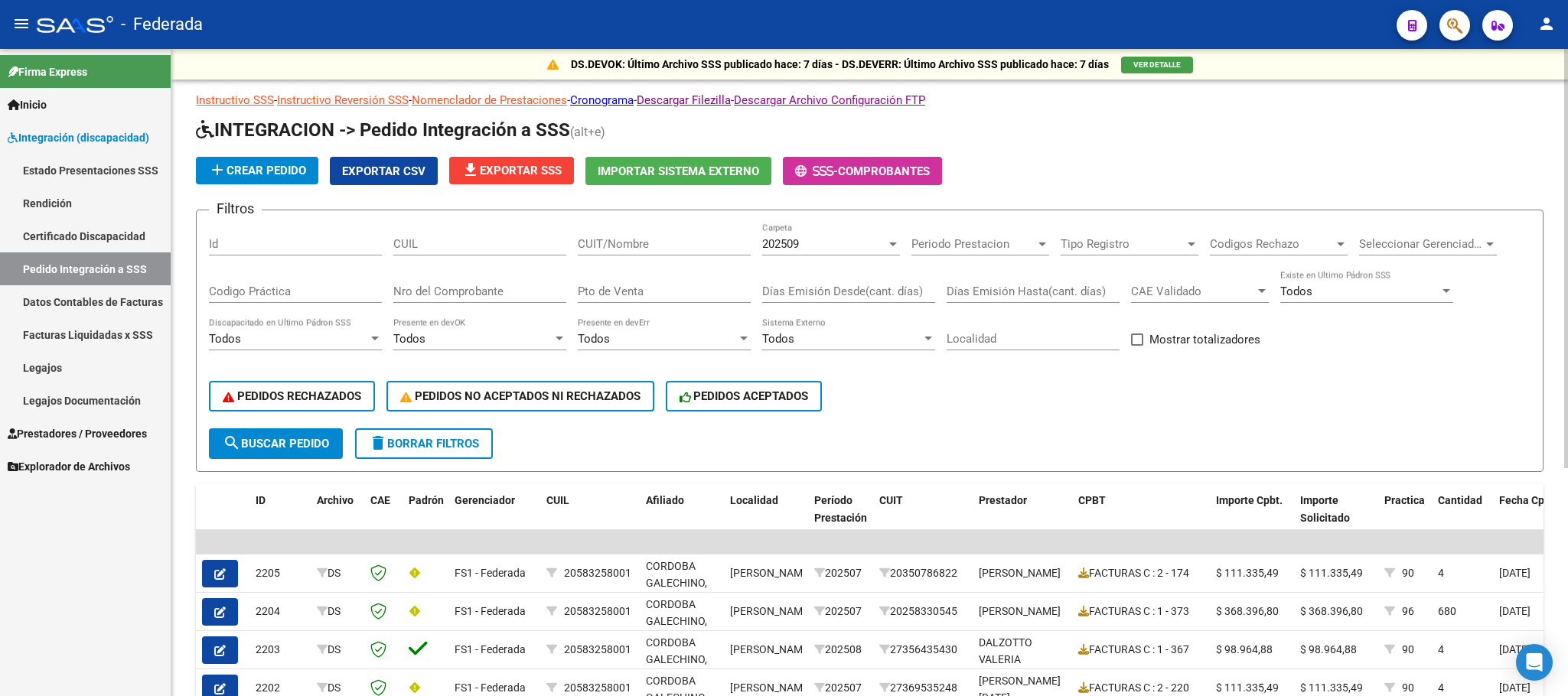
click at [1137, 342] on span at bounding box center [1137, 340] width 12 height 12
click at [1137, 346] on input "Mostrar totalizadores" at bounding box center [1137, 346] width 1 height 1
checkbox input "true"
click at [324, 439] on span "search Buscar Pedido" at bounding box center [276, 444] width 107 height 14
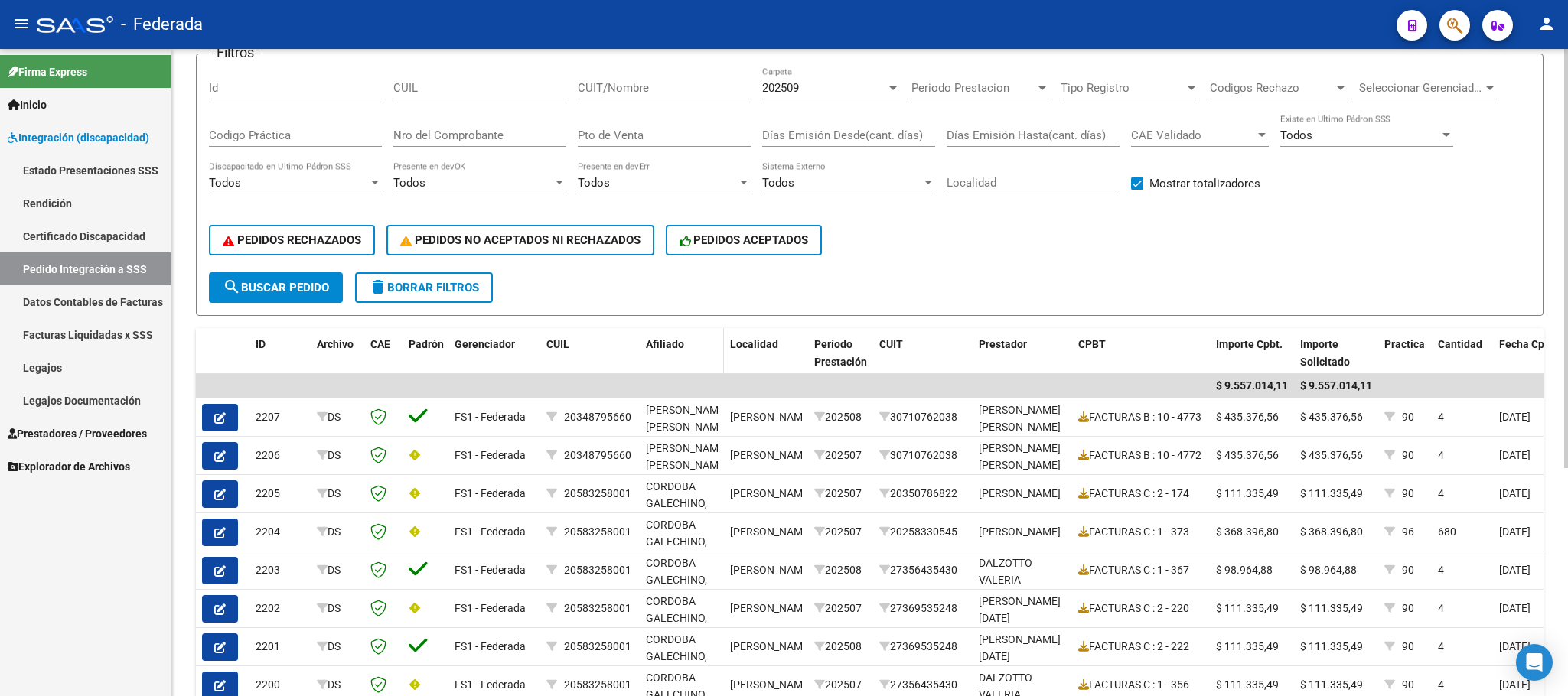
scroll to position [351, 0]
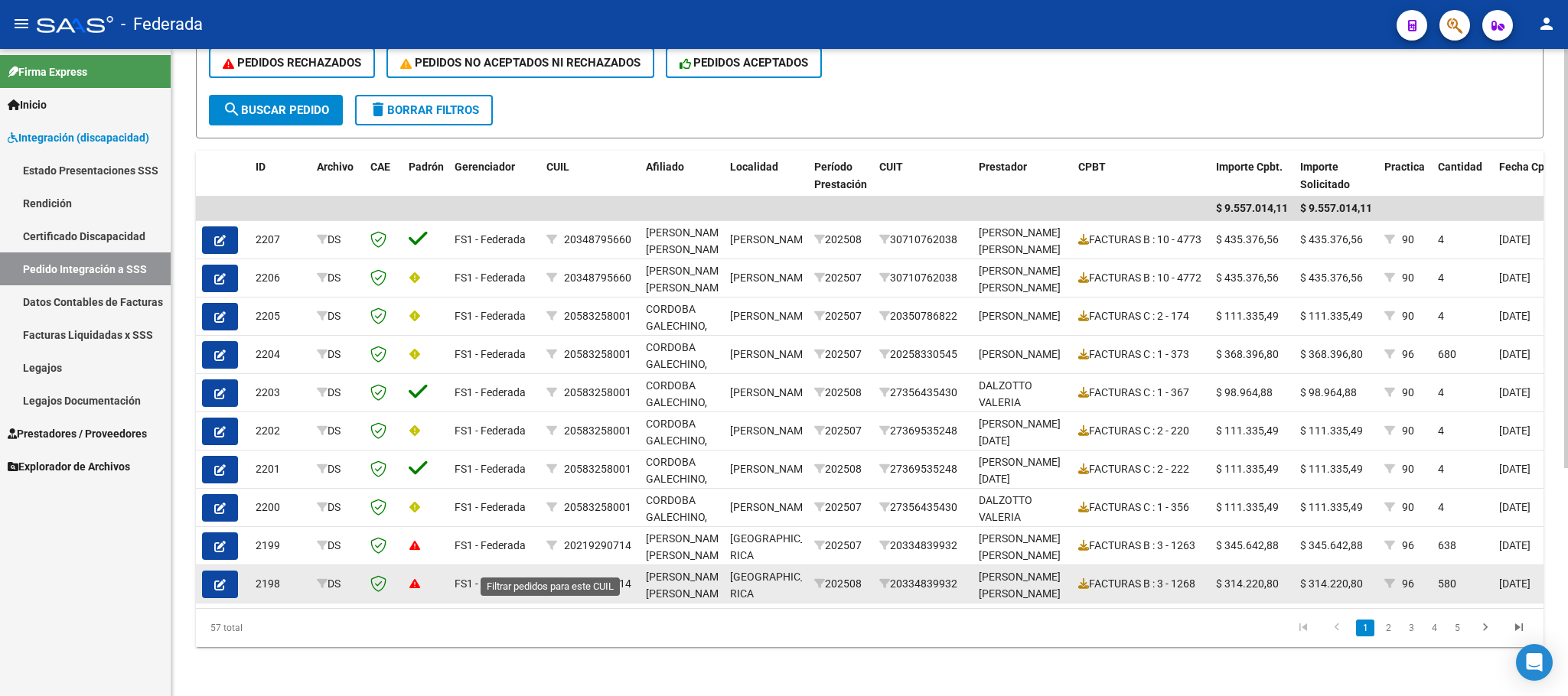
click at [551, 579] on icon at bounding box center [551, 583] width 11 height 11
type input "20219290714"
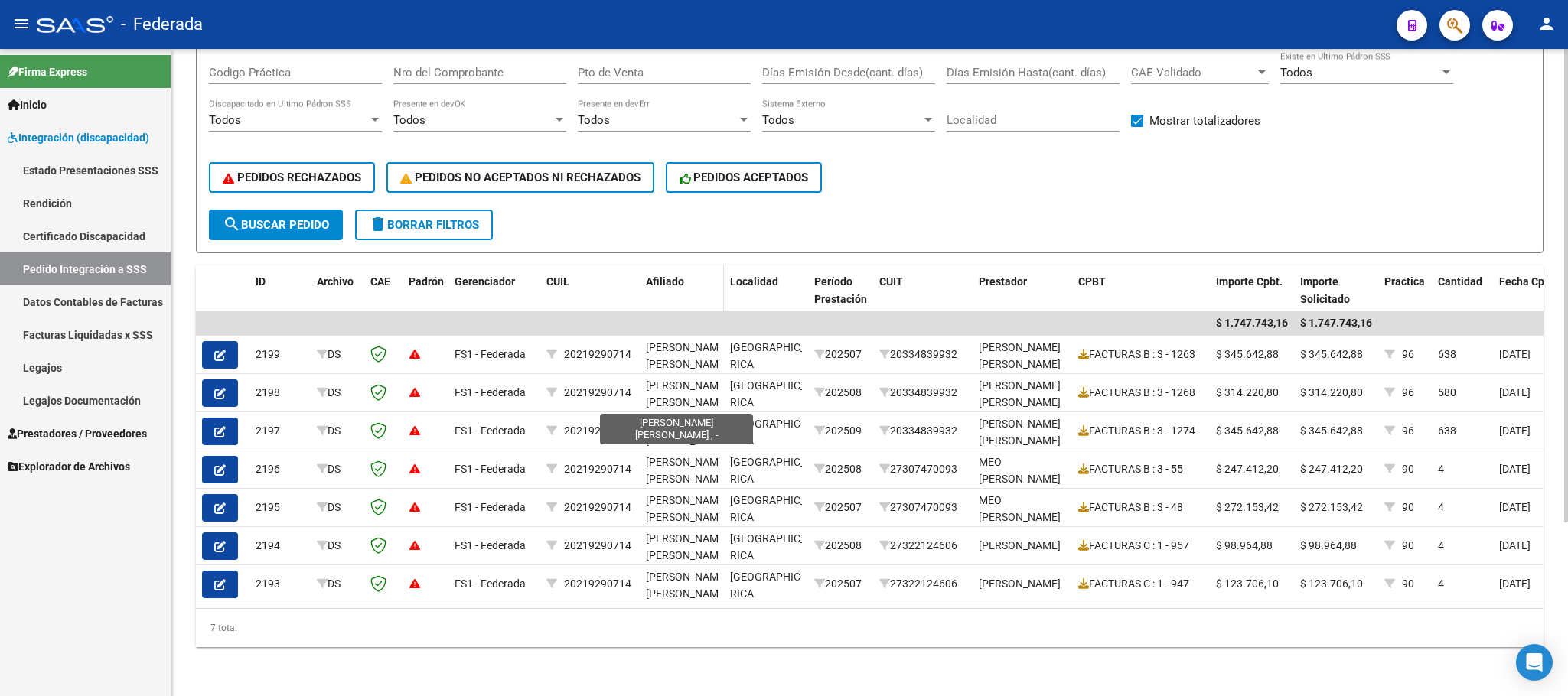
scroll to position [237, 0]
